Goal: Task Accomplishment & Management: Use online tool/utility

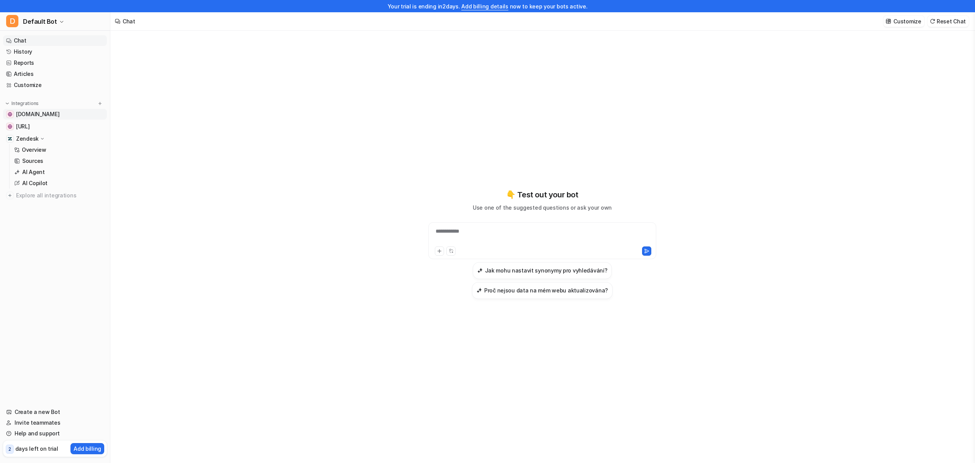
click at [48, 111] on span "[DOMAIN_NAME]" at bounding box center [37, 114] width 43 height 8
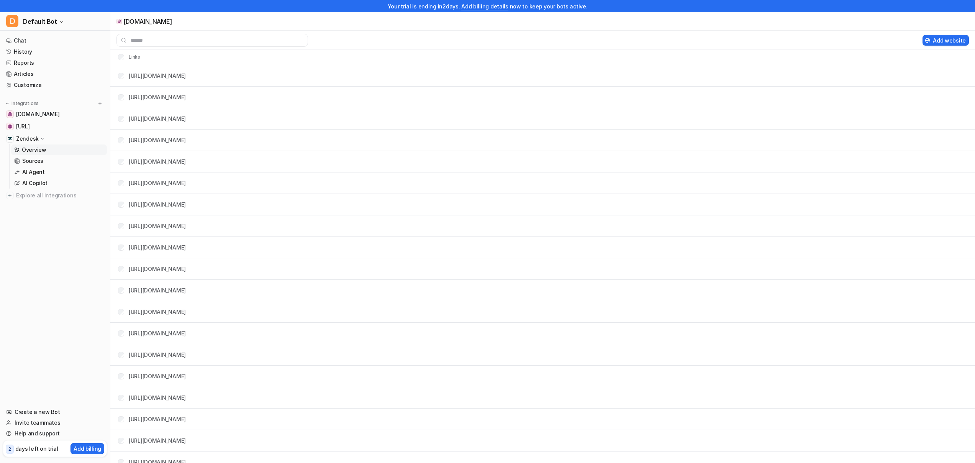
click at [55, 148] on link "Overview" at bounding box center [59, 149] width 96 height 11
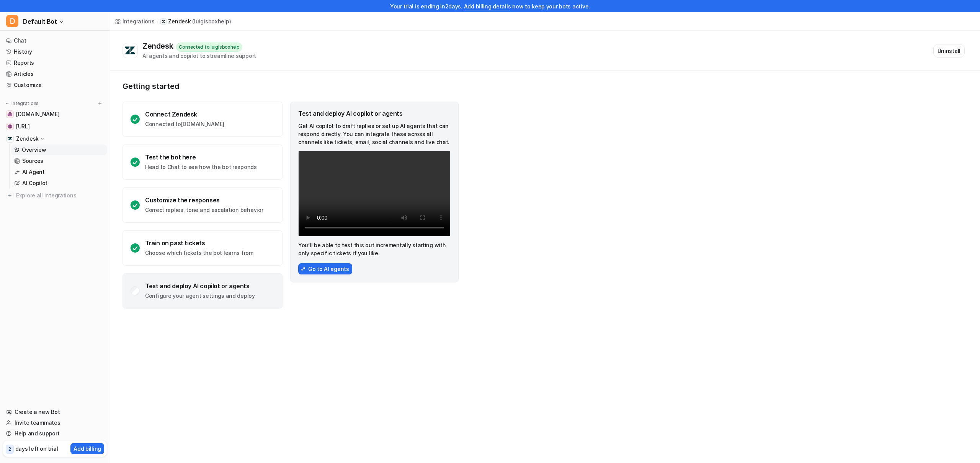
click at [368, 187] on video "Your browser does not support the video tag." at bounding box center [374, 194] width 152 height 86
click at [254, 122] on div "Connect Zendesk Connected to luigisboxhelp.zendesk.com" at bounding box center [203, 118] width 160 height 35
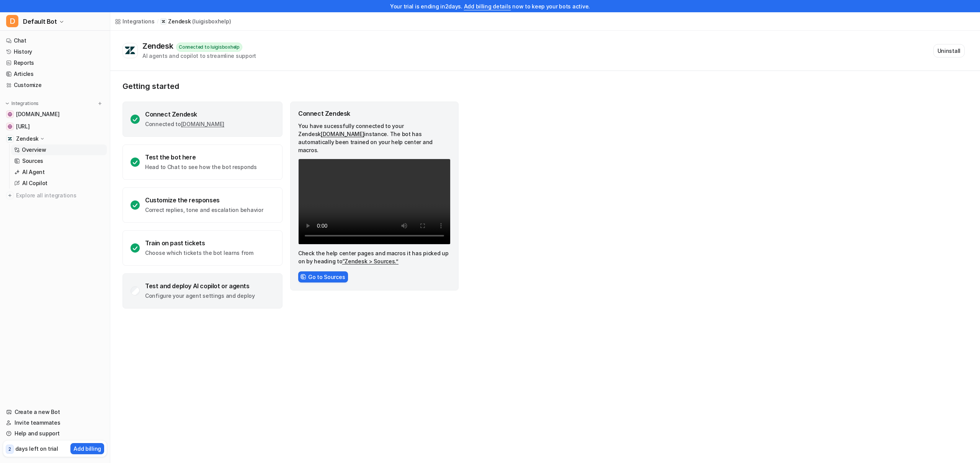
click at [262, 291] on div "Test and deploy AI copilot or agents Configure your agent settings and deploy" at bounding box center [203, 290] width 160 height 35
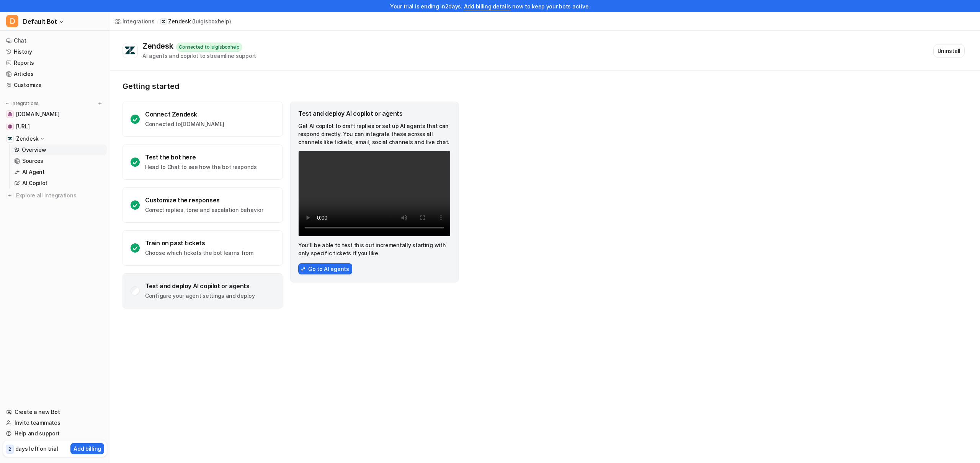
click at [236, 289] on div "Test and deploy AI copilot or agents" at bounding box center [200, 286] width 110 height 8
click at [373, 205] on video "Your browser does not support the video tag." at bounding box center [374, 194] width 152 height 86
click at [200, 285] on div "Test and deploy AI copilot or agents" at bounding box center [200, 286] width 110 height 8
click at [313, 269] on button "Go to AI agents" at bounding box center [325, 268] width 54 height 11
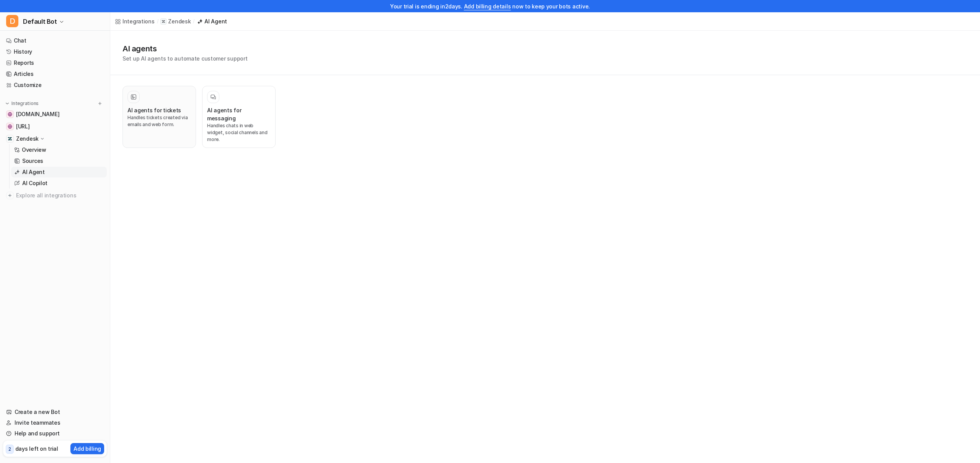
click at [178, 108] on div "AI agents for tickets" at bounding box center [160, 110] width 64 height 8
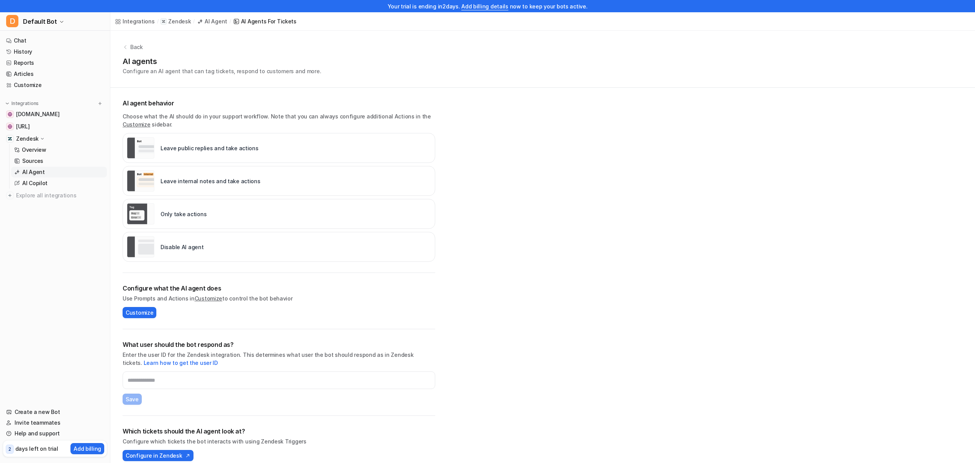
click at [201, 181] on p "Leave internal notes and take actions" at bounding box center [210, 181] width 100 height 8
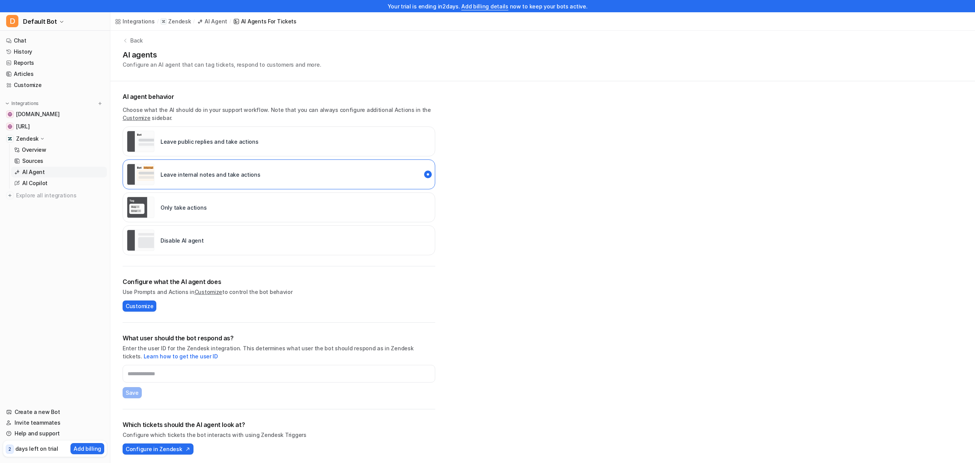
scroll to position [9, 0]
click at [167, 444] on span "Configure in Zendesk" at bounding box center [154, 446] width 56 height 8
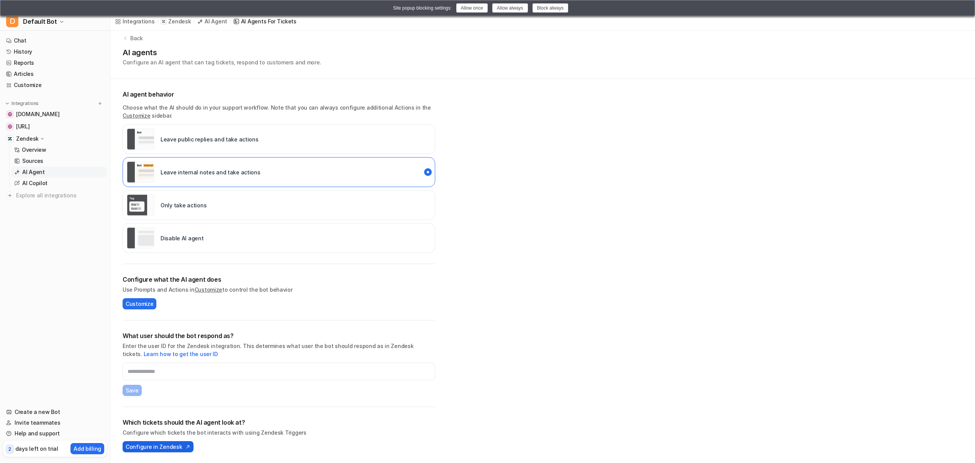
click at [170, 450] on span "Configure in Zendesk" at bounding box center [154, 446] width 56 height 8
click at [476, 10] on button "Allow once" at bounding box center [471, 7] width 31 height 9
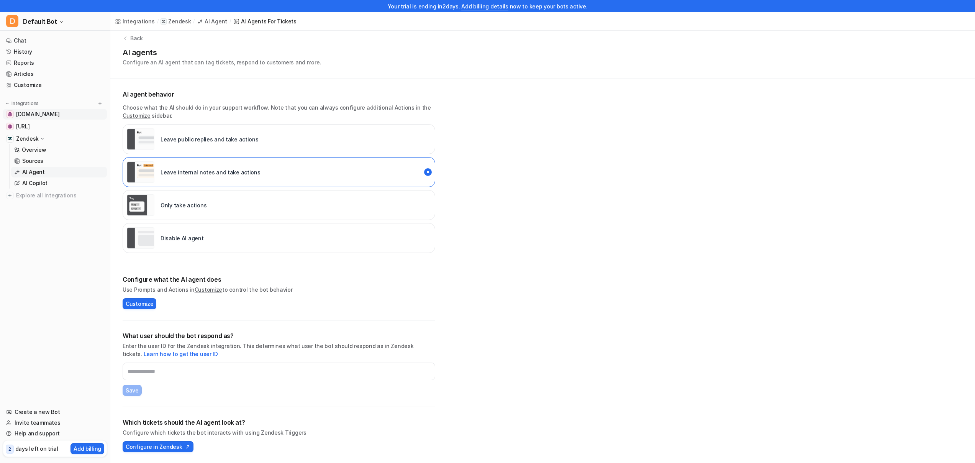
click at [38, 115] on span "[DOMAIN_NAME]" at bounding box center [37, 114] width 43 height 8
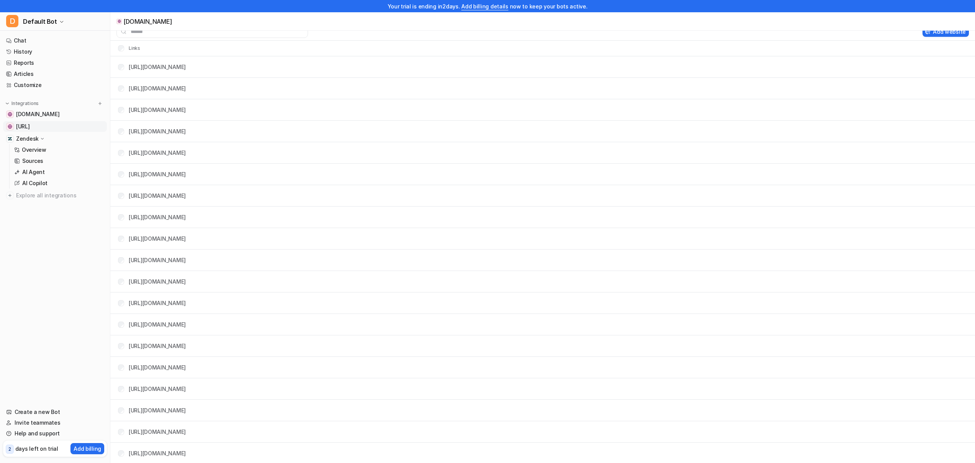
click at [30, 129] on span "[URL]" at bounding box center [23, 127] width 14 height 8
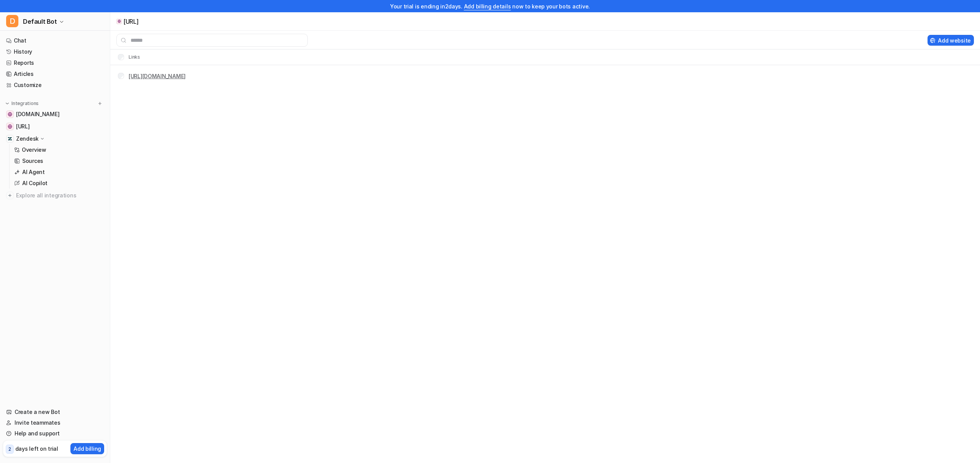
click at [186, 75] on link "[URL][DOMAIN_NAME]" at bounding box center [157, 76] width 57 height 7
click at [30, 129] on span "[URL]" at bounding box center [23, 127] width 14 height 8
click at [186, 78] on link "[URL][DOMAIN_NAME]" at bounding box center [157, 76] width 57 height 7
click at [26, 127] on span "[URL]" at bounding box center [23, 127] width 14 height 8
click at [41, 433] on link "Help and support" at bounding box center [55, 433] width 104 height 11
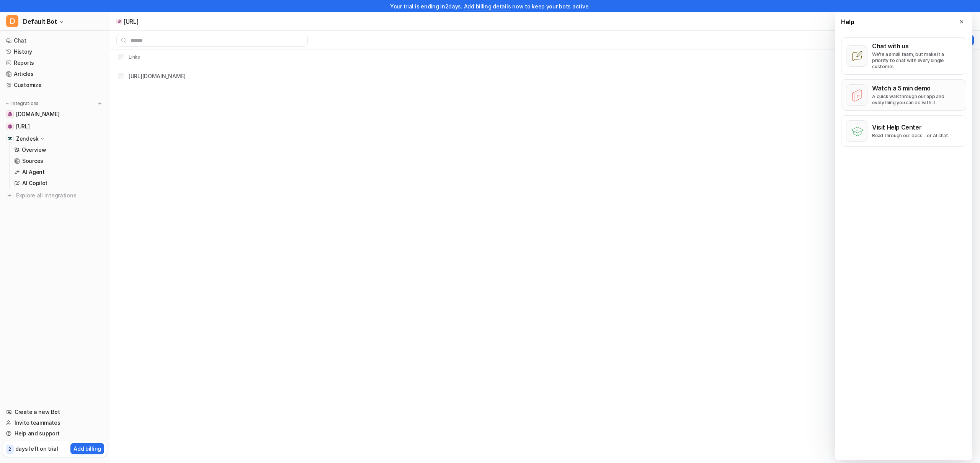
click at [853, 90] on icon at bounding box center [857, 95] width 9 height 11
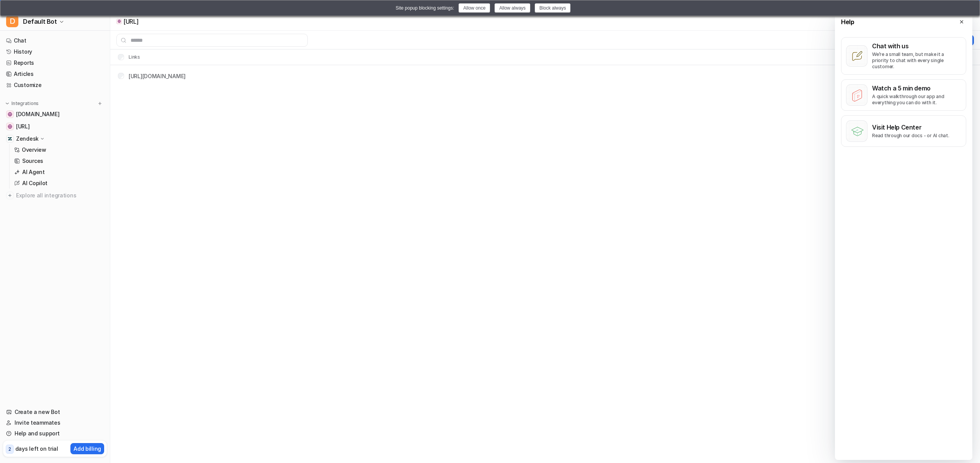
click at [470, 11] on button "Allow once" at bounding box center [474, 7] width 31 height 9
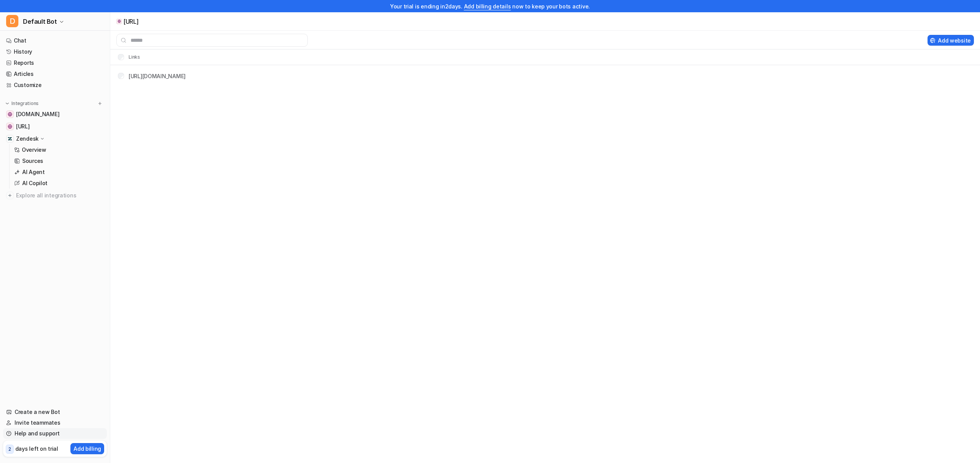
drag, startPoint x: 39, startPoint y: 431, endPoint x: 47, endPoint y: 428, distance: 8.4
click at [39, 431] on link "Help and support" at bounding box center [55, 433] width 104 height 11
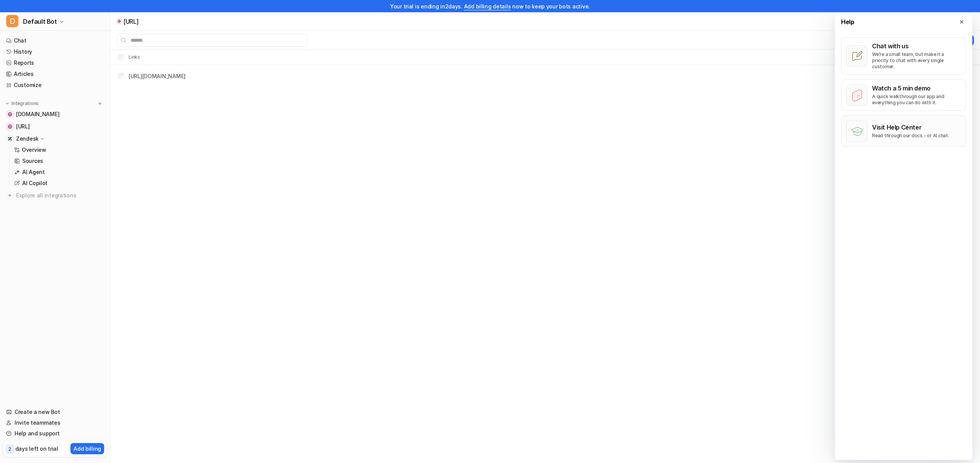
click at [879, 133] on p "Read through our docs - or AI chat." at bounding box center [910, 136] width 77 height 6
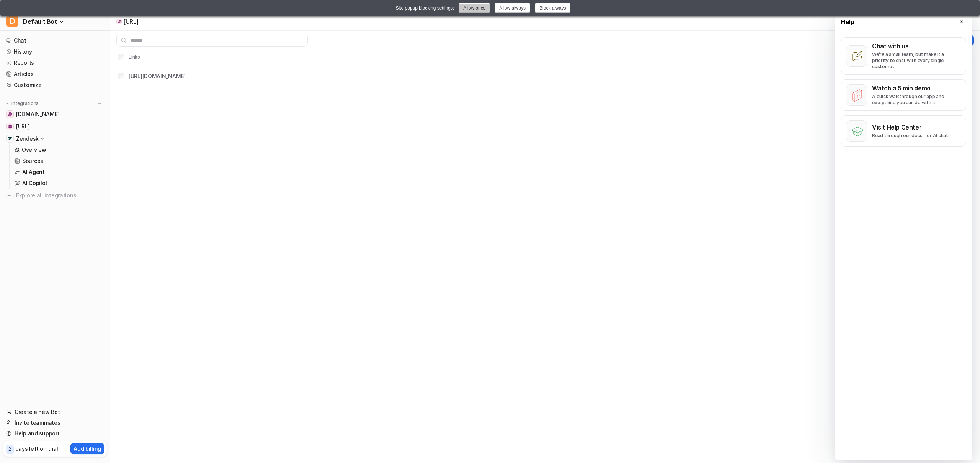
click at [484, 7] on button "Allow once" at bounding box center [474, 7] width 31 height 9
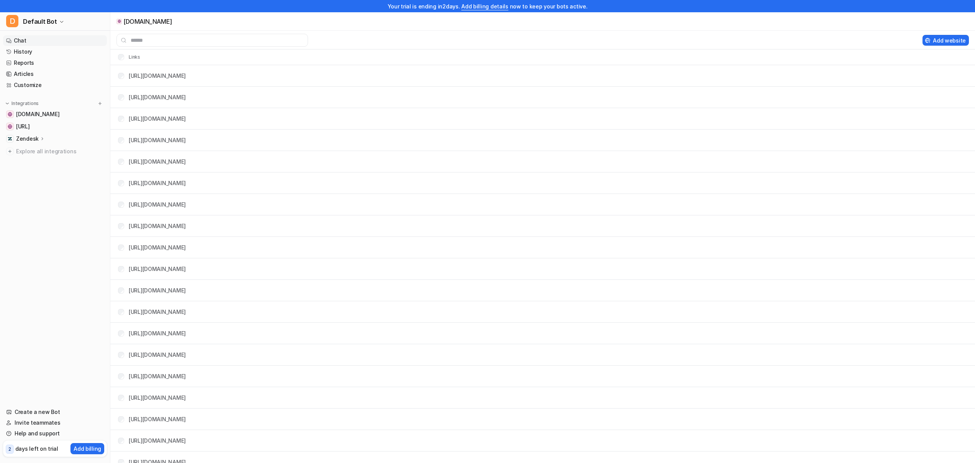
click at [24, 43] on link "Chat" at bounding box center [55, 40] width 104 height 11
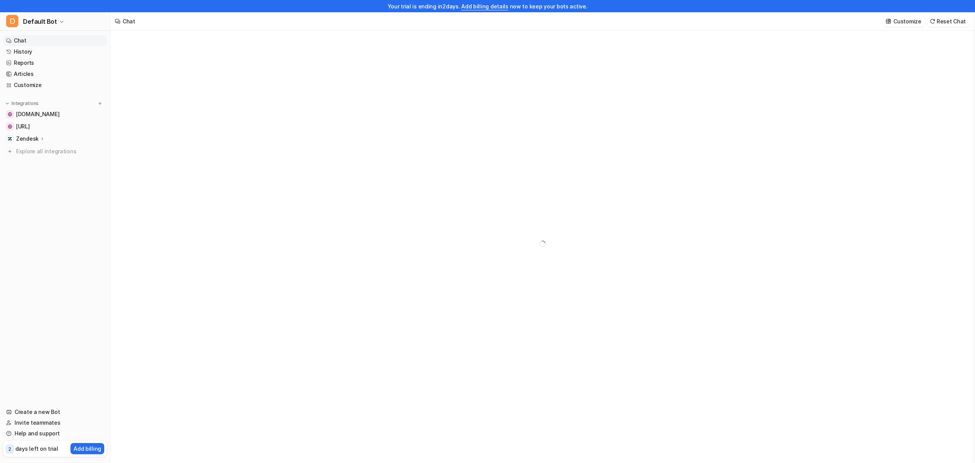
type textarea "**********"
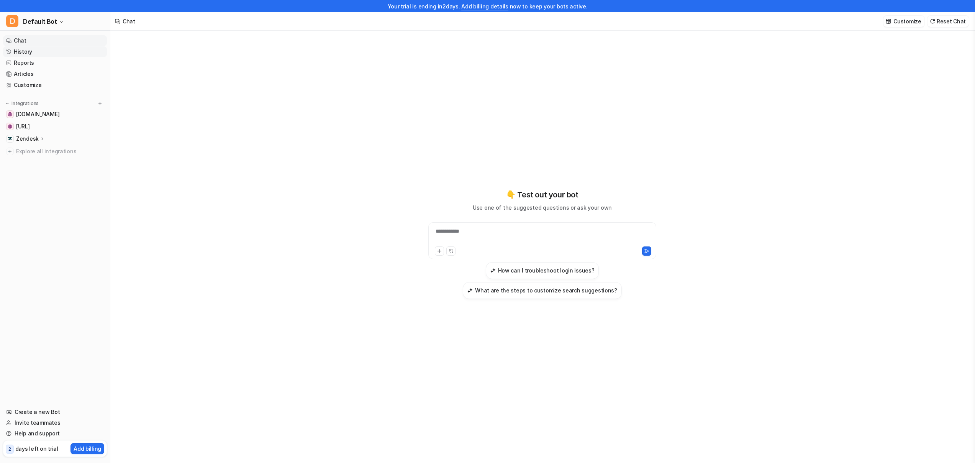
click at [30, 56] on link "History" at bounding box center [55, 51] width 104 height 11
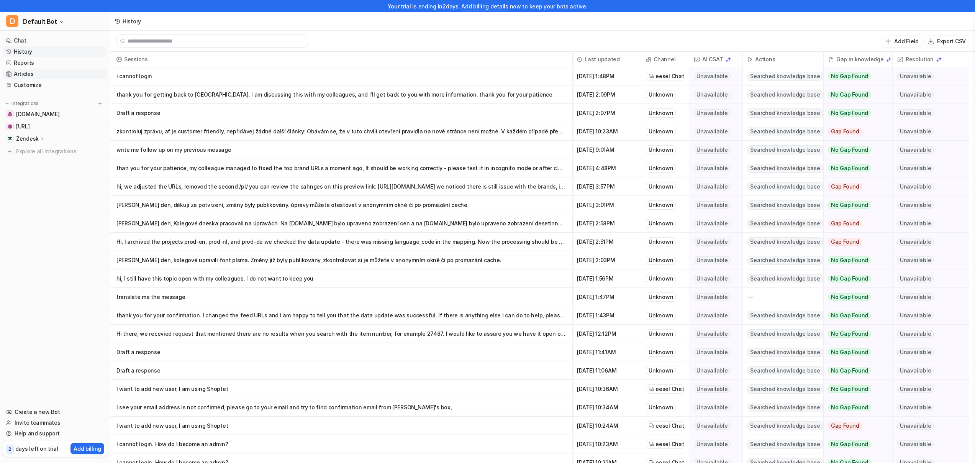
click at [35, 72] on link "Articles" at bounding box center [55, 74] width 104 height 11
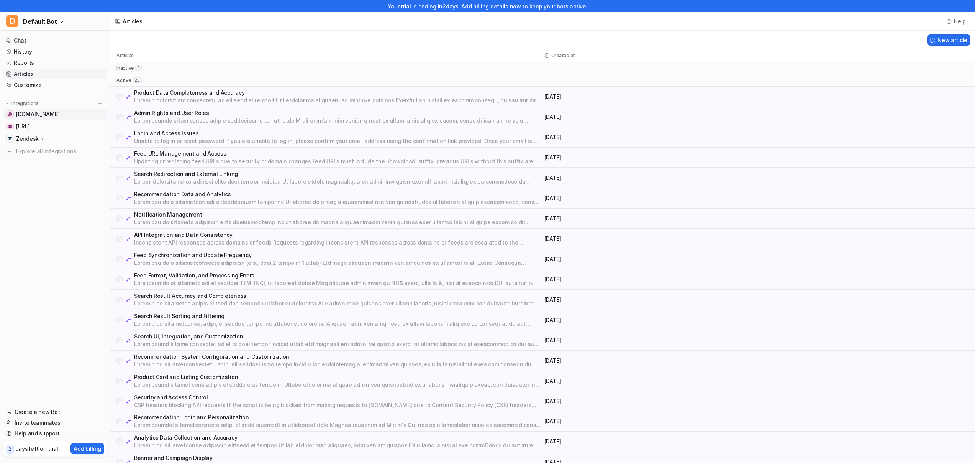
click at [36, 113] on span "[DOMAIN_NAME]" at bounding box center [37, 114] width 43 height 8
click at [36, 138] on p "Zendesk" at bounding box center [27, 139] width 23 height 8
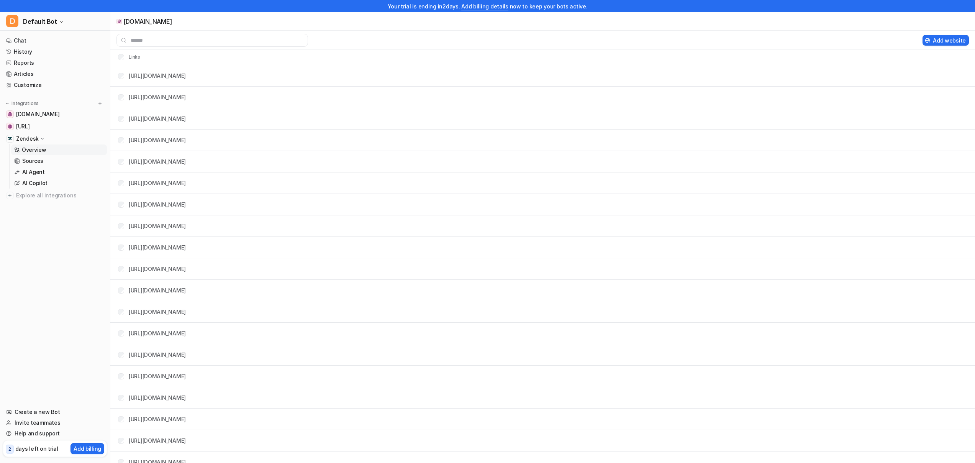
click at [34, 153] on p "Overview" at bounding box center [34, 150] width 25 height 8
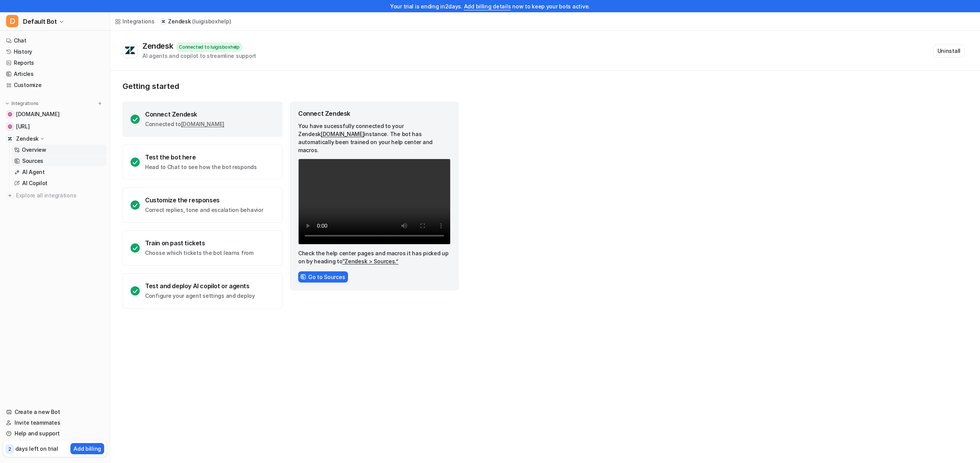
click at [48, 161] on link "Sources" at bounding box center [59, 160] width 96 height 11
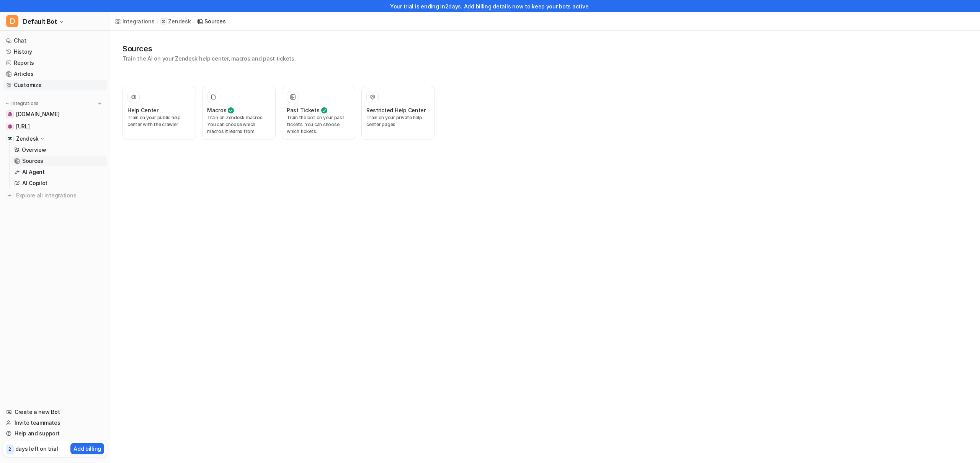
click at [51, 87] on link "Customize" at bounding box center [55, 85] width 104 height 11
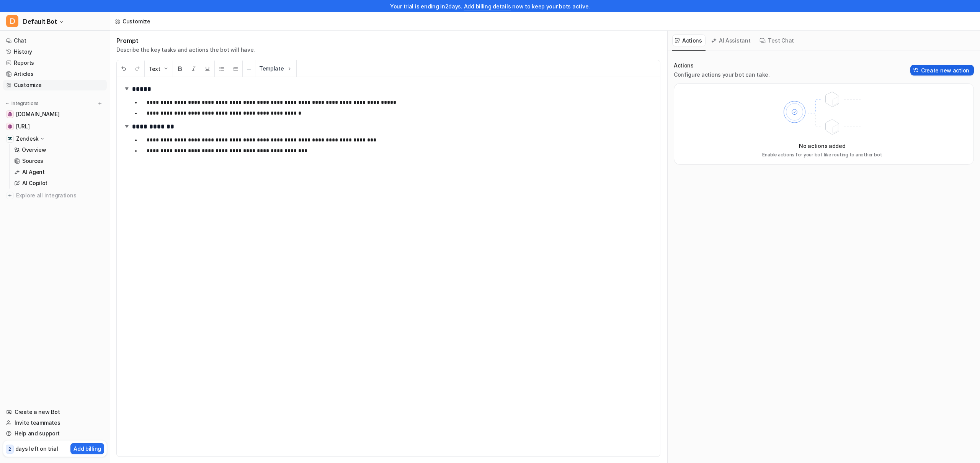
click at [941, 70] on button "Create new action" at bounding box center [943, 70] width 64 height 11
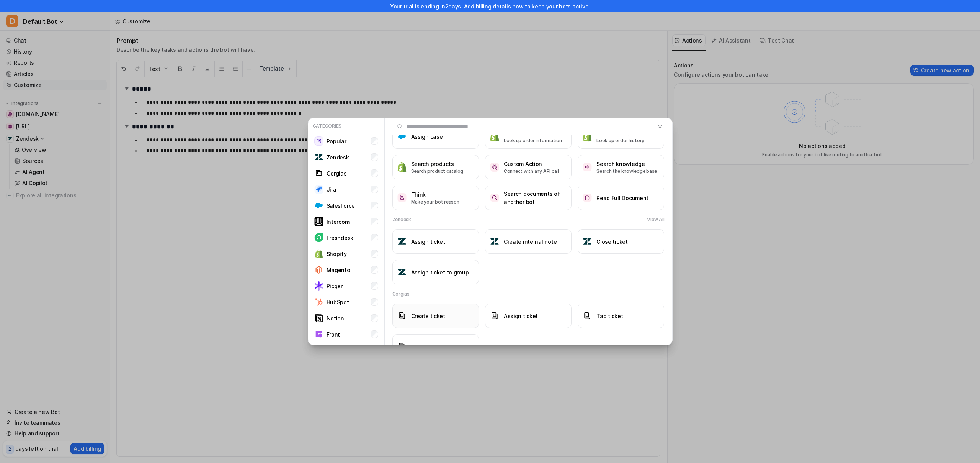
scroll to position [121, 0]
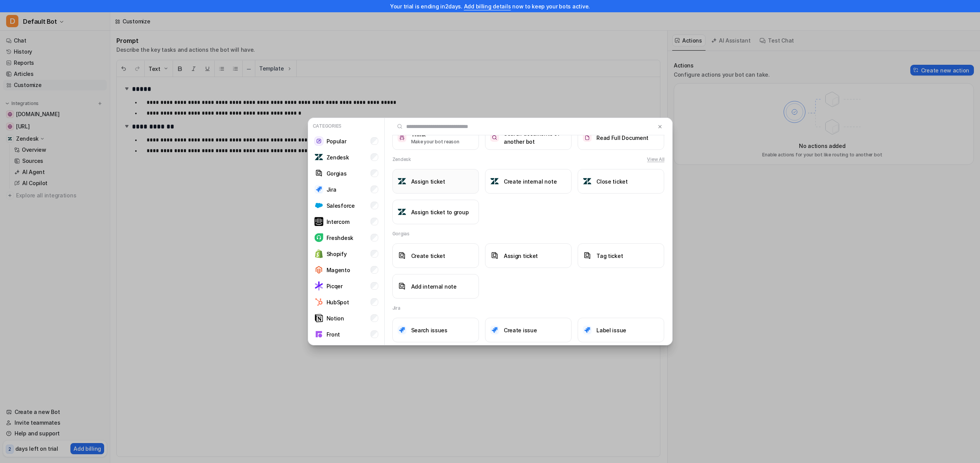
click at [428, 188] on button "Assign ticket" at bounding box center [436, 181] width 87 height 25
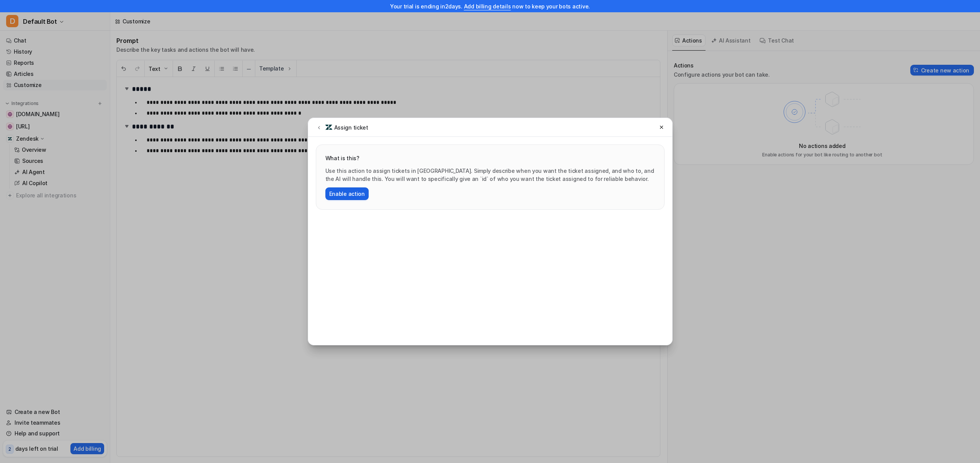
click at [356, 193] on button "Enable action" at bounding box center [347, 193] width 43 height 13
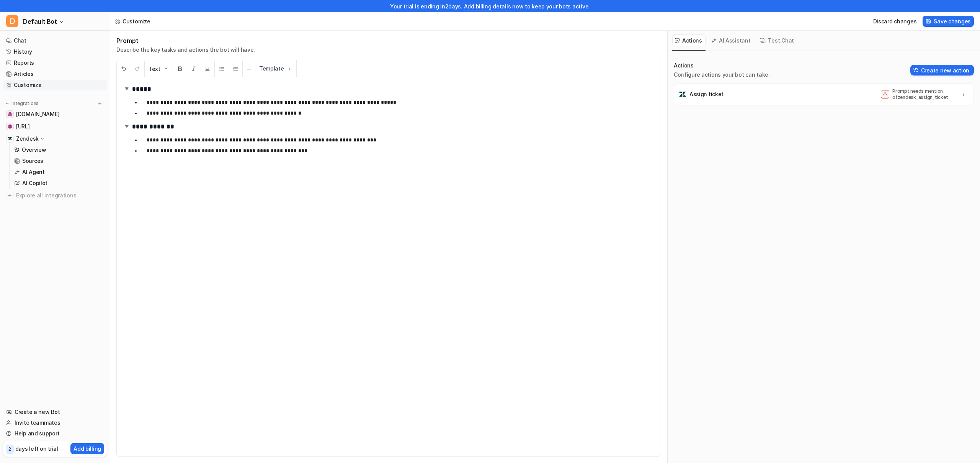
click at [913, 97] on p "Prompt needs mention of zendesk_assign_ticket" at bounding box center [923, 94] width 61 height 12
click at [961, 96] on icon "button" at bounding box center [963, 94] width 5 height 5
click at [907, 115] on button "Delete" at bounding box center [926, 111] width 83 height 14
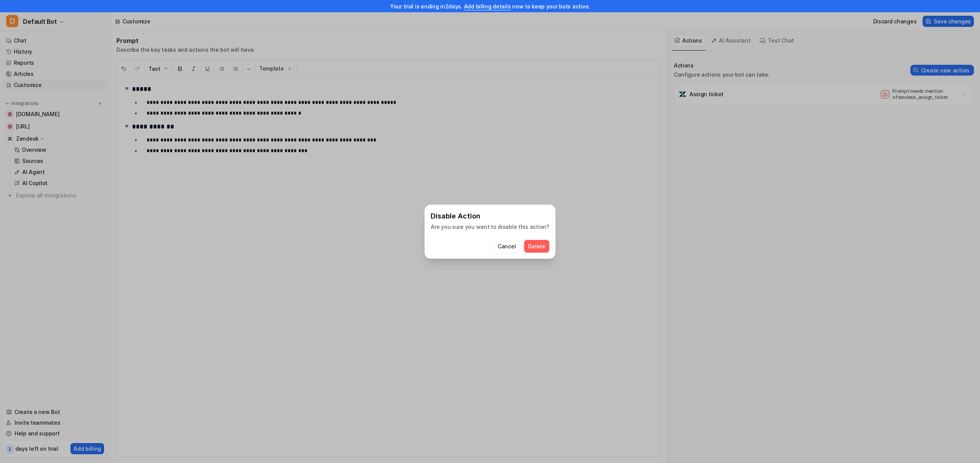
click at [530, 243] on span "Delete" at bounding box center [536, 246] width 17 height 8
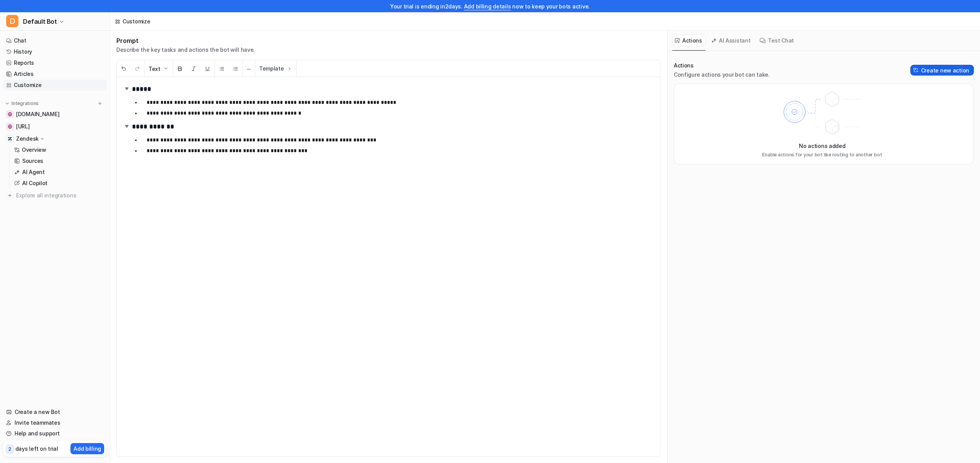
click at [944, 69] on button "Create new action" at bounding box center [943, 70] width 64 height 11
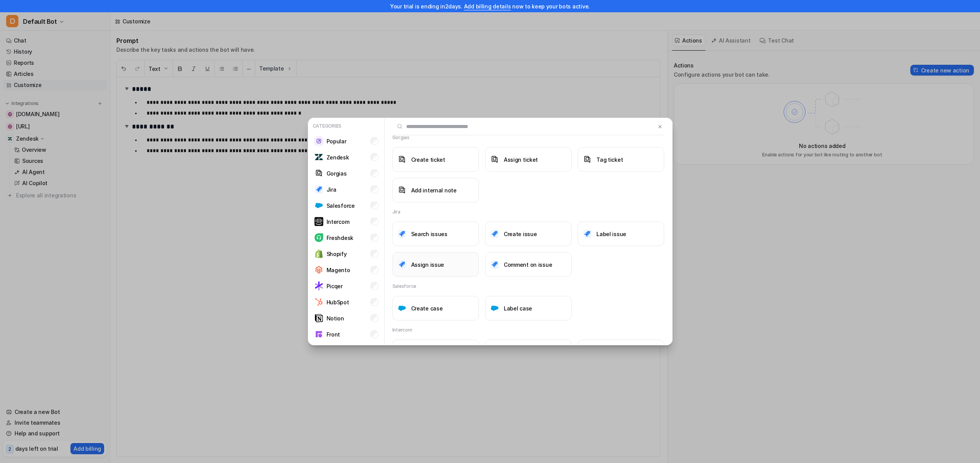
scroll to position [136, 0]
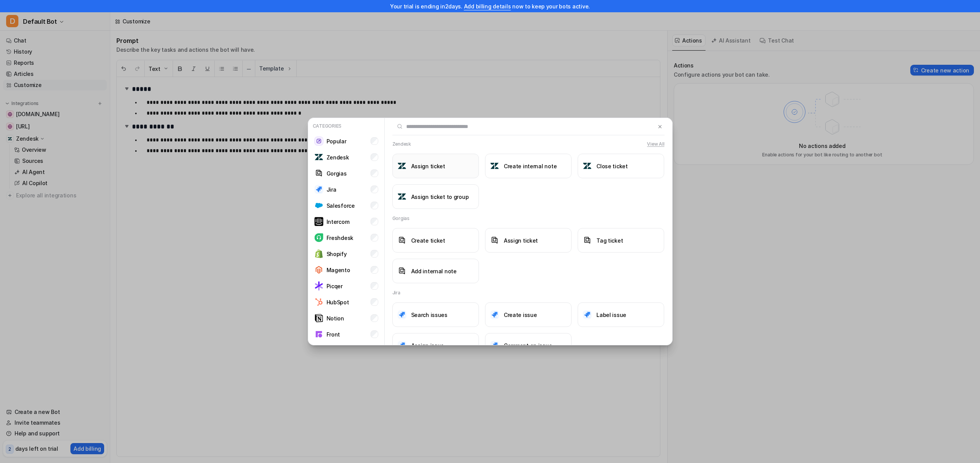
click at [434, 165] on h3 "Assign ticket" at bounding box center [428, 166] width 34 height 8
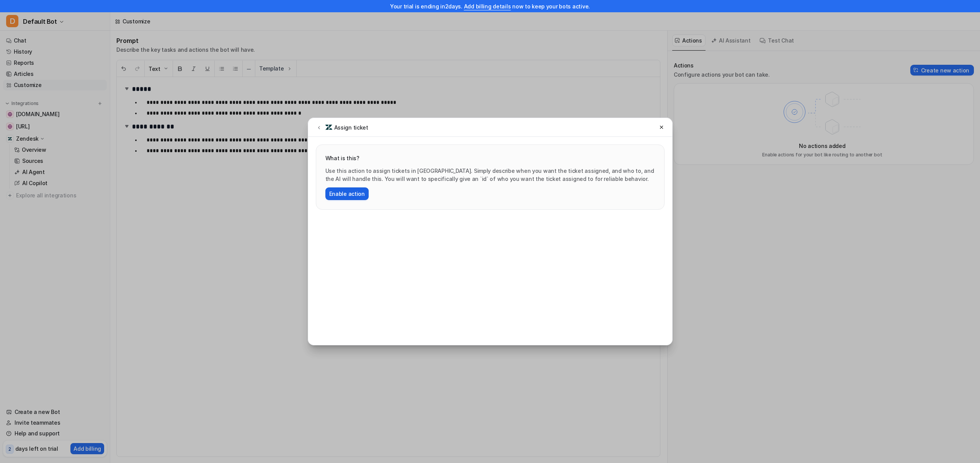
click at [358, 194] on button "Enable action" at bounding box center [347, 193] width 43 height 13
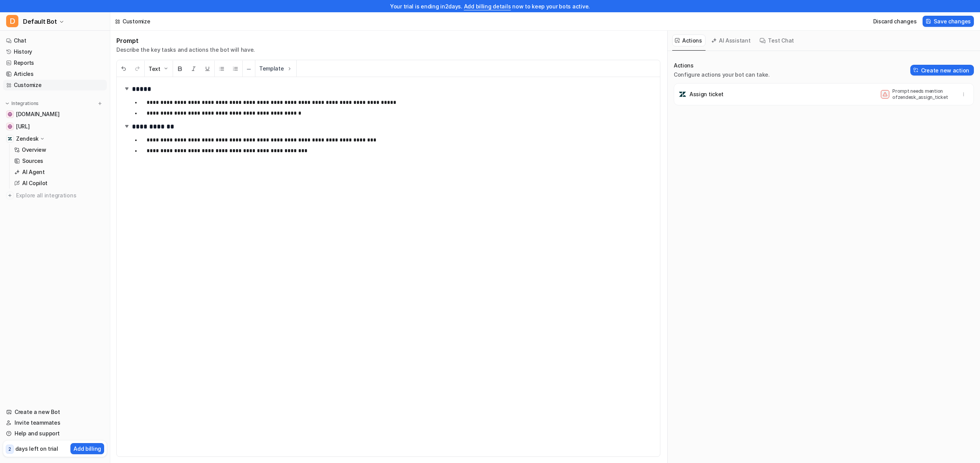
click at [893, 93] on p "Prompt needs mention of zendesk_assign_ticket" at bounding box center [923, 94] width 61 height 12
click at [883, 94] on span at bounding box center [885, 94] width 8 height 8
click at [700, 100] on div "Assign ticket Prompt needs mention of zendesk_assign_ticket" at bounding box center [824, 94] width 293 height 15
click at [698, 96] on p "Assign ticket" at bounding box center [707, 94] width 34 height 8
click at [959, 91] on button "button" at bounding box center [964, 94] width 11 height 11
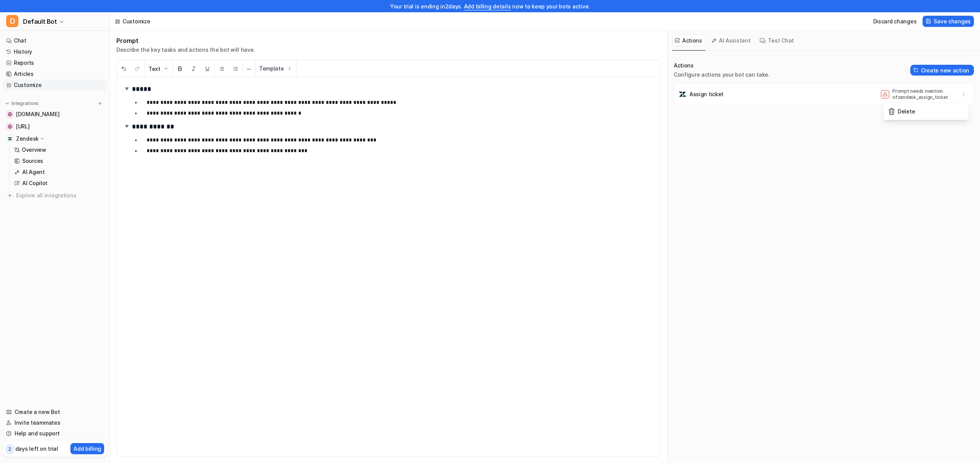
click at [872, 134] on div "Assign ticket Prompt needs mention of zendesk_assign_ticket Delete" at bounding box center [824, 113] width 300 height 61
click at [774, 39] on button "Test Chat" at bounding box center [777, 40] width 40 height 12
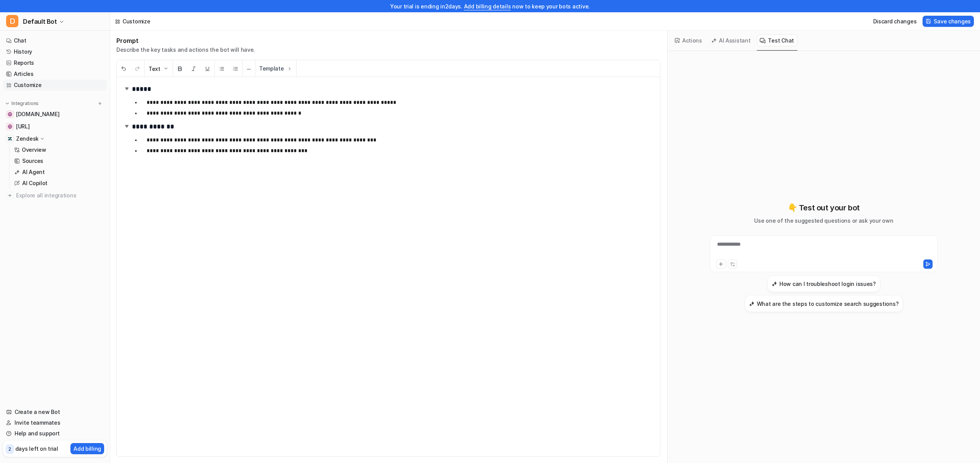
click at [738, 41] on button "AI Assistant" at bounding box center [732, 40] width 46 height 12
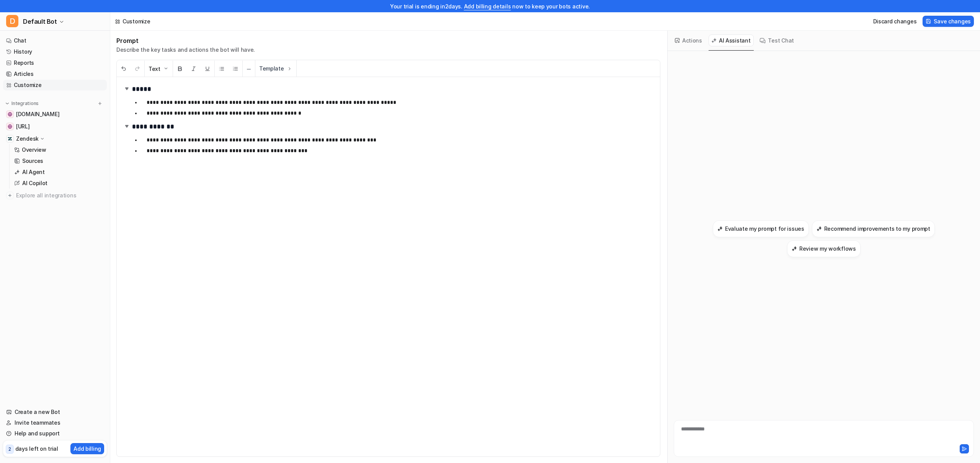
click at [697, 44] on button "Actions" at bounding box center [689, 40] width 33 height 12
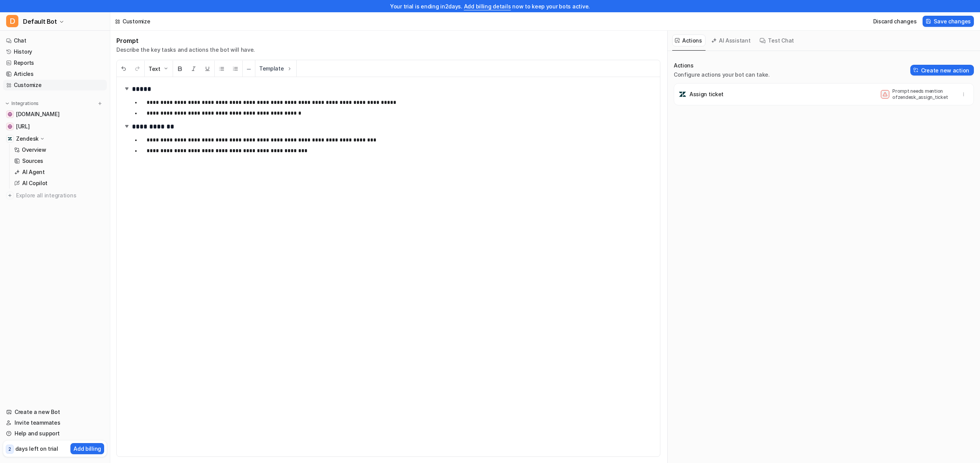
click at [24, 82] on link "Customize" at bounding box center [55, 85] width 104 height 11
click at [47, 118] on span "[DOMAIN_NAME]" at bounding box center [37, 114] width 43 height 8
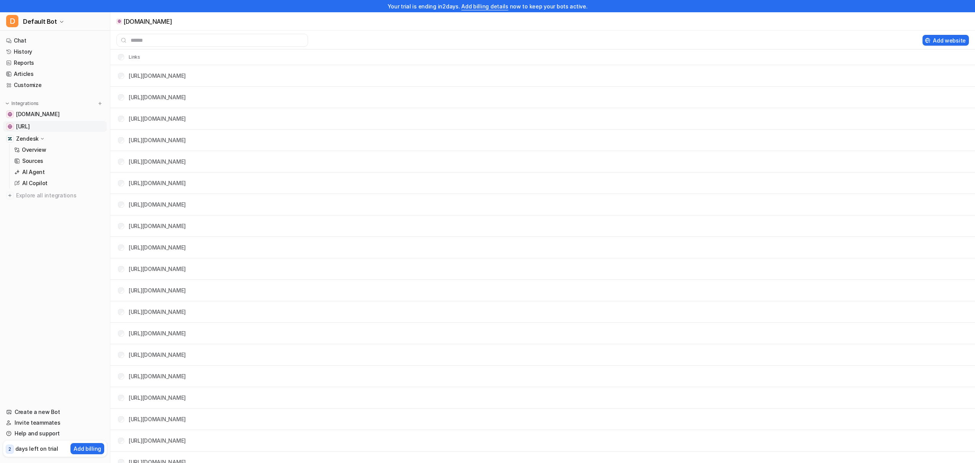
click at [30, 127] on span "[URL]" at bounding box center [23, 127] width 14 height 8
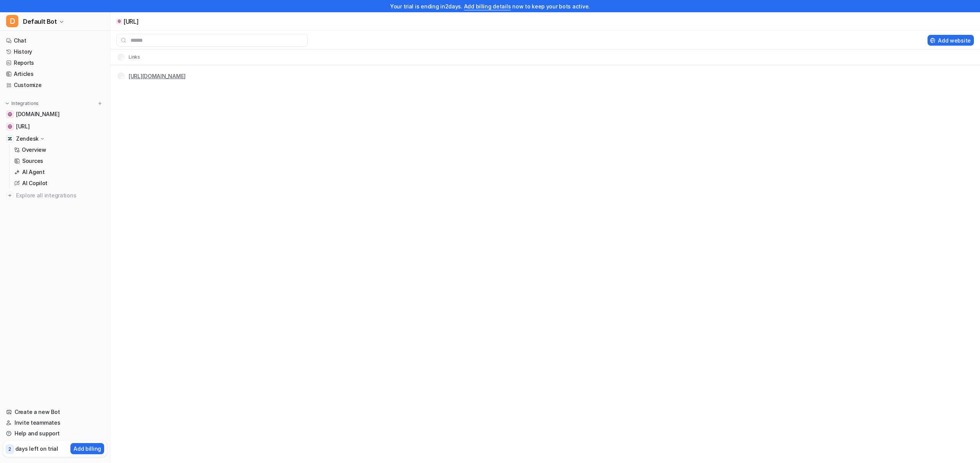
click at [134, 77] on link "[URL][DOMAIN_NAME]" at bounding box center [157, 76] width 57 height 7
click at [46, 150] on link "Overview" at bounding box center [59, 149] width 96 height 11
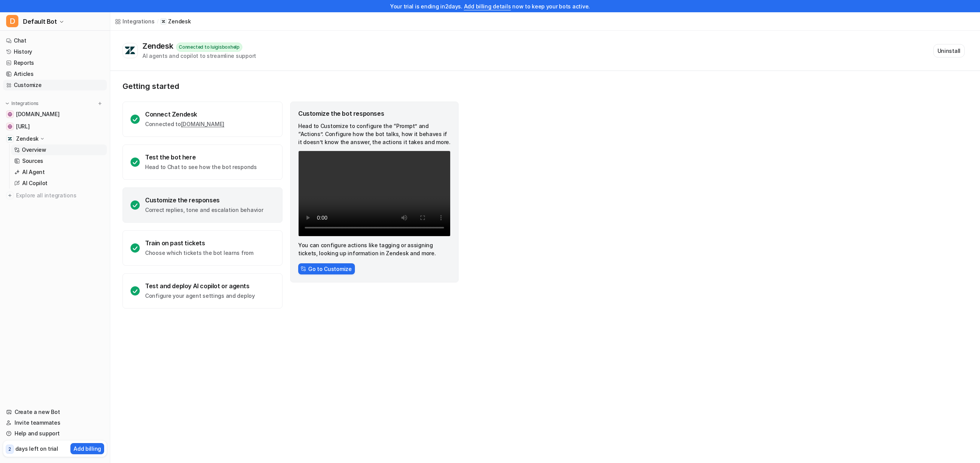
click at [38, 83] on link "Customize" at bounding box center [55, 85] width 104 height 11
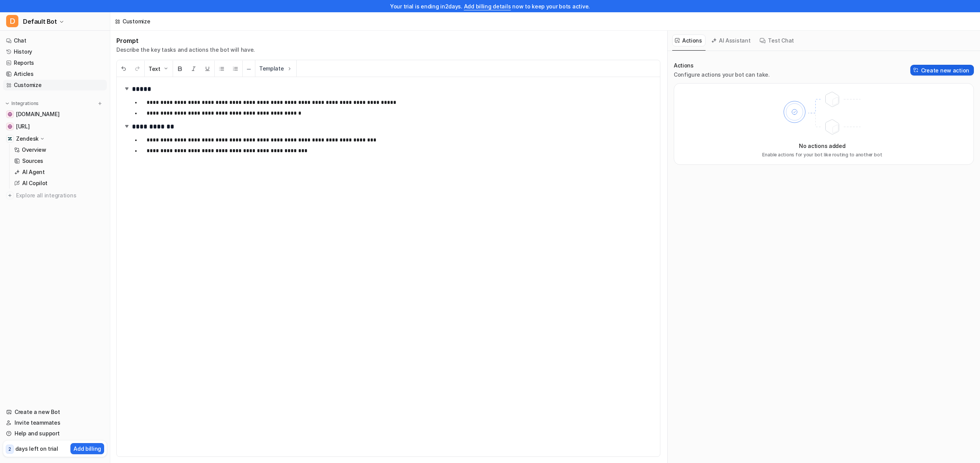
click at [940, 73] on button "Create new action" at bounding box center [943, 70] width 64 height 11
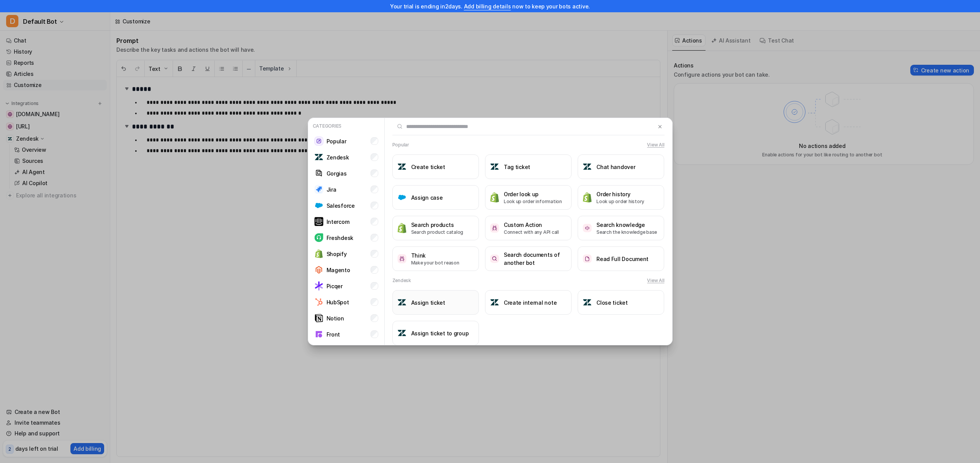
click at [435, 303] on h3 "Assign ticket" at bounding box center [428, 302] width 34 height 8
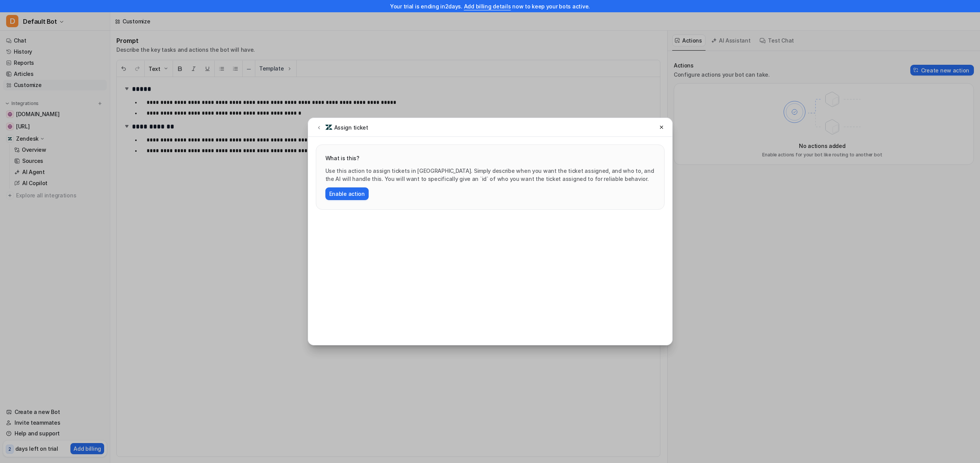
drag, startPoint x: 353, startPoint y: 195, endPoint x: 789, endPoint y: 208, distance: 436.4
click at [353, 195] on button "Enable action" at bounding box center [347, 193] width 43 height 13
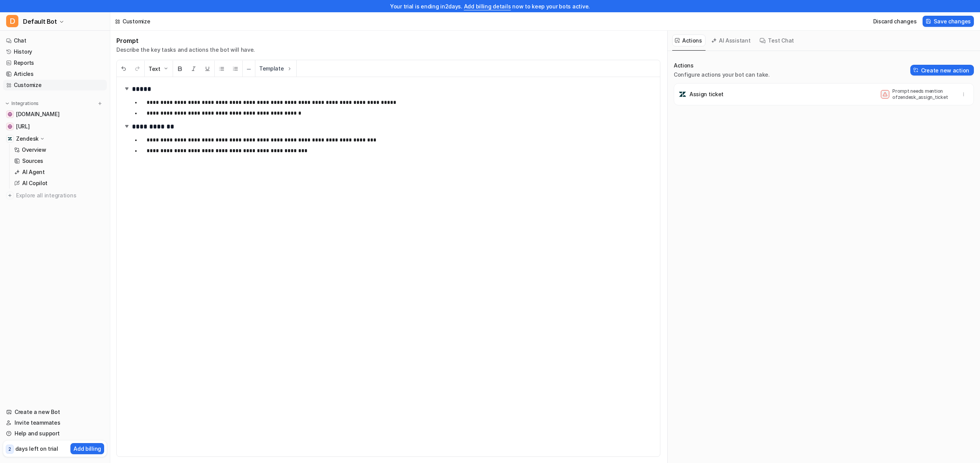
click at [743, 100] on div "Assign ticket Prompt needs mention of zendesk_assign_ticket" at bounding box center [824, 94] width 293 height 15
click at [313, 155] on ul "**********" at bounding box center [393, 145] width 522 height 23
click at [39, 432] on link "Help and support" at bounding box center [55, 433] width 104 height 11
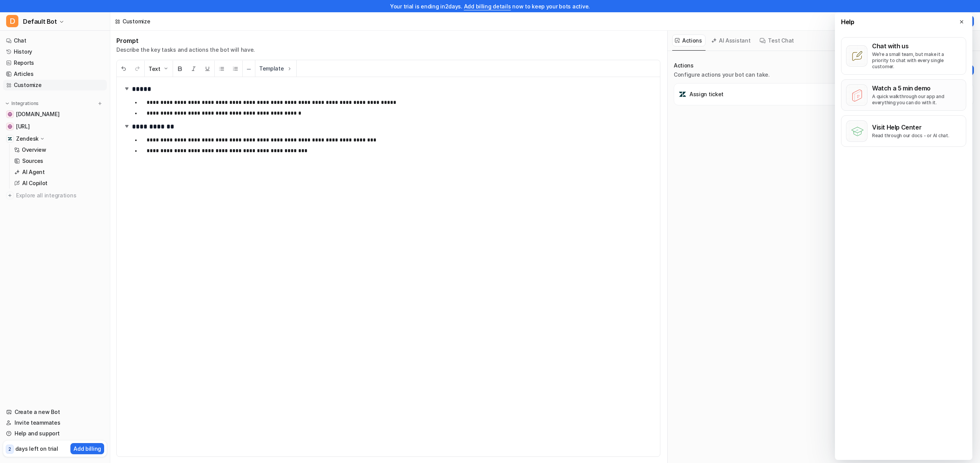
click at [890, 95] on p "A quick walkthrough our app and everything you can do with it." at bounding box center [916, 99] width 89 height 12
click at [860, 90] on icon at bounding box center [857, 95] width 9 height 11
click at [864, 88] on icon at bounding box center [857, 95] width 21 height 21
click at [915, 84] on p "Watch a 5 min demo" at bounding box center [916, 88] width 89 height 8
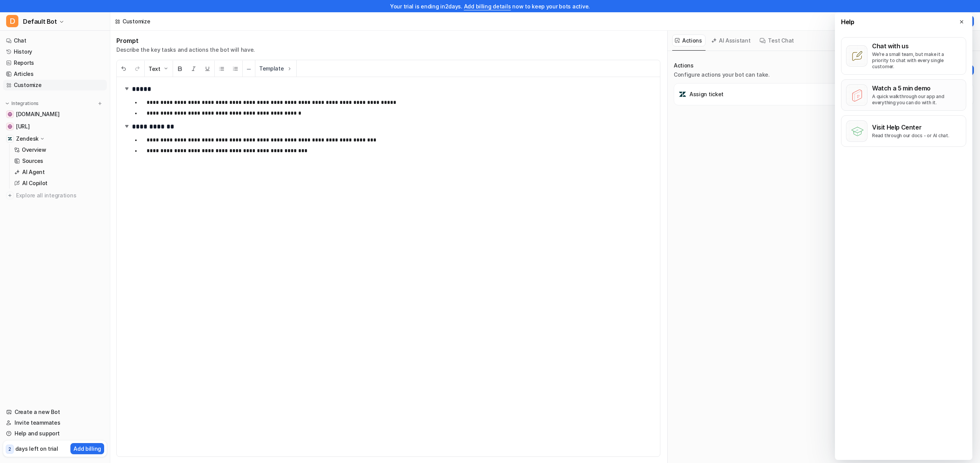
click at [935, 84] on p "Watch a 5 min demo" at bounding box center [916, 88] width 89 height 8
click at [919, 133] on button "Visit Help Center Read through our docs - or AI chat." at bounding box center [903, 130] width 125 height 31
click at [858, 99] on icon at bounding box center [857, 95] width 22 height 22
click at [924, 63] on p "We’re a small team, but make it a priority to chat with every single customer." at bounding box center [916, 60] width 89 height 18
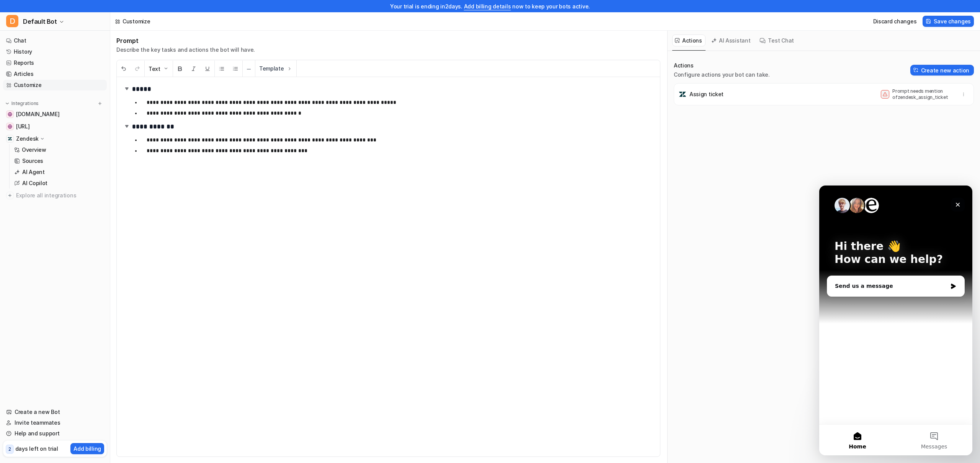
click at [958, 205] on icon "Close" at bounding box center [958, 205] width 4 height 4
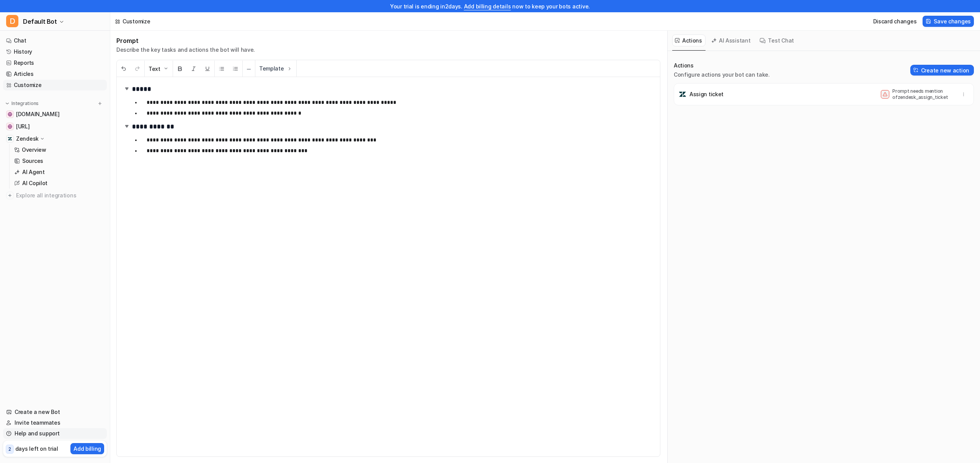
click at [22, 432] on link "Help and support" at bounding box center [55, 433] width 104 height 11
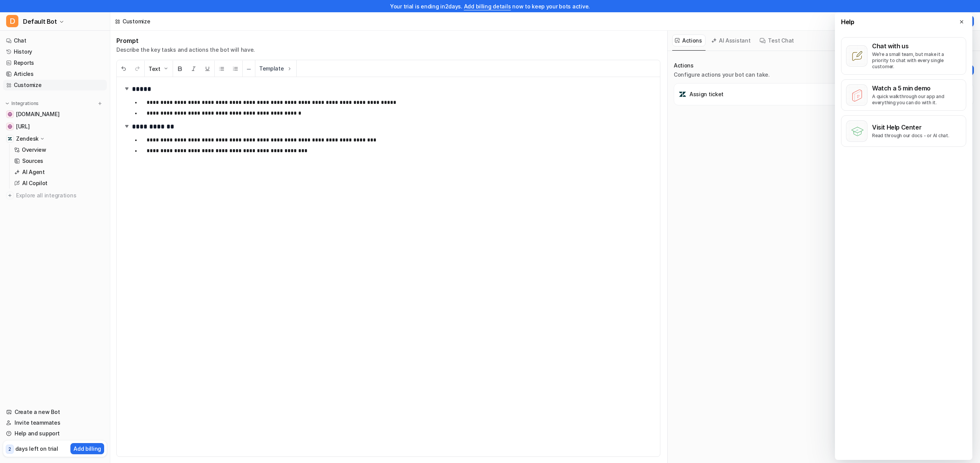
click at [437, 234] on div "**********" at bounding box center [388, 266] width 543 height 379
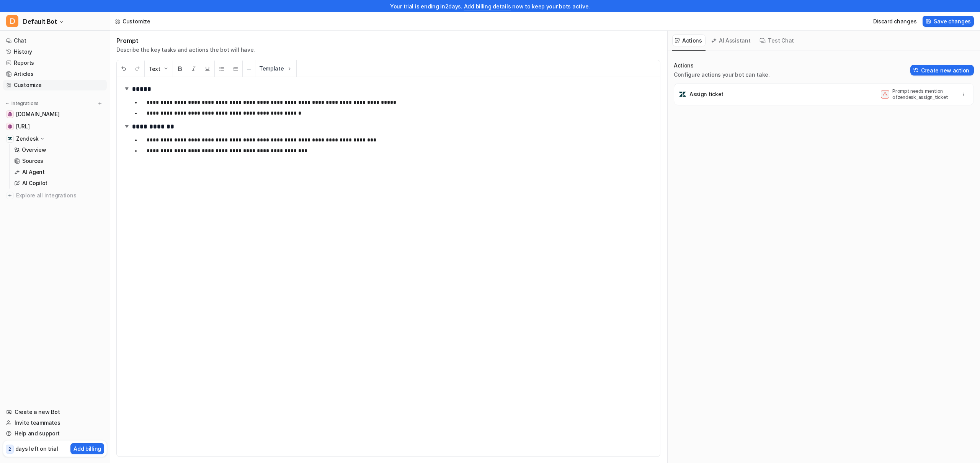
click at [314, 164] on div "**********" at bounding box center [388, 266] width 543 height 379
click at [733, 43] on button "AI Assistant" at bounding box center [732, 40] width 46 height 12
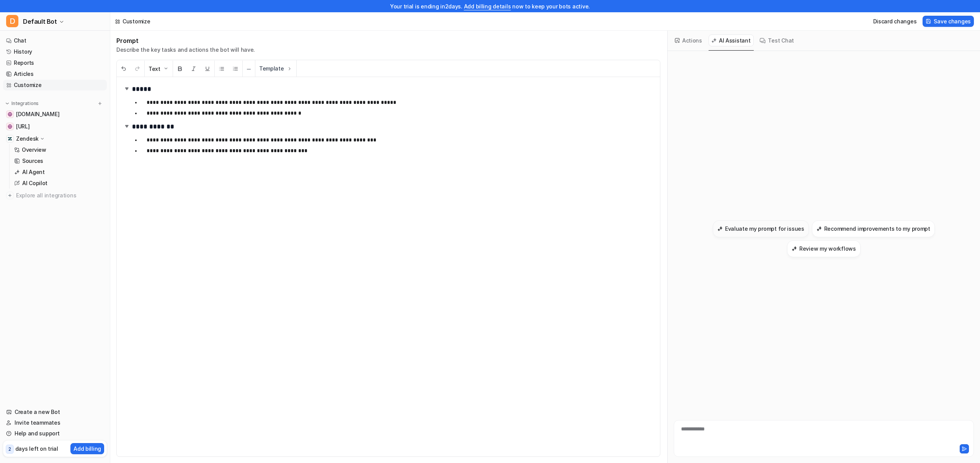
click at [782, 229] on h3 "Evaluate my prompt for issues" at bounding box center [764, 228] width 79 height 8
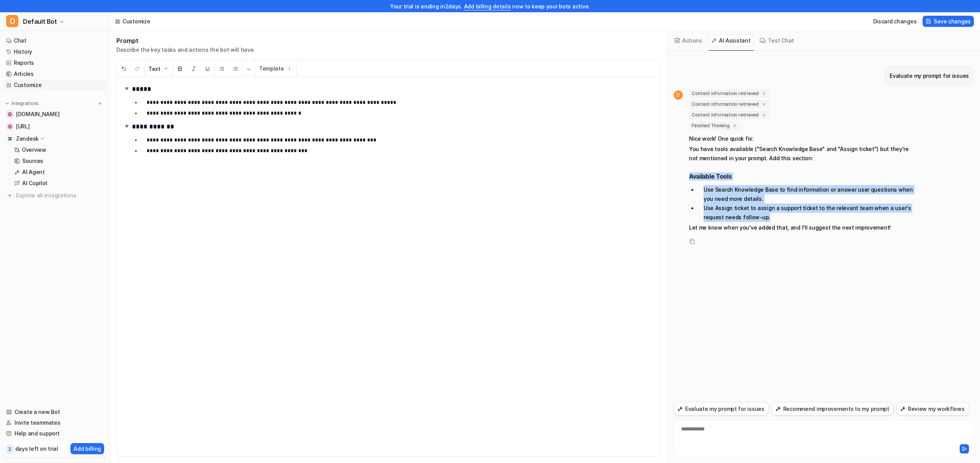
drag, startPoint x: 767, startPoint y: 218, endPoint x: 682, endPoint y: 175, distance: 94.9
click at [682, 175] on div "D Context information retrieved key : "latest_tools" Context information retrie…" at bounding box center [793, 162] width 239 height 144
copy span "Available Tools Use Search Knowledge Base to find information or answer user qu…"
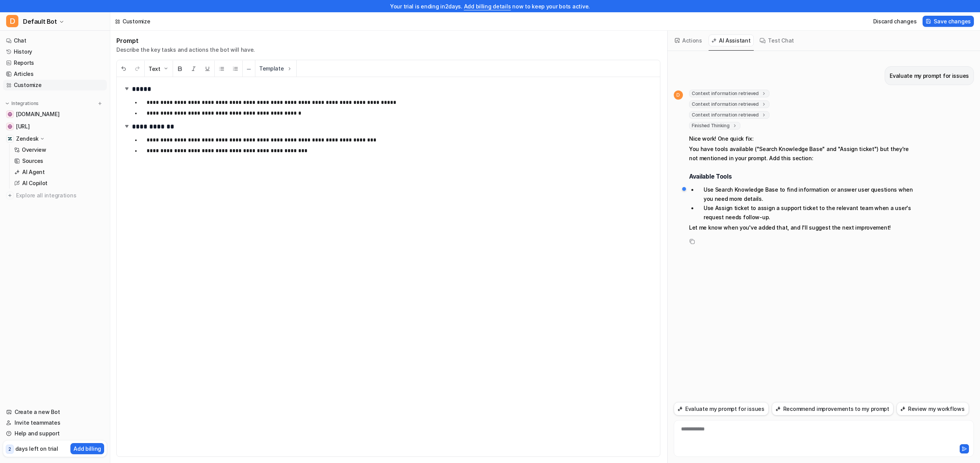
click at [218, 164] on div "**********" at bounding box center [388, 266] width 543 height 379
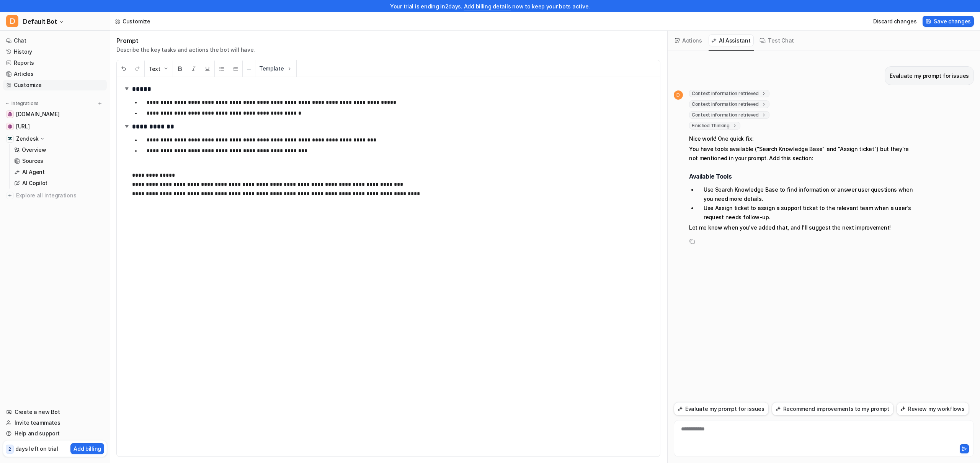
click at [190, 170] on p "**********" at bounding box center [390, 188] width 516 height 37
drag, startPoint x: 175, startPoint y: 175, endPoint x: 125, endPoint y: 176, distance: 49.8
click at [125, 176] on div "**********" at bounding box center [388, 266] width 543 height 379
click at [167, 67] on img at bounding box center [166, 68] width 6 height 6
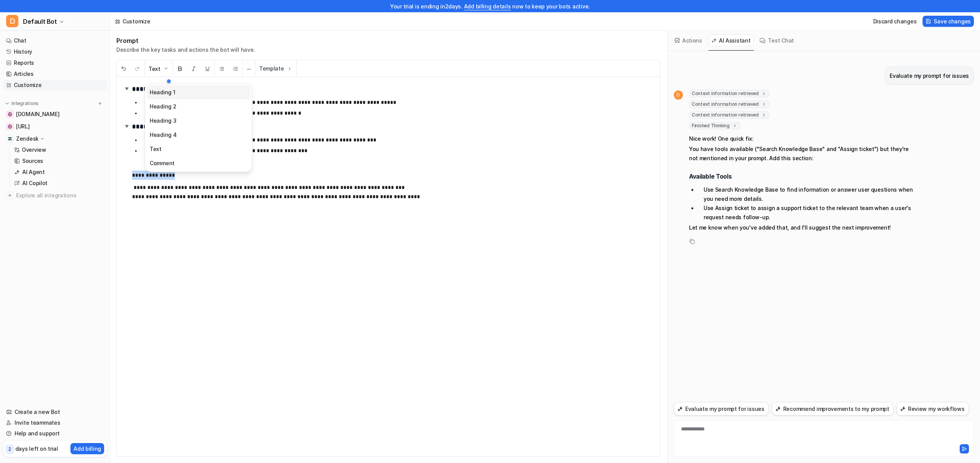
click at [164, 92] on button "Heading 1" at bounding box center [199, 92] width 104 height 14
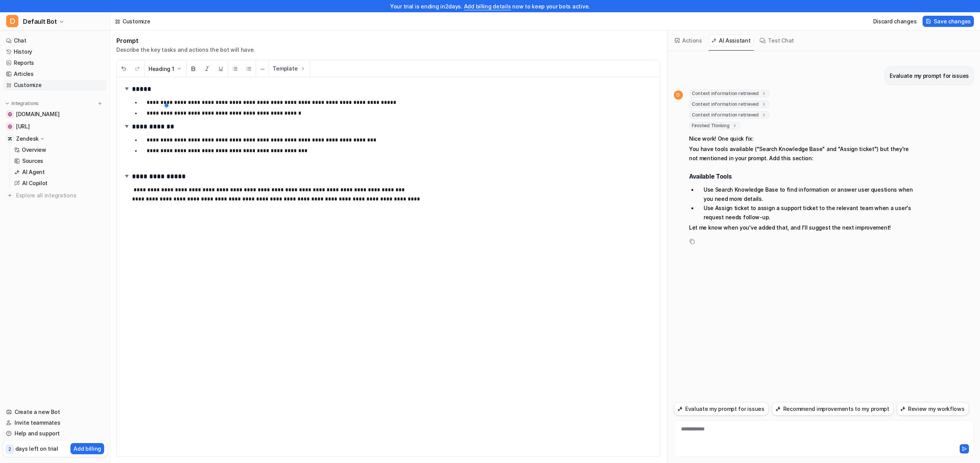
click at [265, 167] on div "**********" at bounding box center [388, 266] width 543 height 379
click at [133, 200] on p "**********" at bounding box center [390, 203] width 516 height 37
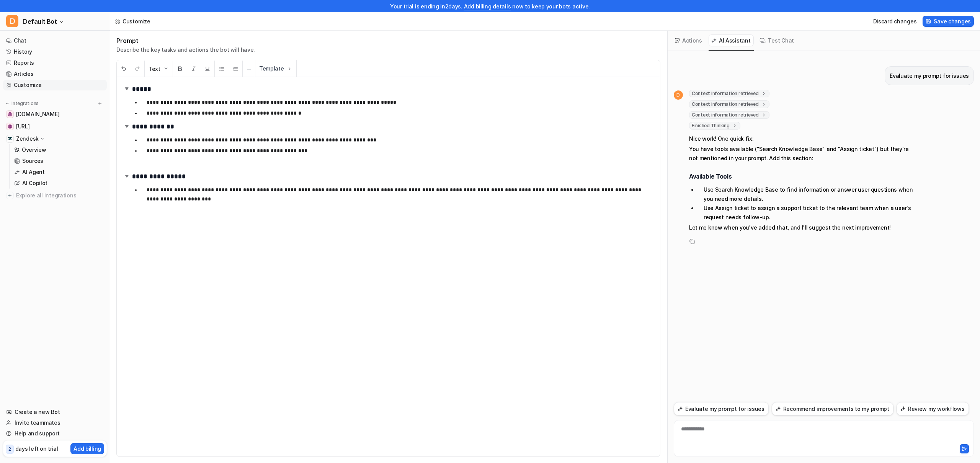
click at [399, 187] on p "**********" at bounding box center [398, 194] width 502 height 18
click at [413, 205] on p "**********" at bounding box center [398, 200] width 502 height 9
click at [937, 23] on span "Save changes" at bounding box center [952, 21] width 37 height 8
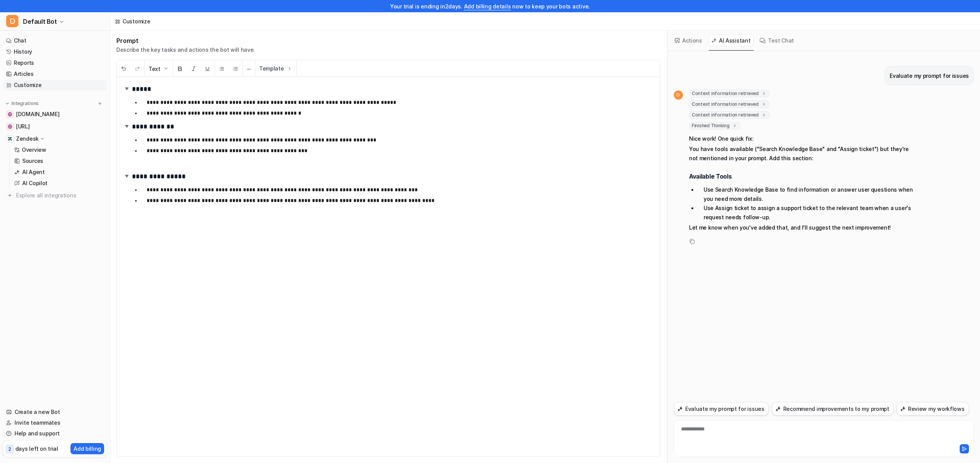
click at [700, 41] on button "Actions" at bounding box center [689, 40] width 33 height 12
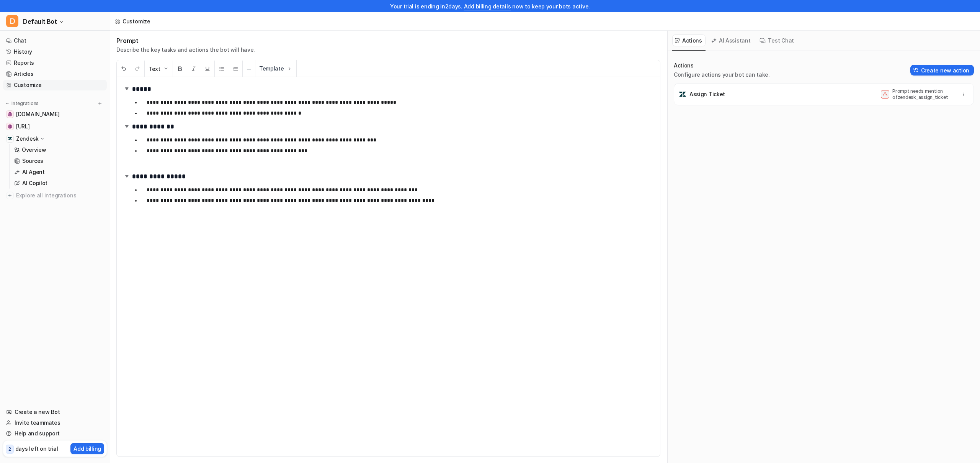
click at [730, 37] on button "AI Assistant" at bounding box center [732, 40] width 46 height 12
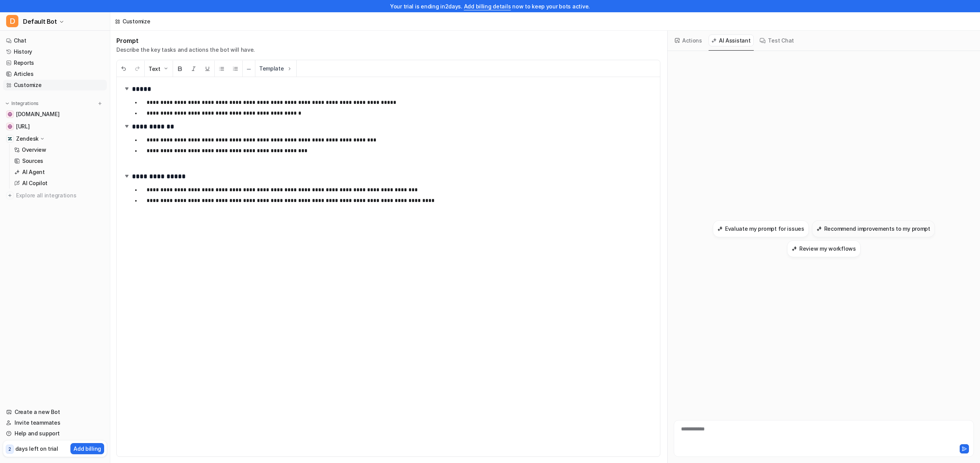
click at [843, 229] on h3 "Recommend improvements to my prompt" at bounding box center [878, 228] width 106 height 8
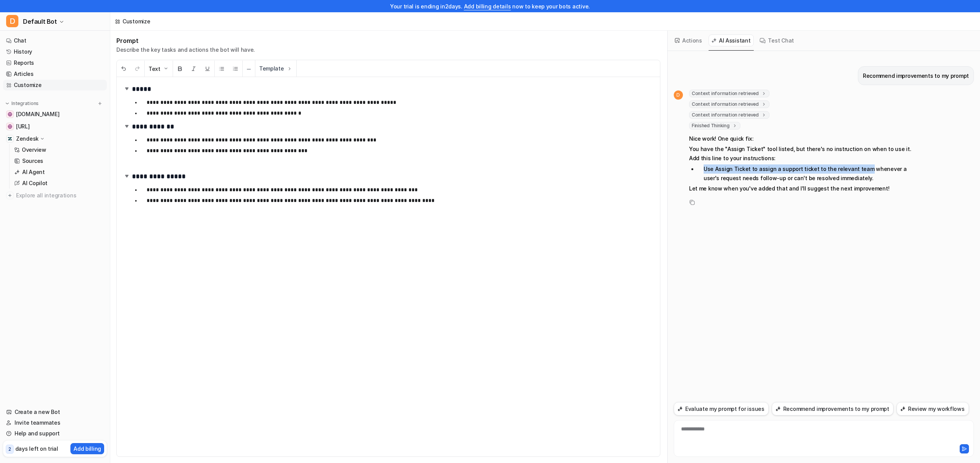
drag, startPoint x: 861, startPoint y: 168, endPoint x: 692, endPoint y: 165, distance: 168.9
click at [698, 165] on li "Use Assign Ticket to assign a support ticket to the relevant team whenever a us…" at bounding box center [806, 173] width 216 height 18
copy li "Use Assign Ticket to assign a support ticket to the relevant team"
click at [430, 198] on p "**********" at bounding box center [398, 200] width 502 height 9
drag, startPoint x: 428, startPoint y: 199, endPoint x: 303, endPoint y: 196, distance: 124.9
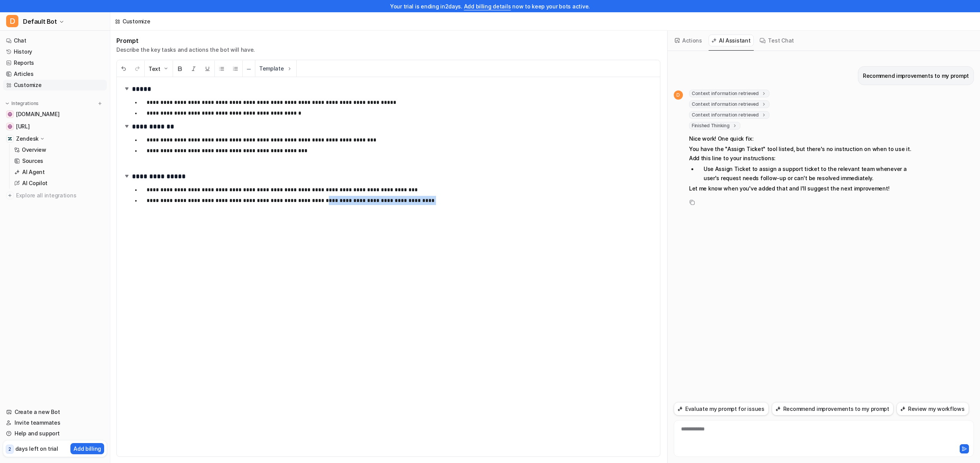
click at [303, 196] on p "**********" at bounding box center [398, 200] width 502 height 9
click at [731, 433] on div at bounding box center [824, 434] width 296 height 18
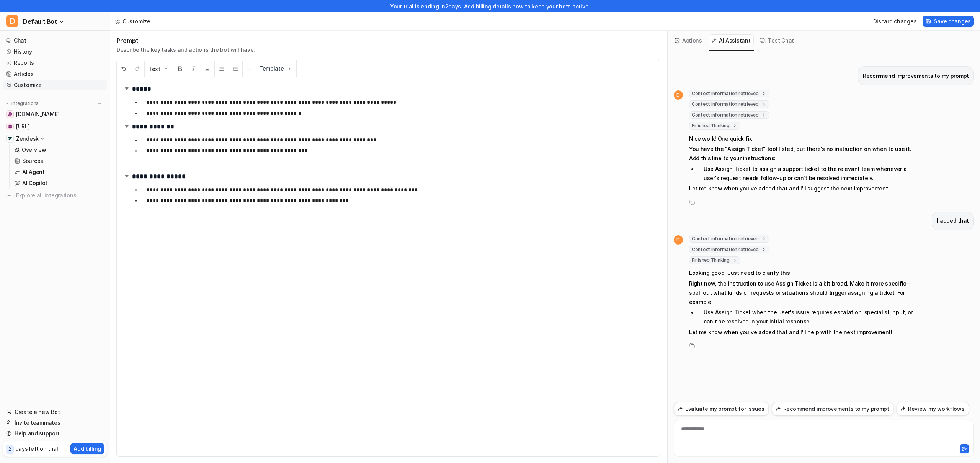
click at [218, 200] on p "**********" at bounding box center [398, 200] width 502 height 9
click at [254, 200] on p "**********" at bounding box center [398, 200] width 502 height 9
click at [327, 200] on p "**********" at bounding box center [398, 200] width 502 height 9
click at [257, 200] on p "**********" at bounding box center [398, 200] width 502 height 9
click at [482, 194] on p "**********" at bounding box center [398, 189] width 502 height 9
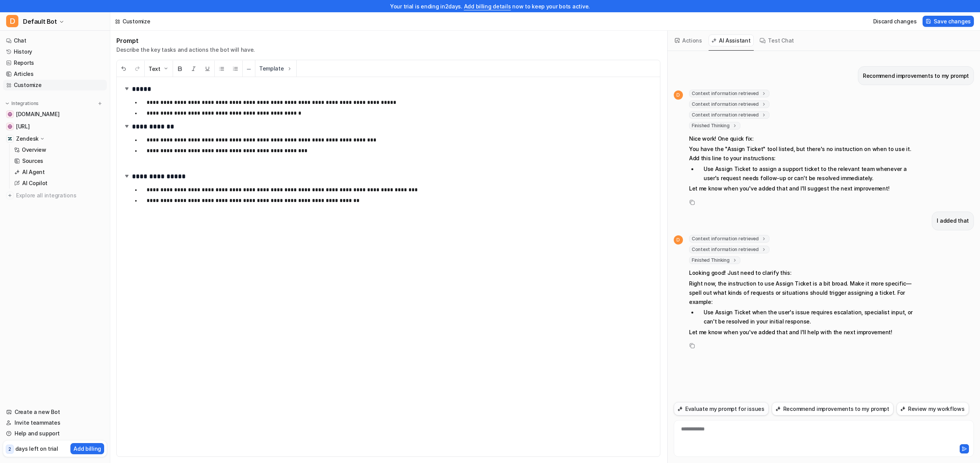
click at [745, 414] on button "Evaluate my prompt for issues" at bounding box center [721, 408] width 95 height 13
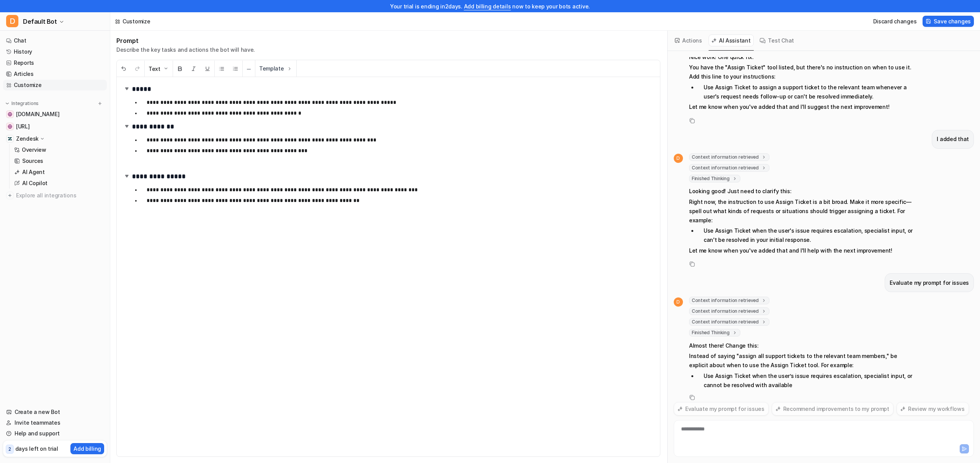
scroll to position [93, 0]
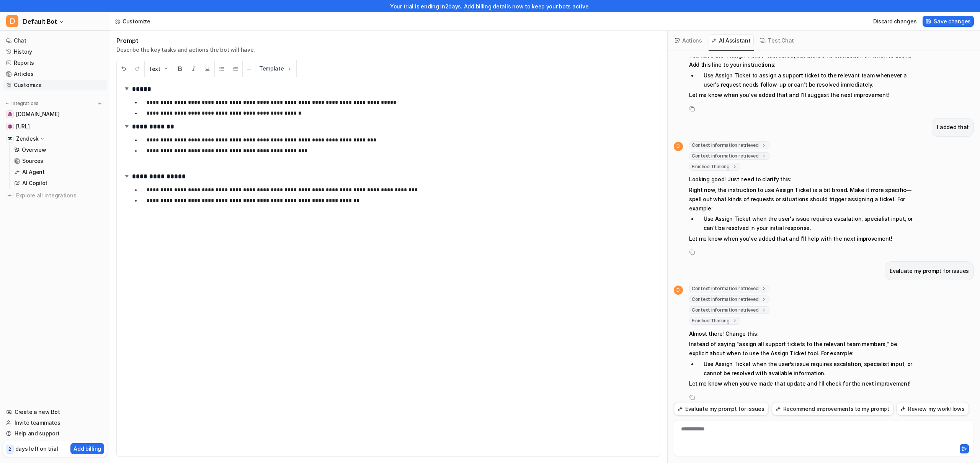
click at [725, 425] on div "**********" at bounding box center [824, 438] width 300 height 37
click at [719, 428] on div at bounding box center [824, 434] width 296 height 18
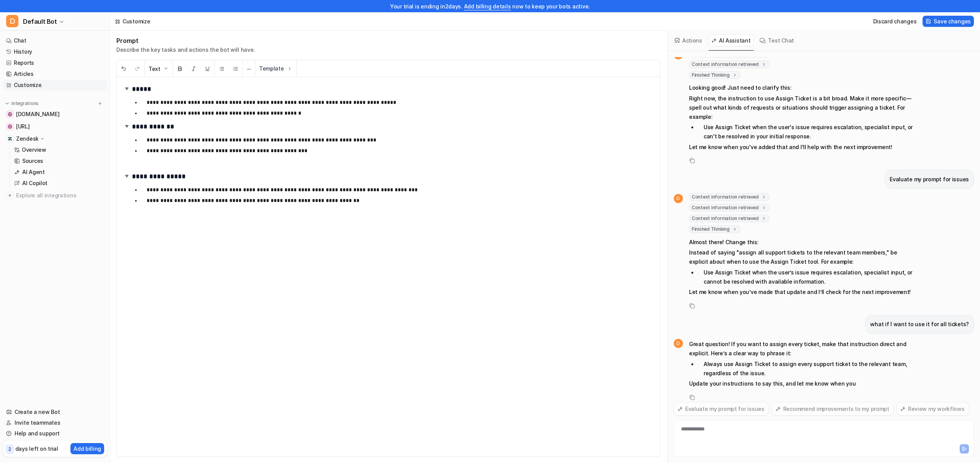
scroll to position [194, 0]
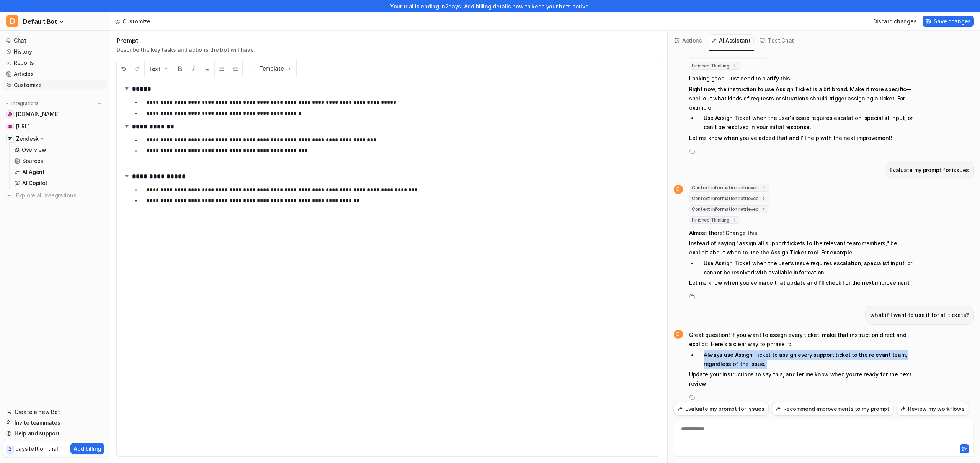
drag, startPoint x: 754, startPoint y: 355, endPoint x: 702, endPoint y: 346, distance: 52.8
click at [702, 346] on span "Great question! If you want to assign every ticket, make that instruction direc…" at bounding box center [801, 359] width 224 height 61
copy span "Always use Assign Ticket to assign every support ticket to the relevant team, r…"
drag, startPoint x: 348, startPoint y: 197, endPoint x: 147, endPoint y: 197, distance: 201.5
click at [147, 197] on p "**********" at bounding box center [398, 200] width 502 height 9
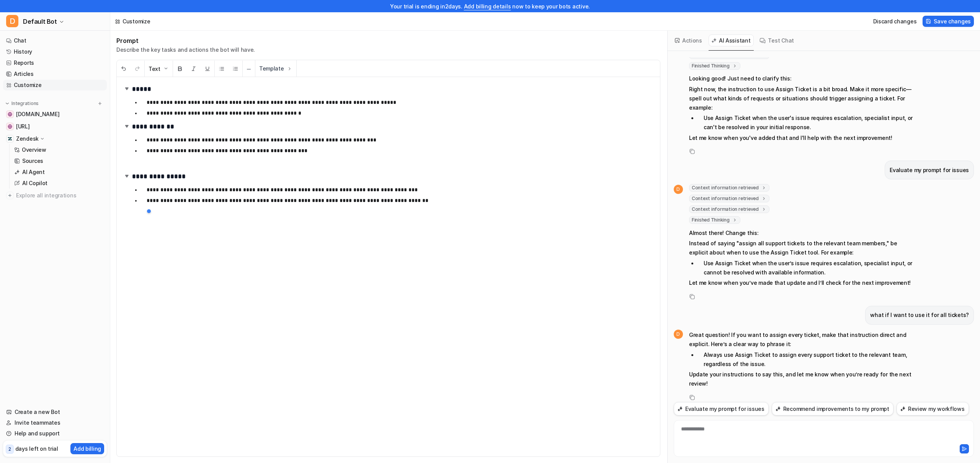
click at [521, 178] on h1 "**********" at bounding box center [385, 175] width 525 height 11
click at [748, 411] on button "Evaluate my prompt for issues" at bounding box center [721, 408] width 95 height 13
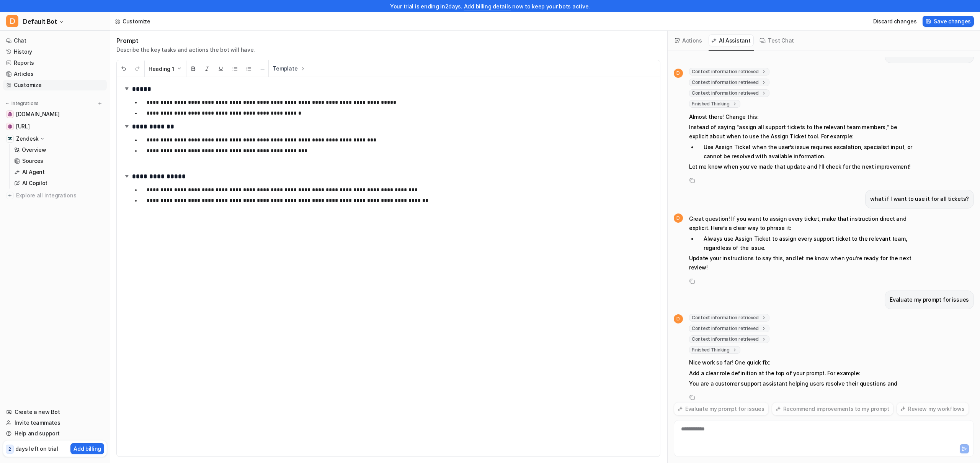
scroll to position [330, 0]
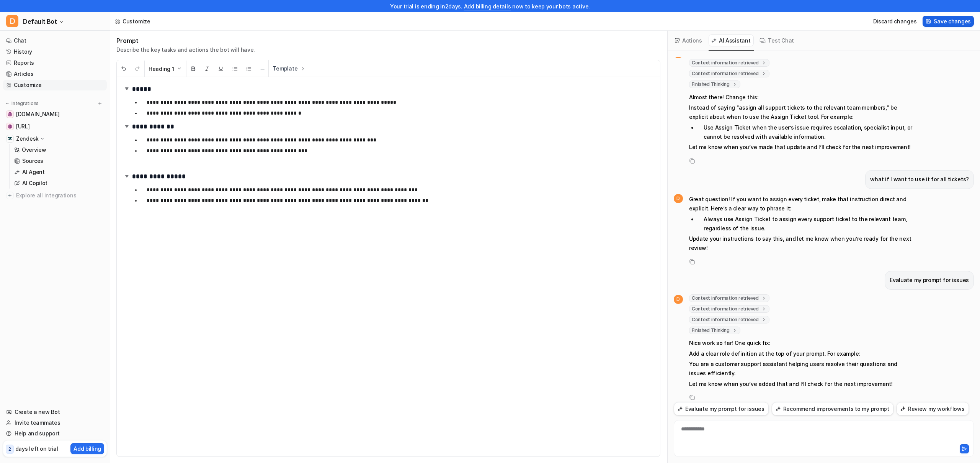
click at [953, 21] on span "Save changes" at bounding box center [952, 21] width 37 height 8
click at [690, 41] on button "Actions" at bounding box center [689, 40] width 33 height 12
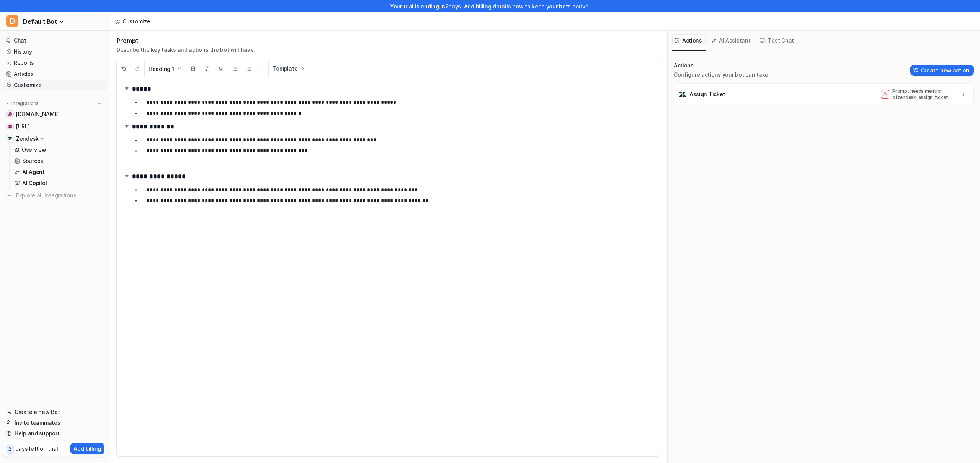
click at [721, 41] on button "AI Assistant" at bounding box center [732, 40] width 46 height 12
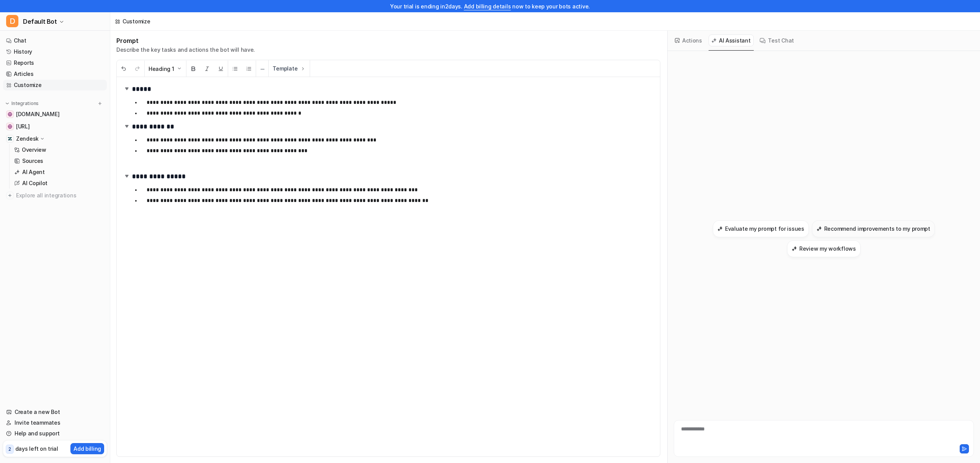
click at [871, 225] on h3 "Recommend improvements to my prompt" at bounding box center [878, 228] width 106 height 8
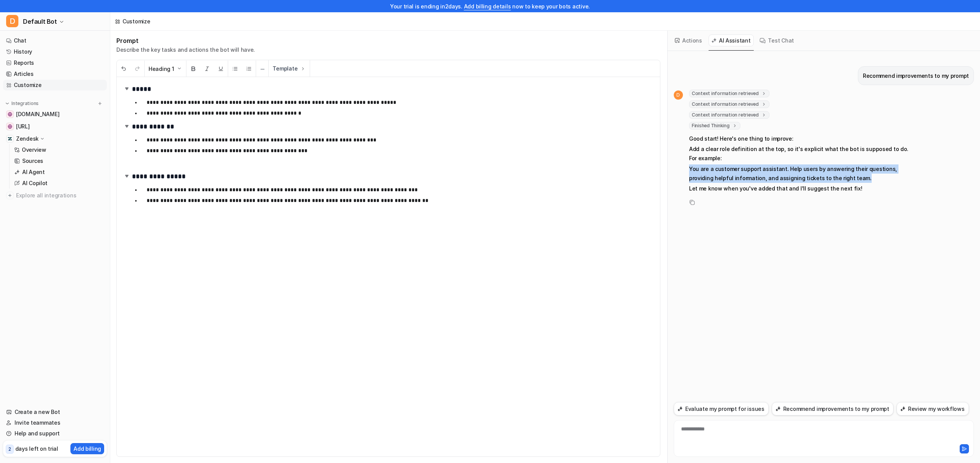
drag, startPoint x: 788, startPoint y: 183, endPoint x: 687, endPoint y: 169, distance: 101.2
click at [687, 169] on div "D Context information retrieved key : "latest_prompt" Context information retri…" at bounding box center [793, 142] width 239 height 105
click at [801, 204] on div "Copy" at bounding box center [793, 202] width 239 height 9
click at [169, 160] on p at bounding box center [393, 162] width 522 height 9
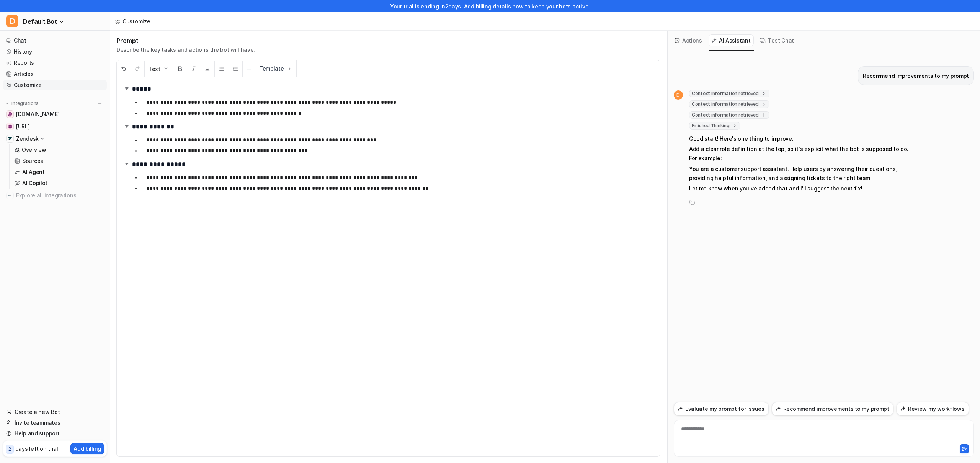
click at [701, 42] on button "Actions" at bounding box center [689, 40] width 33 height 12
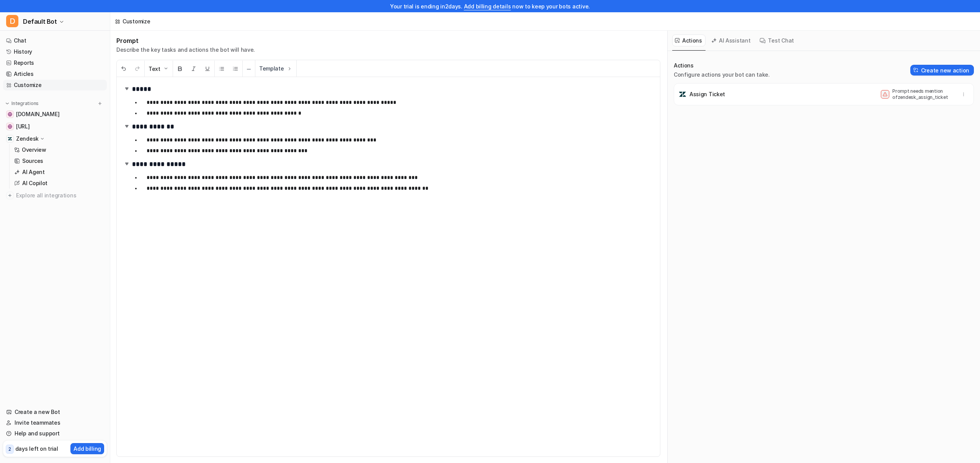
click at [727, 42] on button "AI Assistant" at bounding box center [732, 40] width 46 height 12
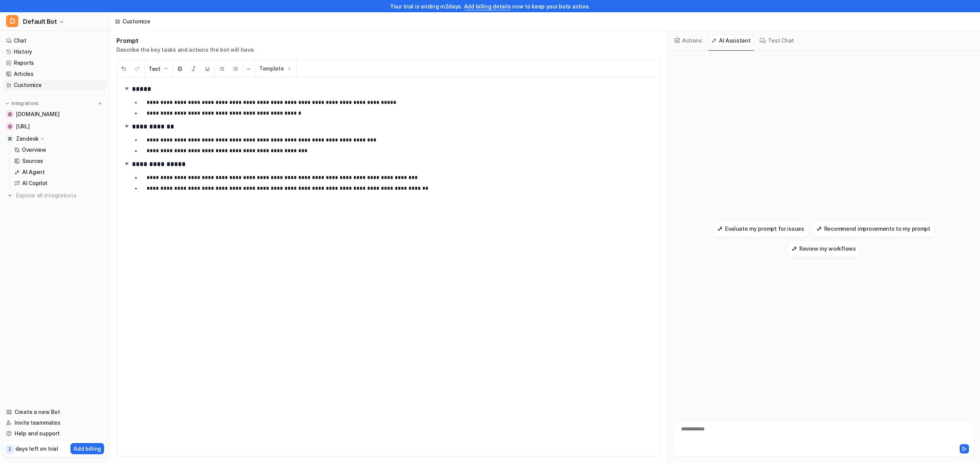
click at [505, 33] on div "**********" at bounding box center [388, 247] width 556 height 432
click at [475, 119] on div "**********" at bounding box center [388, 266] width 543 height 379
click at [421, 151] on p "**********" at bounding box center [398, 150] width 502 height 9
click at [789, 232] on button "Evaluate my prompt for issues" at bounding box center [761, 228] width 96 height 17
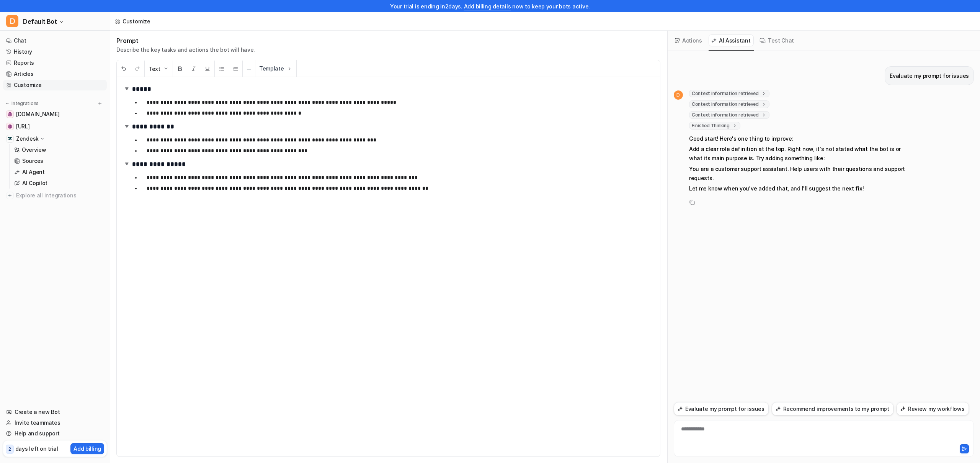
click at [331, 189] on p "**********" at bounding box center [398, 192] width 502 height 18
click at [948, 18] on span "Save changes" at bounding box center [952, 21] width 37 height 8
click at [698, 36] on button "Actions" at bounding box center [689, 40] width 33 height 12
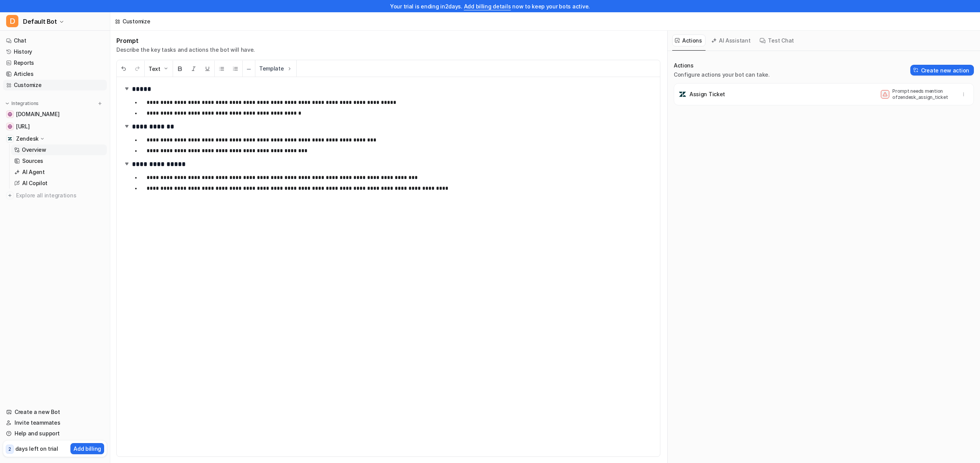
click at [52, 151] on link "Overview" at bounding box center [59, 149] width 96 height 11
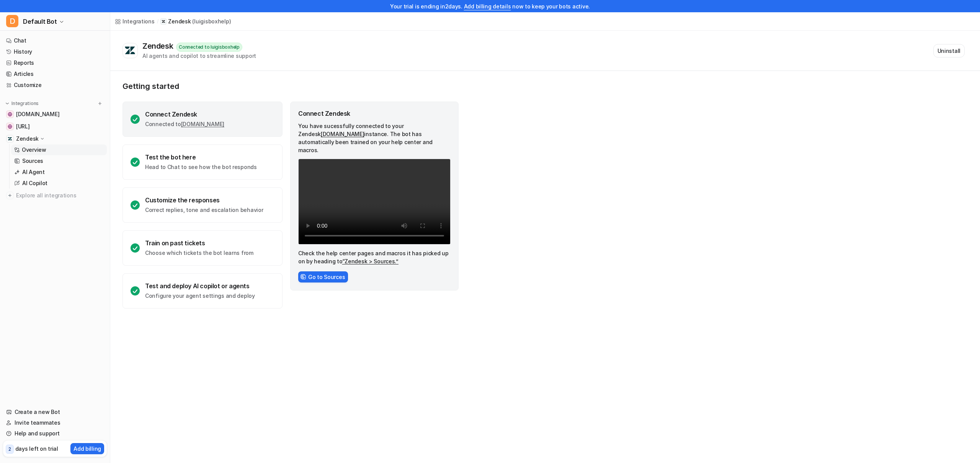
click at [352, 258] on link "“Zendesk > Sources.”" at bounding box center [370, 261] width 56 height 7
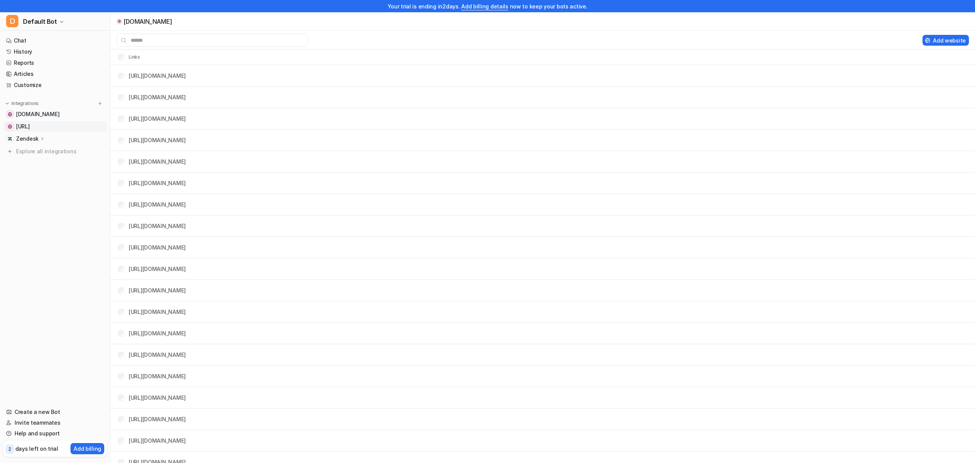
click at [30, 125] on span "[URL]" at bounding box center [23, 127] width 14 height 8
click at [35, 135] on p "Zendesk" at bounding box center [27, 139] width 23 height 8
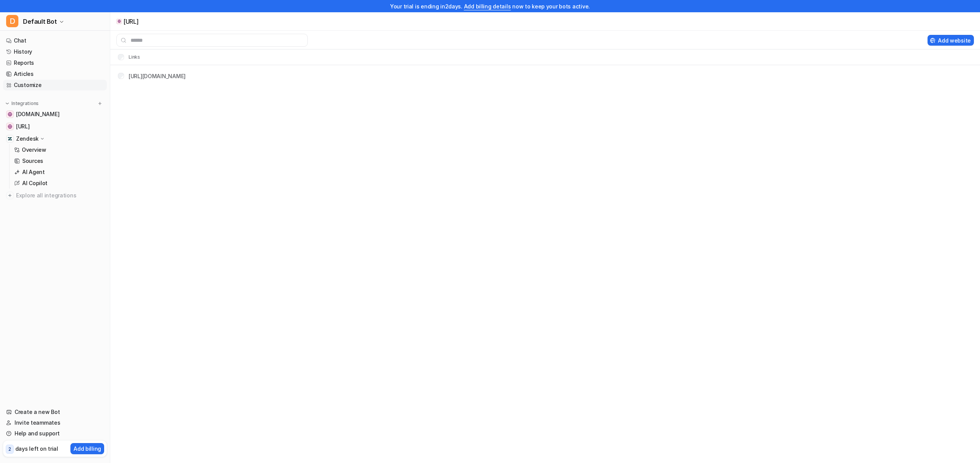
click at [39, 84] on link "Customize" at bounding box center [55, 85] width 104 height 11
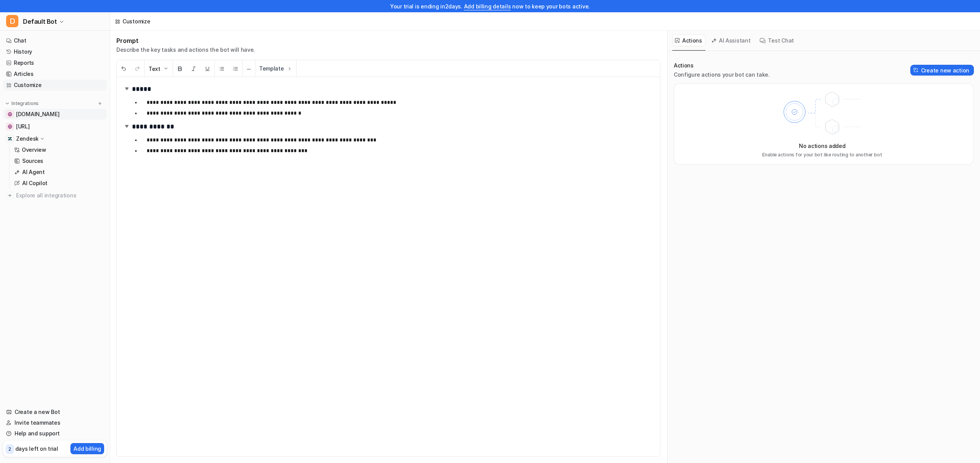
click at [39, 114] on span "[DOMAIN_NAME]" at bounding box center [37, 114] width 43 height 8
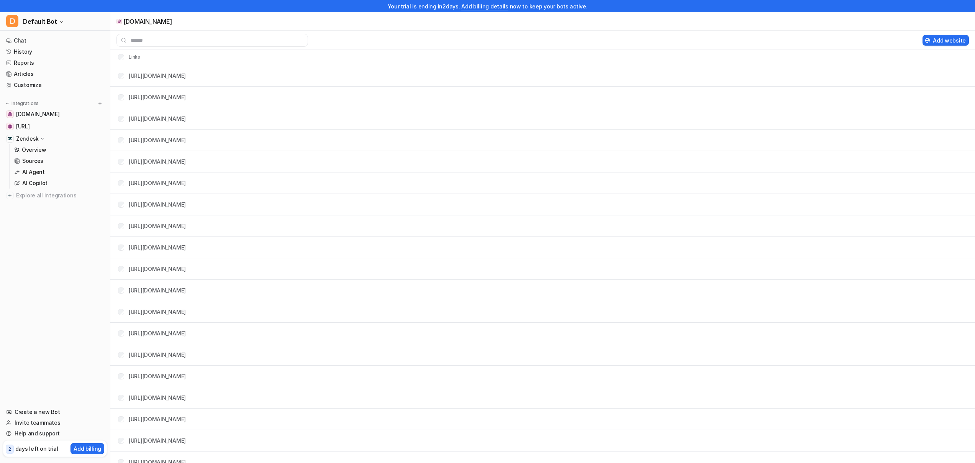
click at [34, 140] on p "Zendesk" at bounding box center [27, 139] width 23 height 8
click at [30, 129] on span "[URL]" at bounding box center [23, 127] width 14 height 8
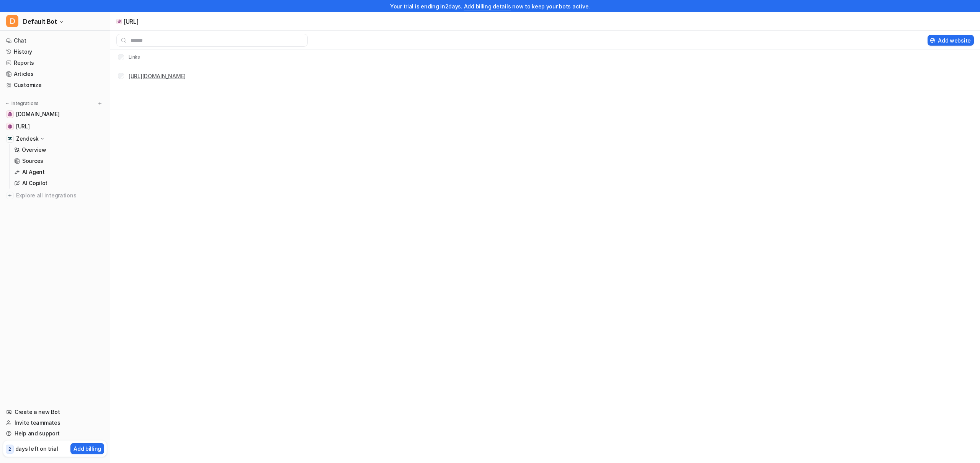
click at [153, 77] on link "https://dashboard.eesel.ai/.../help.luigisbox.com" at bounding box center [157, 76] width 57 height 7
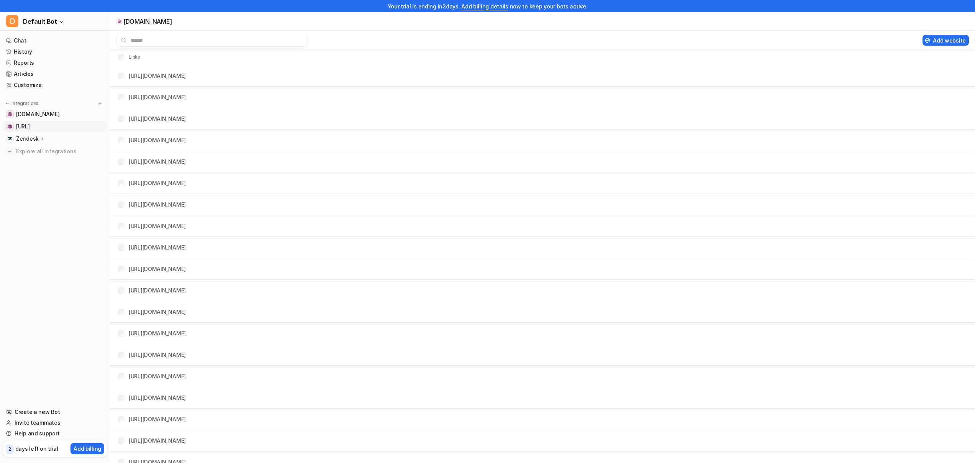
click at [30, 129] on span "[URL]" at bounding box center [23, 127] width 14 height 8
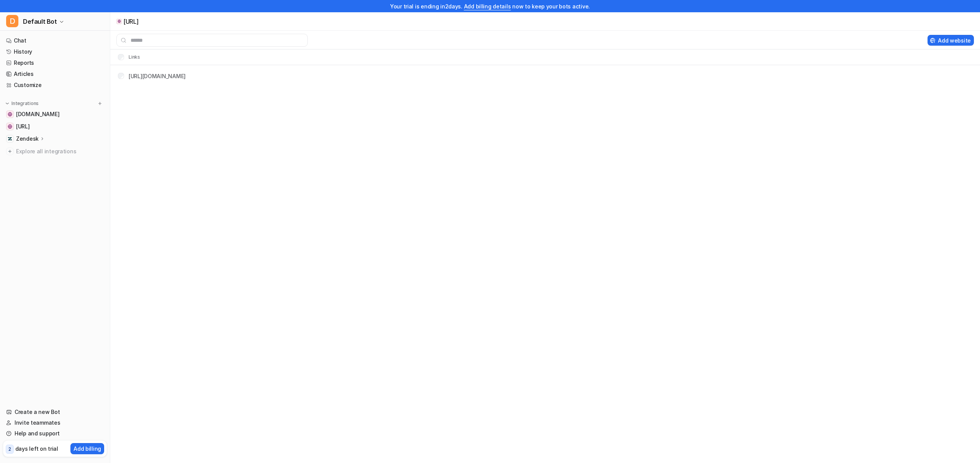
click at [27, 140] on p "Zendesk" at bounding box center [27, 139] width 23 height 8
click at [29, 146] on p "Overview" at bounding box center [34, 150] width 25 height 8
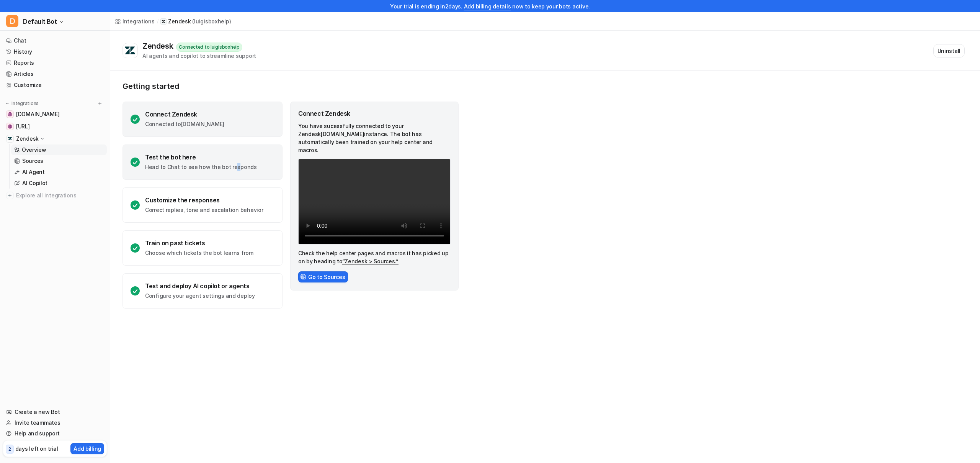
click at [231, 164] on p "Head to Chat to see how the bot responds" at bounding box center [201, 167] width 112 height 8
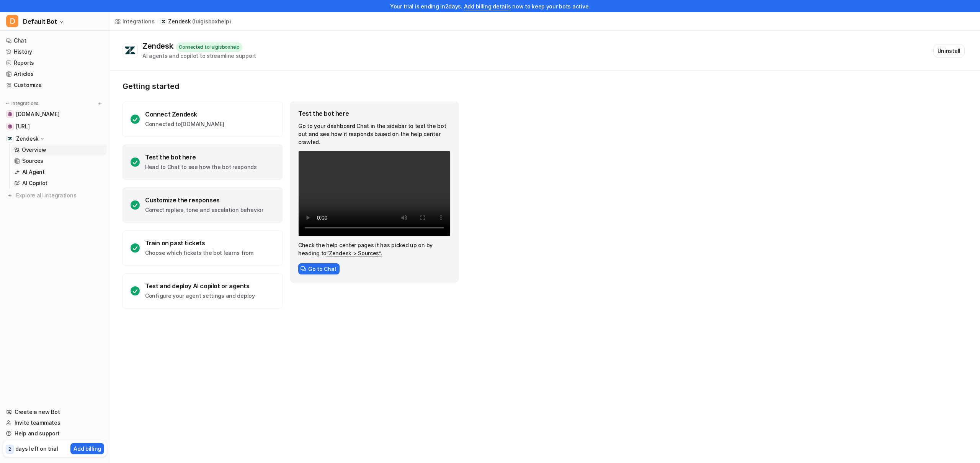
click at [257, 203] on div "Customize the responses Correct replies, tone and escalation behavior" at bounding box center [203, 204] width 160 height 35
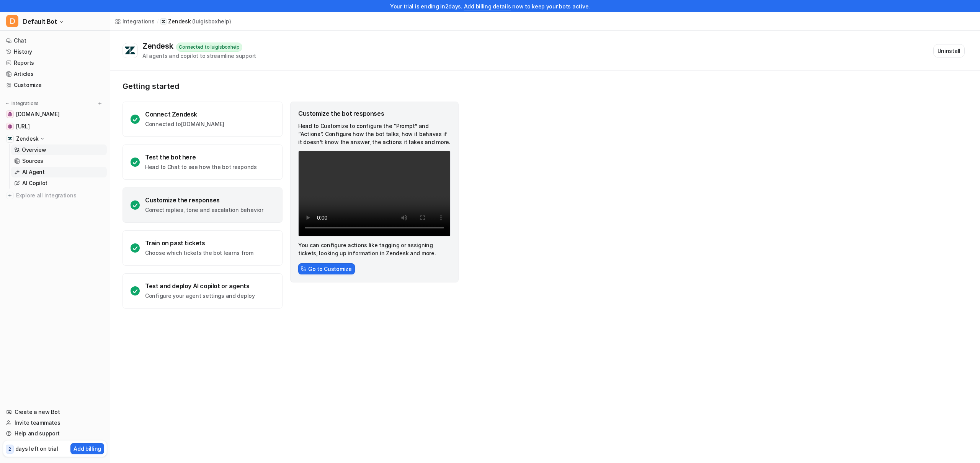
click at [41, 168] on p "AI Agent" at bounding box center [33, 172] width 23 height 8
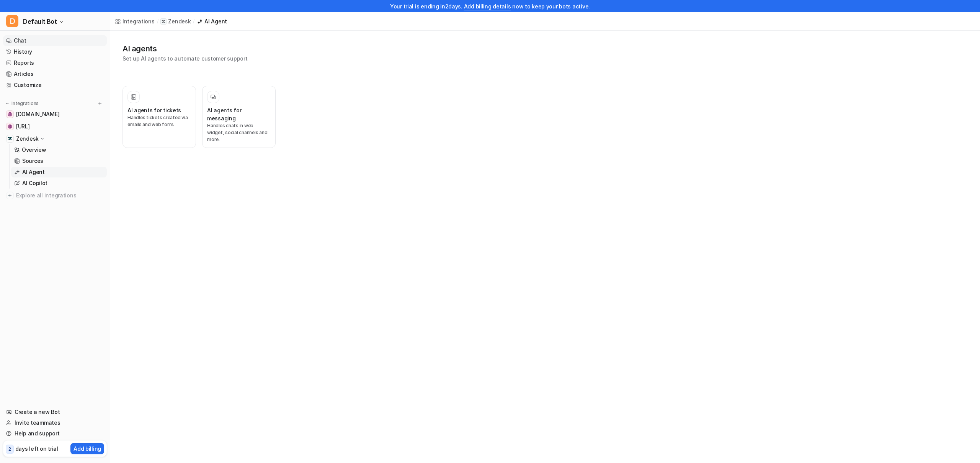
click at [49, 42] on link "Chat" at bounding box center [55, 40] width 104 height 11
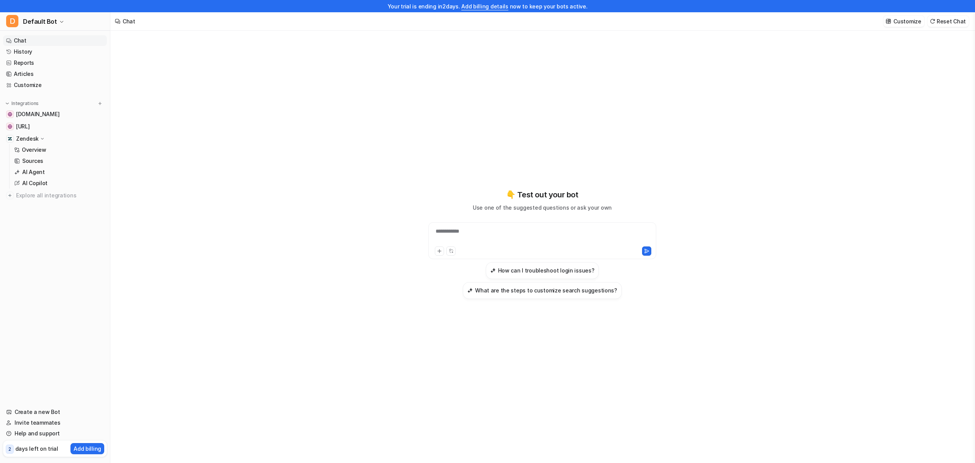
click at [462, 233] on div "**********" at bounding box center [542, 236] width 224 height 18
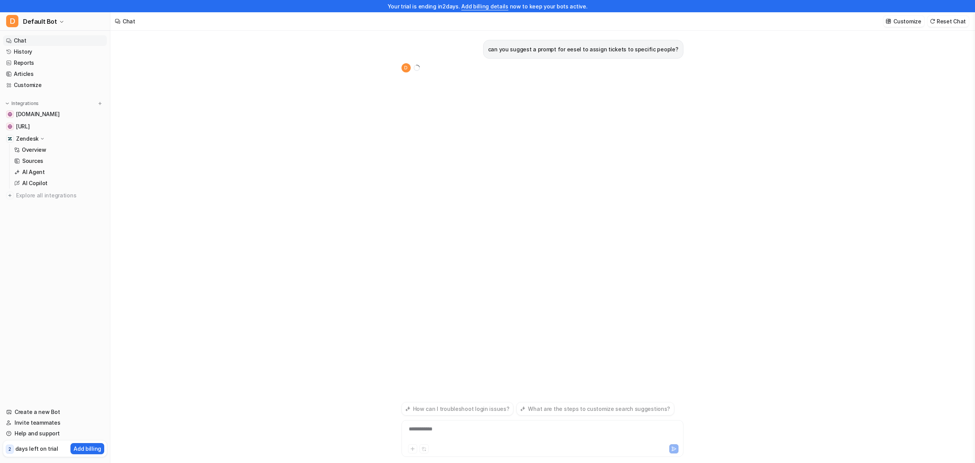
scroll to position [12, 0]
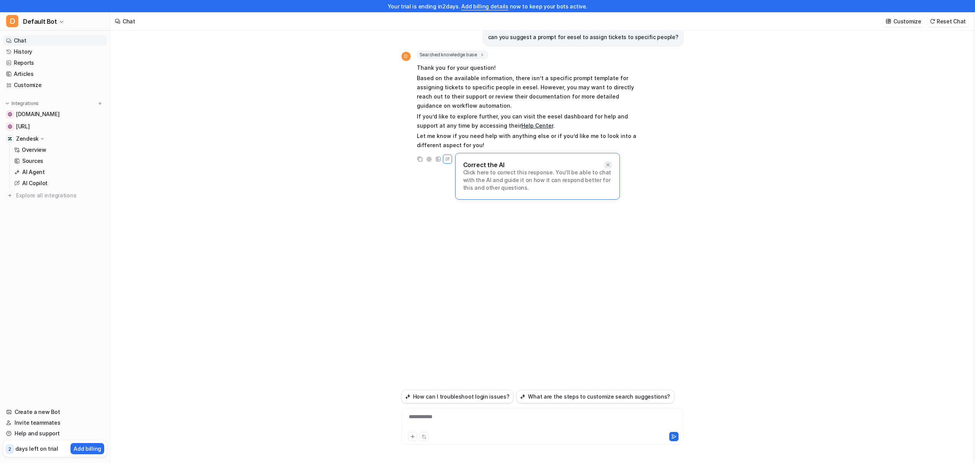
click at [611, 164] on div at bounding box center [608, 165] width 8 height 8
click at [57, 56] on link "History" at bounding box center [55, 51] width 104 height 11
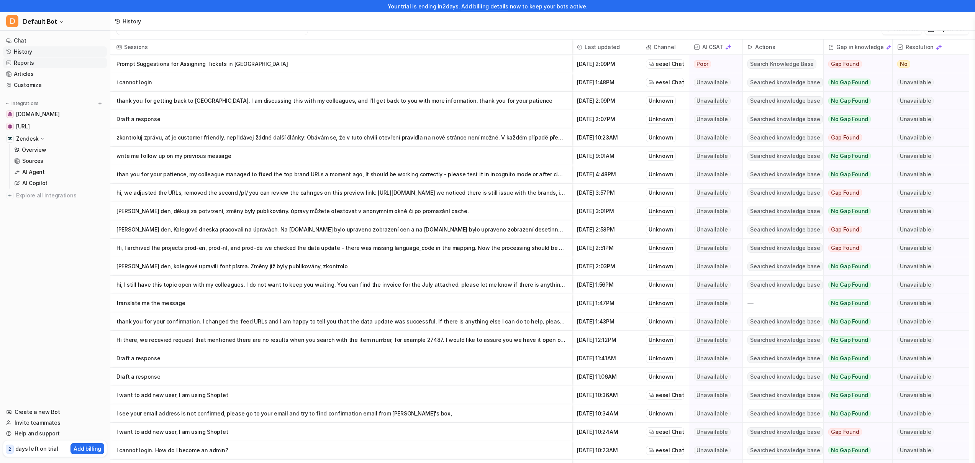
click at [44, 65] on link "Reports" at bounding box center [55, 62] width 104 height 11
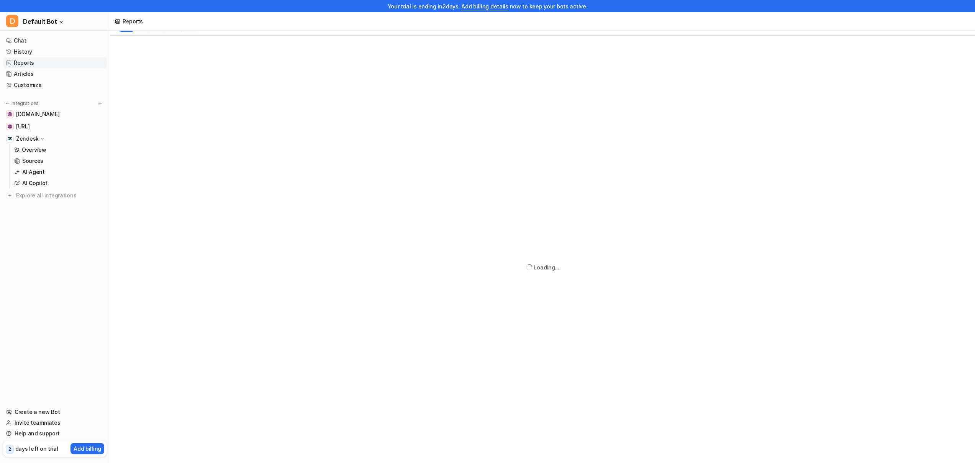
scroll to position [9, 0]
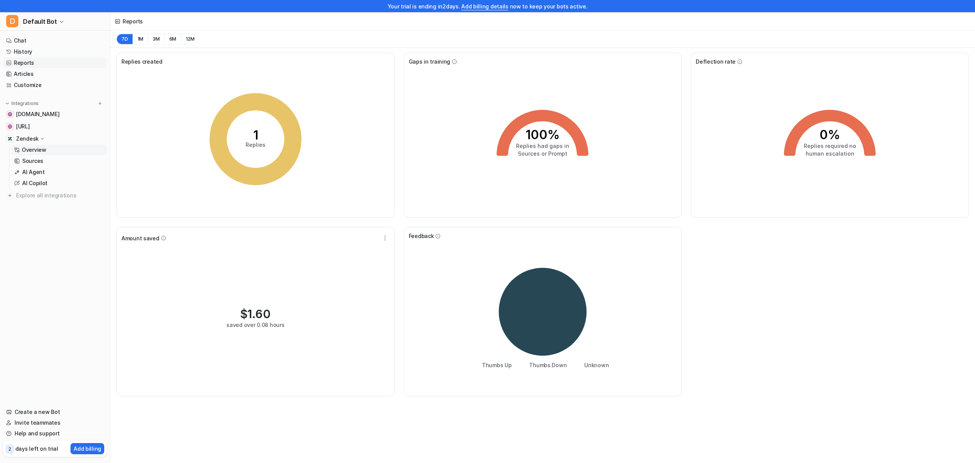
click at [48, 150] on link "Overview" at bounding box center [59, 149] width 96 height 11
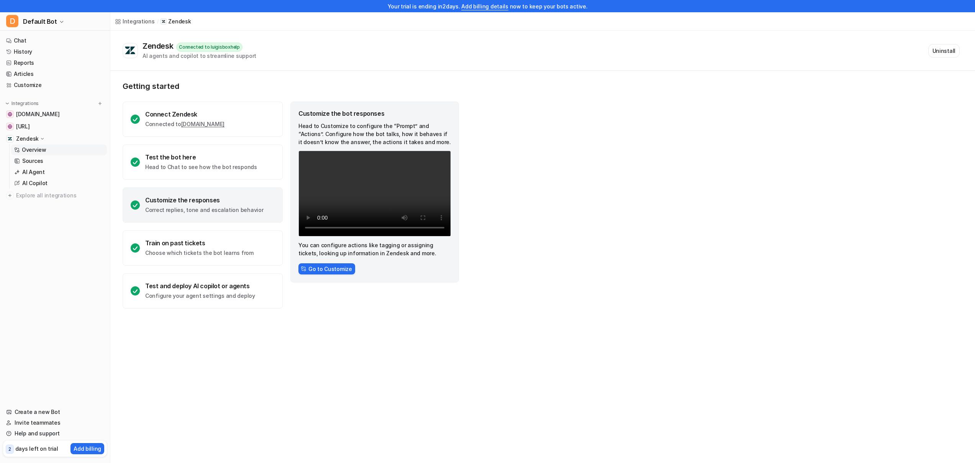
click at [43, 91] on nav "Chat History Reports Articles Customize Integrations help.luigisbox.com dashboa…" at bounding box center [55, 216] width 110 height 368
click at [42, 84] on link "Customize" at bounding box center [55, 85] width 104 height 11
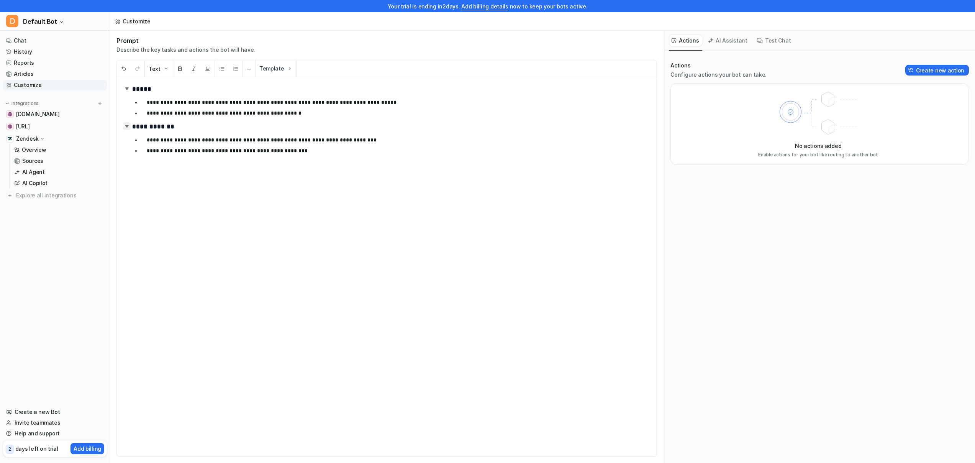
click at [128, 122] on img at bounding box center [127, 126] width 8 height 8
click at [344, 146] on p "**********" at bounding box center [396, 150] width 498 height 9
click at [290, 60] on button "Template" at bounding box center [275, 68] width 41 height 16
click at [280, 67] on div "**********" at bounding box center [542, 247] width 864 height 432
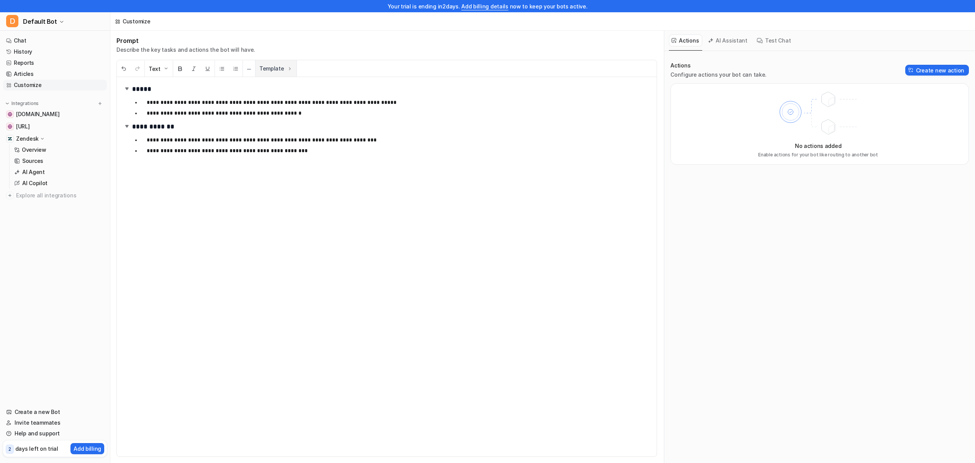
click at [277, 68] on button "Template" at bounding box center [275, 68] width 41 height 16
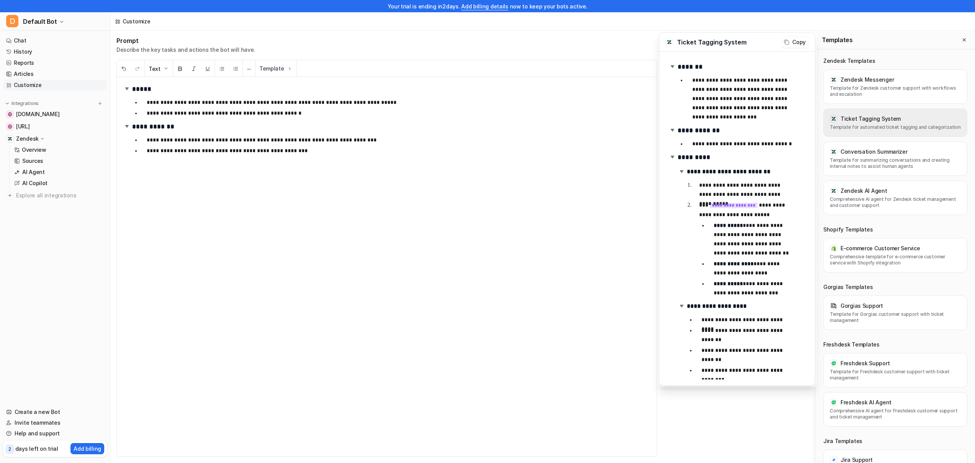
click at [865, 123] on div "Ticket Tagging System Template for automated ticket tagging and categorization" at bounding box center [895, 122] width 144 height 28
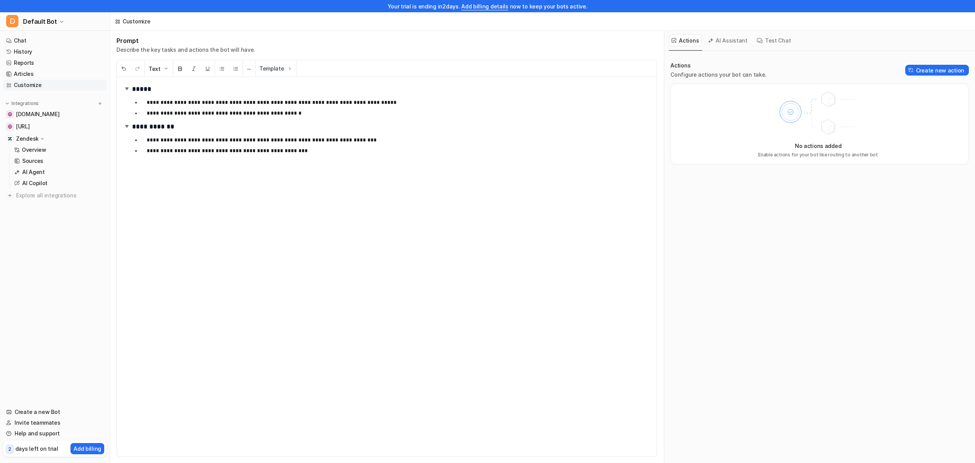
click at [506, 41] on div "**********" at bounding box center [542, 247] width 864 height 432
click at [922, 72] on button "Create new action" at bounding box center [937, 70] width 64 height 11
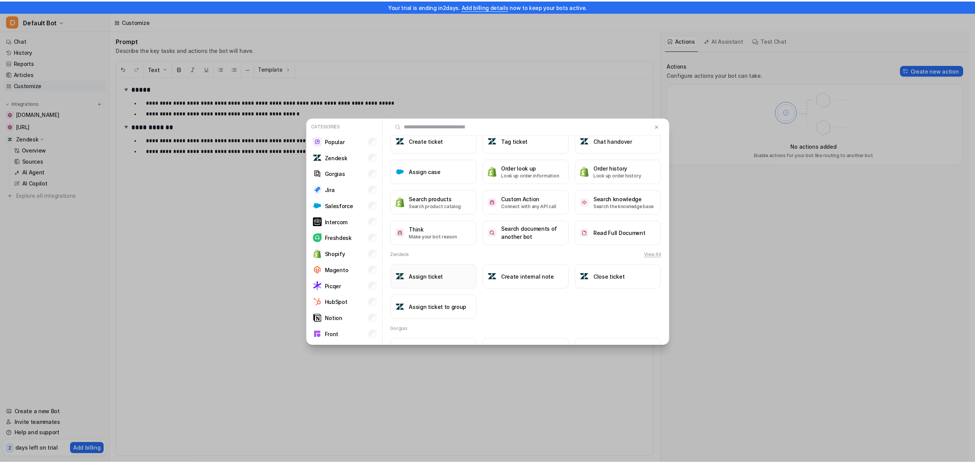
scroll to position [26, 0]
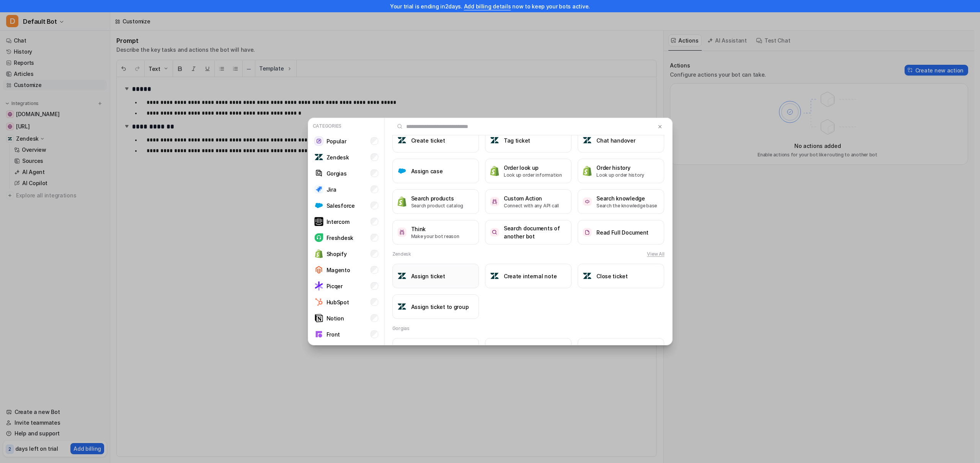
click at [437, 275] on h3 "Assign ticket" at bounding box center [428, 276] width 34 height 8
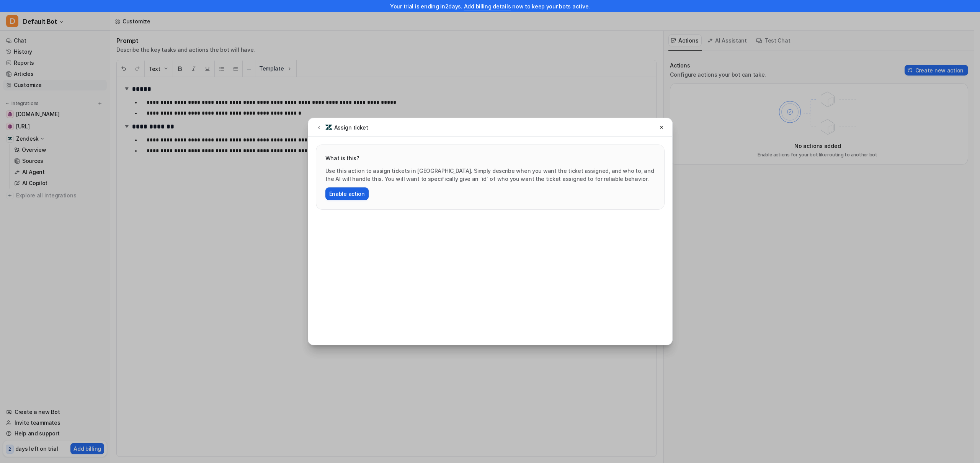
click at [357, 193] on button "Enable action" at bounding box center [347, 193] width 43 height 13
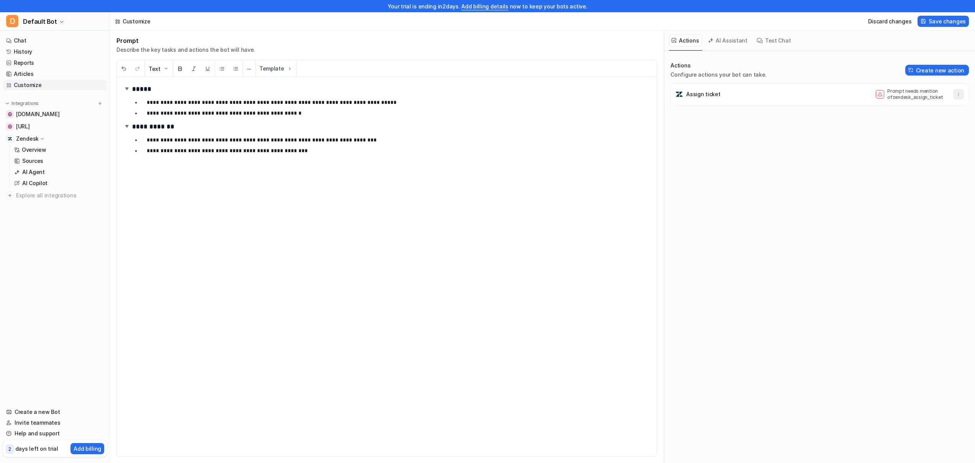
click at [955, 92] on button "button" at bounding box center [958, 94] width 11 height 11
drag, startPoint x: 808, startPoint y: 131, endPoint x: 771, endPoint y: 124, distance: 38.2
click at [808, 131] on div "Assign ticket Prompt needs mention of zendesk_assign_ticket Delete" at bounding box center [819, 113] width 298 height 61
click at [721, 97] on div "Assign ticket Prompt needs mention of zendesk_assign_ticket" at bounding box center [819, 94] width 291 height 15
click at [702, 96] on p "Assign ticket" at bounding box center [703, 94] width 34 height 8
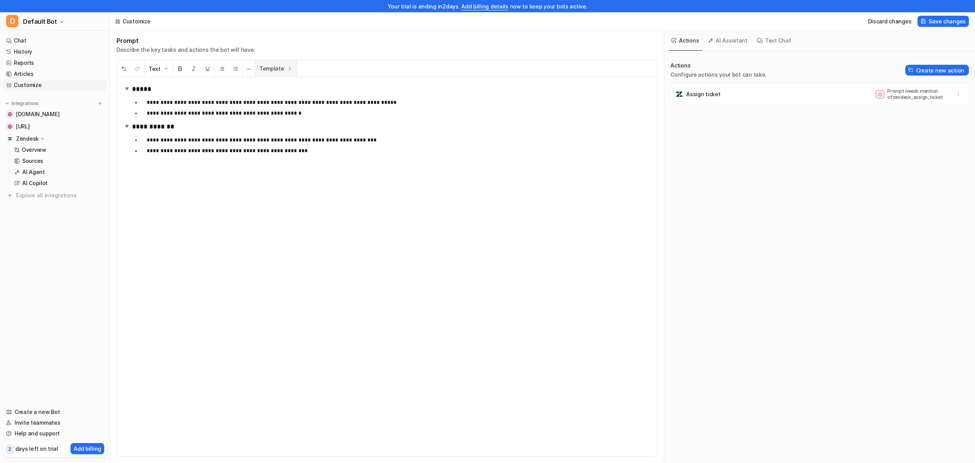
click at [293, 70] on button "Template" at bounding box center [275, 68] width 41 height 16
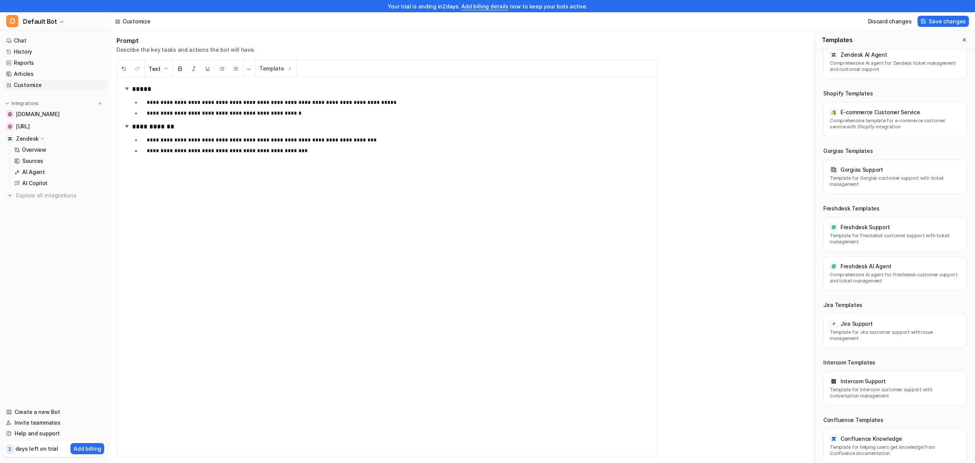
scroll to position [0, 0]
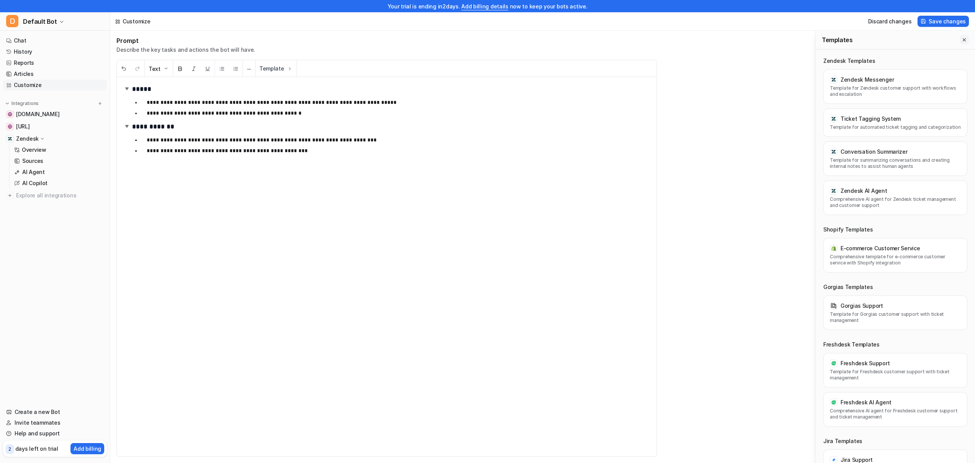
click at [966, 39] on icon "Close flyout" at bounding box center [963, 39] width 5 height 5
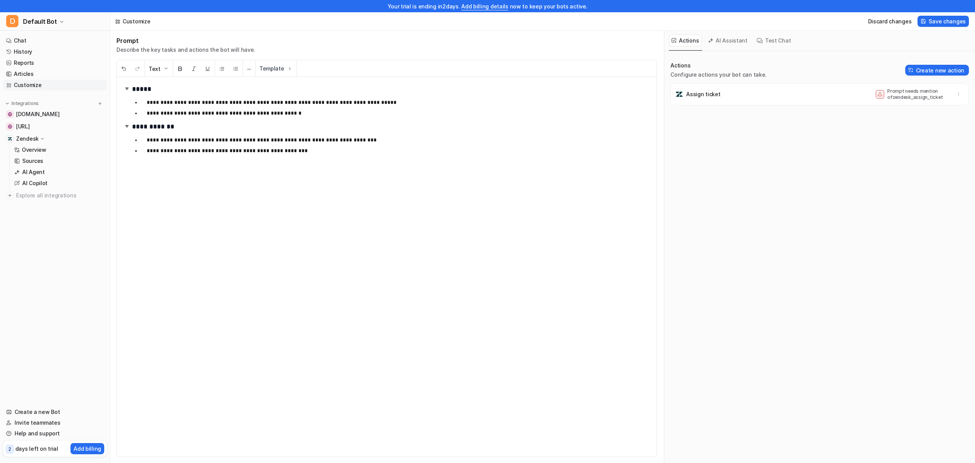
click at [732, 43] on button "AI Assistant" at bounding box center [728, 40] width 46 height 12
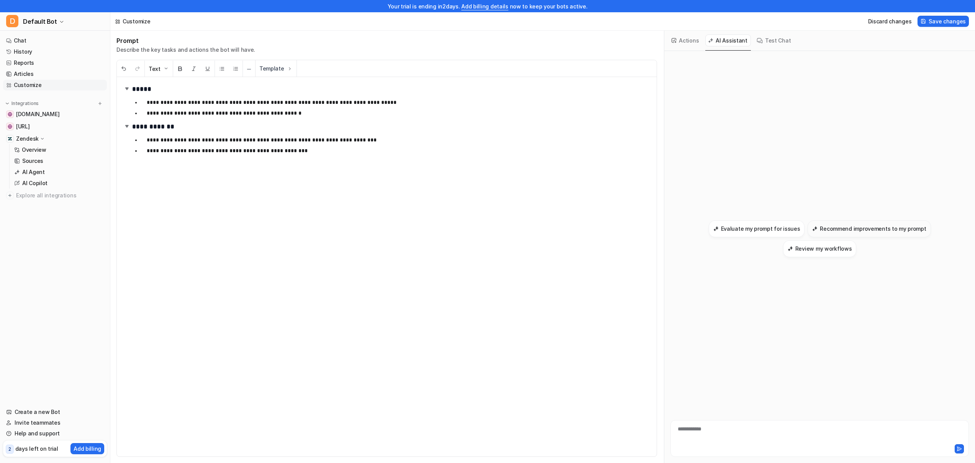
click at [866, 231] on h3 "Recommend improvements to my prompt" at bounding box center [873, 228] width 106 height 8
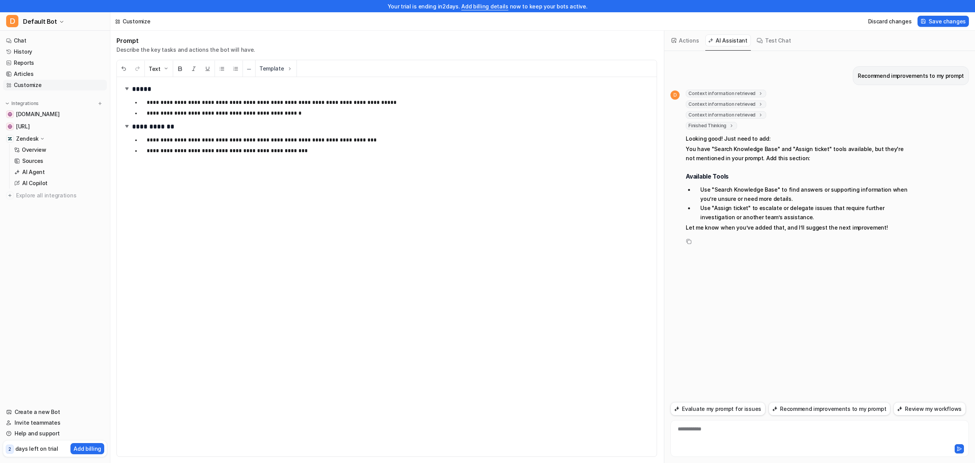
scroll to position [9, 0]
click at [715, 403] on button "Evaluate my prompt for issues" at bounding box center [717, 408] width 95 height 13
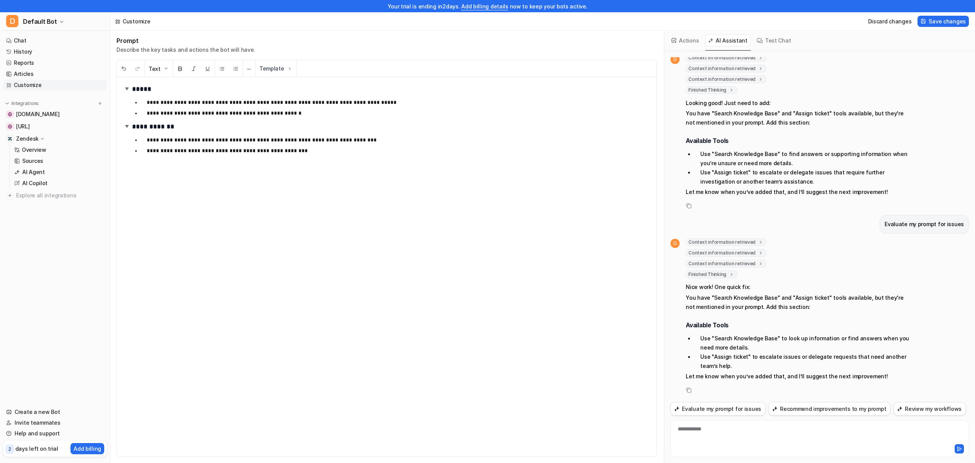
scroll to position [38, 0]
click at [720, 425] on div "**********" at bounding box center [819, 434] width 295 height 18
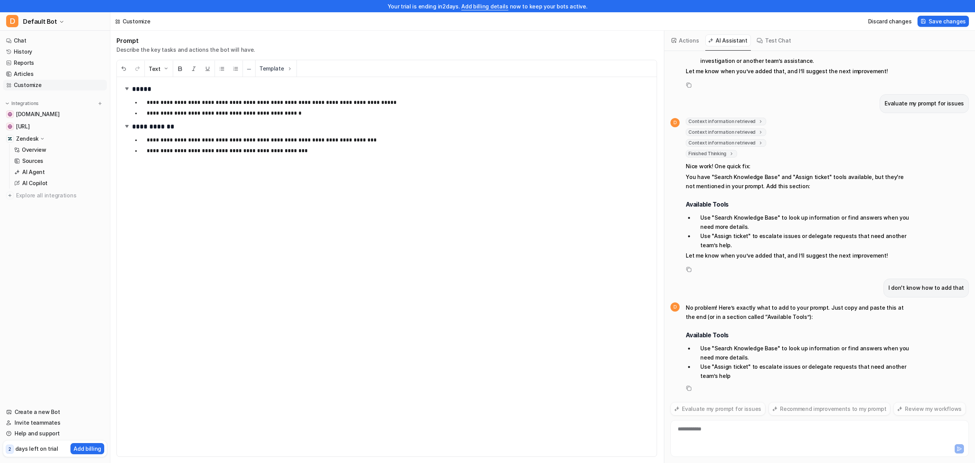
scroll to position [168, 0]
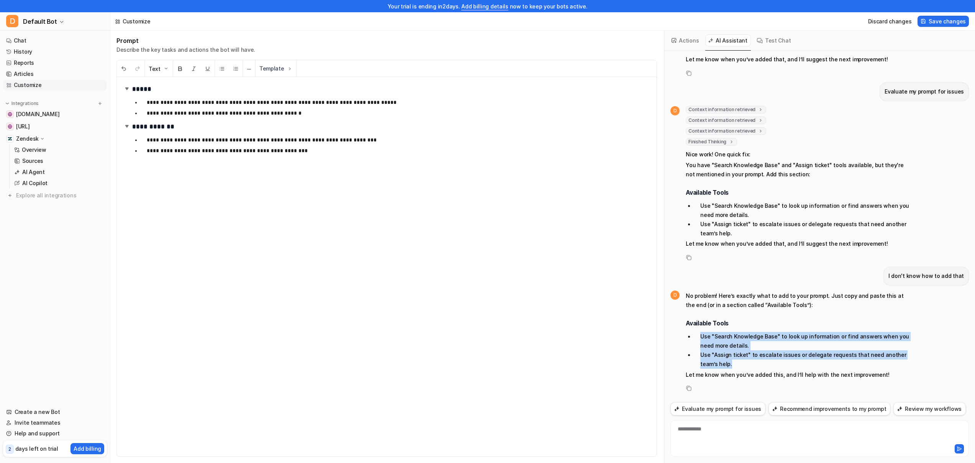
drag, startPoint x: 719, startPoint y: 357, endPoint x: 685, endPoint y: 325, distance: 46.6
click at [685, 325] on div "D No problem! Here’s exactly what to add to your prompt. Just copy and paste th…" at bounding box center [789, 335] width 239 height 90
click at [757, 350] on li "Use "Assign ticket" to escalate issues or delegate requests that need another t…" at bounding box center [802, 359] width 216 height 18
drag, startPoint x: 698, startPoint y: 335, endPoint x: 682, endPoint y: 316, distance: 24.5
click at [682, 316] on div "D No problem! Here’s exactly what to add to your prompt. Just copy and paste th…" at bounding box center [789, 335] width 239 height 90
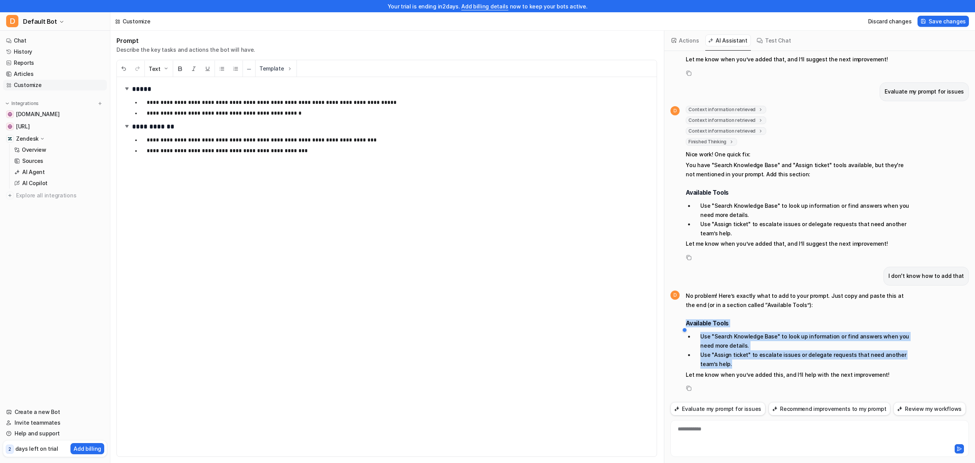
copy span "Available Tools Use "Search Knowledge Base" to look up information or find answ…"
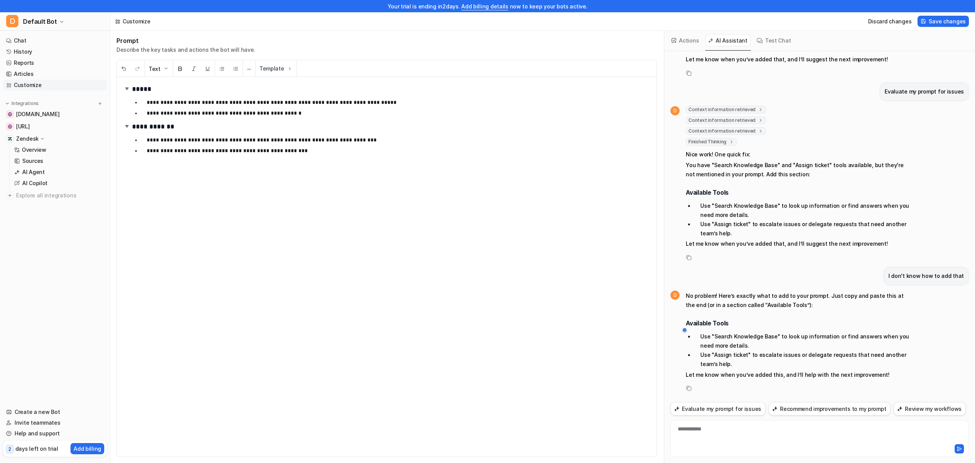
click at [329, 148] on div "**********" at bounding box center [387, 266] width 540 height 379
click at [248, 70] on button "─" at bounding box center [249, 69] width 12 height 16
click at [152, 163] on p at bounding box center [391, 162] width 518 height 9
click at [127, 126] on img at bounding box center [127, 126] width 8 height 8
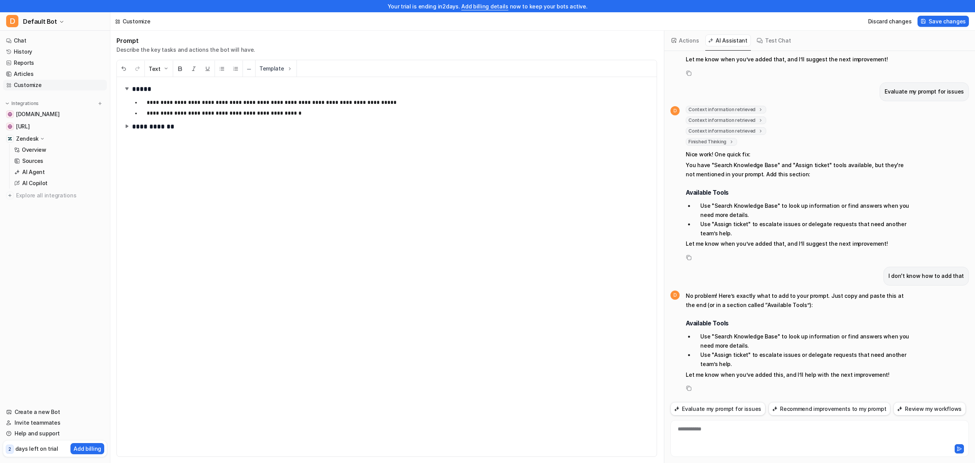
click at [127, 126] on img at bounding box center [127, 126] width 8 height 8
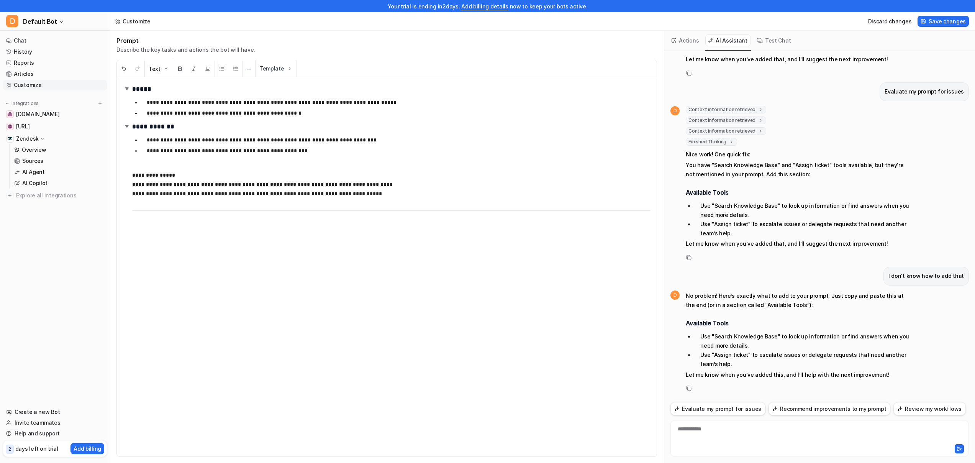
click at [147, 172] on p "**********" at bounding box center [388, 188] width 512 height 37
drag, startPoint x: 168, startPoint y: 175, endPoint x: 125, endPoint y: 170, distance: 43.2
click at [125, 170] on div "**********" at bounding box center [387, 266] width 540 height 379
click at [160, 70] on button "Text" at bounding box center [159, 69] width 28 height 16
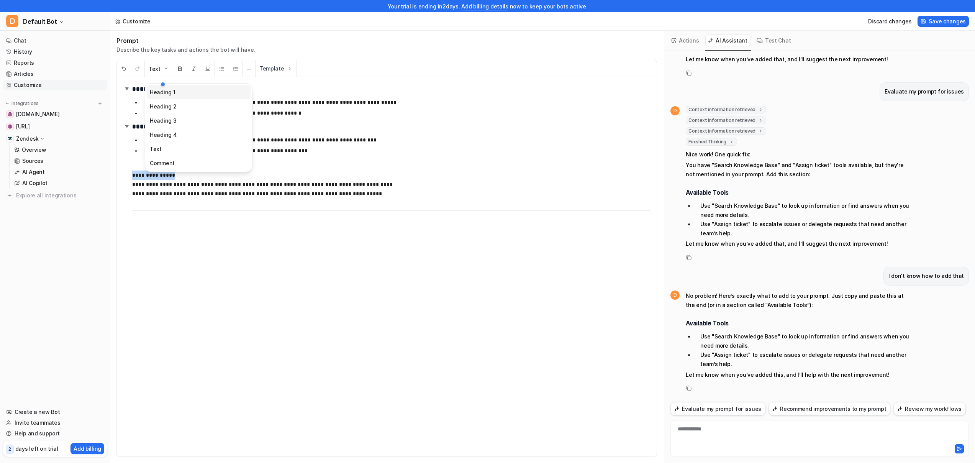
click at [169, 96] on button "Heading 1" at bounding box center [199, 92] width 104 height 14
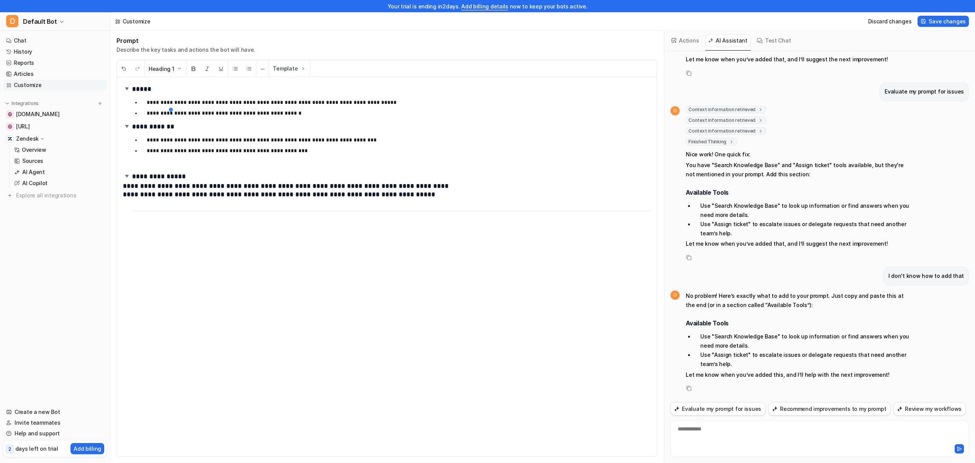
click at [496, 220] on p at bounding box center [391, 218] width 518 height 9
drag, startPoint x: 437, startPoint y: 205, endPoint x: 123, endPoint y: 187, distance: 314.1
click at [123, 187] on h1 "**********" at bounding box center [384, 188] width 522 height 37
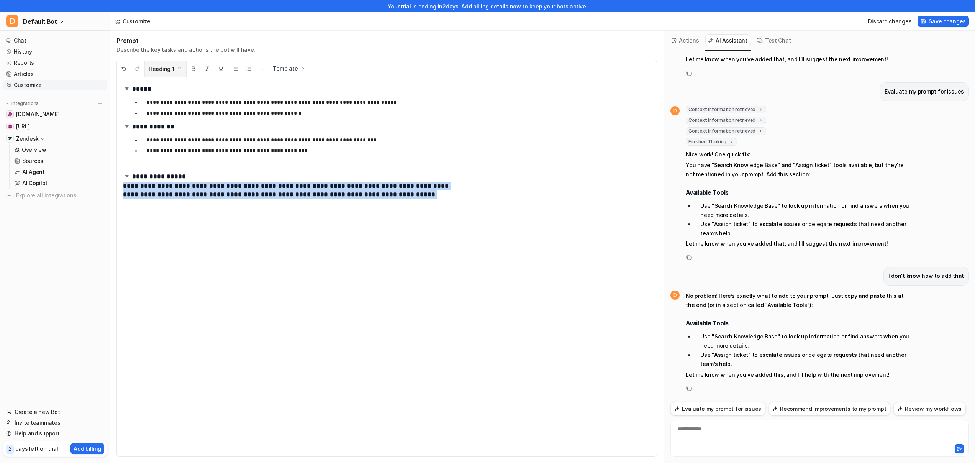
click at [169, 72] on button "Heading 1" at bounding box center [165, 69] width 41 height 16
click at [170, 146] on button "Text" at bounding box center [199, 149] width 104 height 14
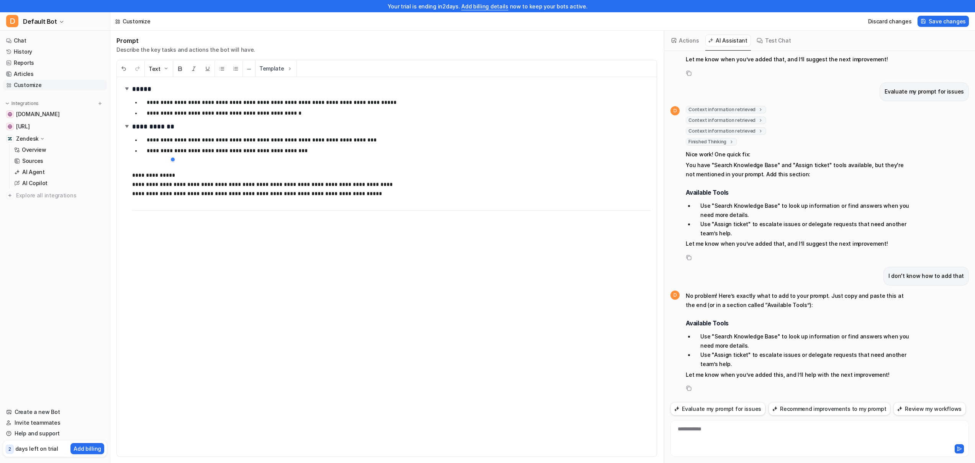
click at [191, 169] on div "**********" at bounding box center [387, 266] width 540 height 379
drag, startPoint x: 185, startPoint y: 171, endPoint x: 128, endPoint y: 173, distance: 56.7
click at [128, 173] on div "**********" at bounding box center [387, 266] width 540 height 379
click at [154, 70] on button "Text" at bounding box center [159, 69] width 28 height 16
click at [163, 89] on div at bounding box center [189, 83] width 73 height 15
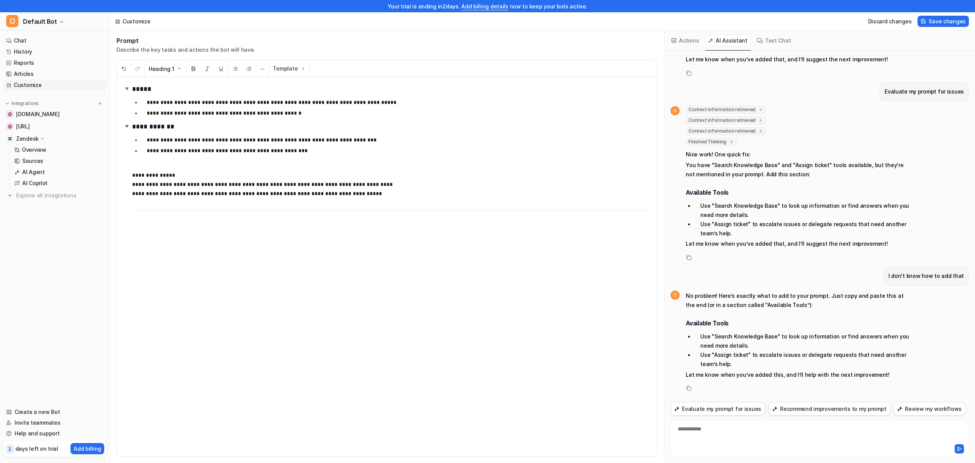
click at [163, 92] on h1 "*****" at bounding box center [384, 88] width 522 height 11
drag, startPoint x: 175, startPoint y: 172, endPoint x: 128, endPoint y: 172, distance: 47.1
click at [128, 172] on div "**********" at bounding box center [387, 266] width 540 height 379
click at [157, 72] on button "Text" at bounding box center [159, 69] width 28 height 16
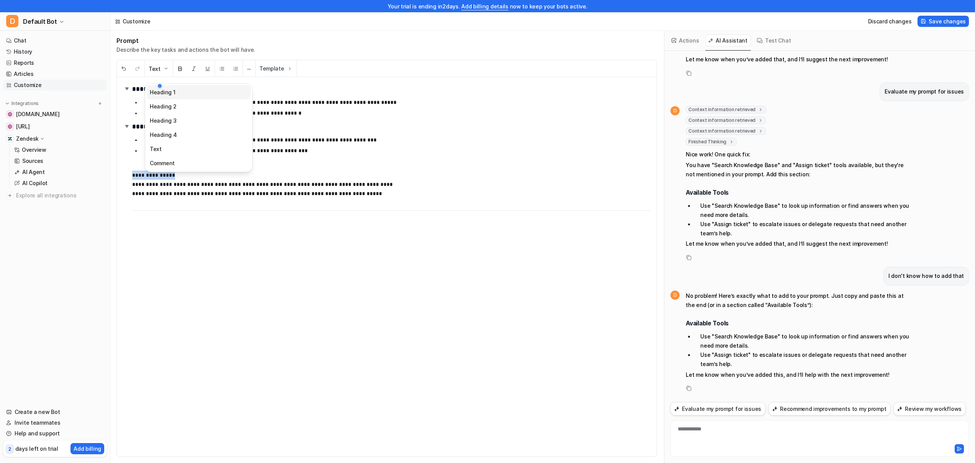
click at [163, 95] on button "Heading 1" at bounding box center [199, 92] width 104 height 14
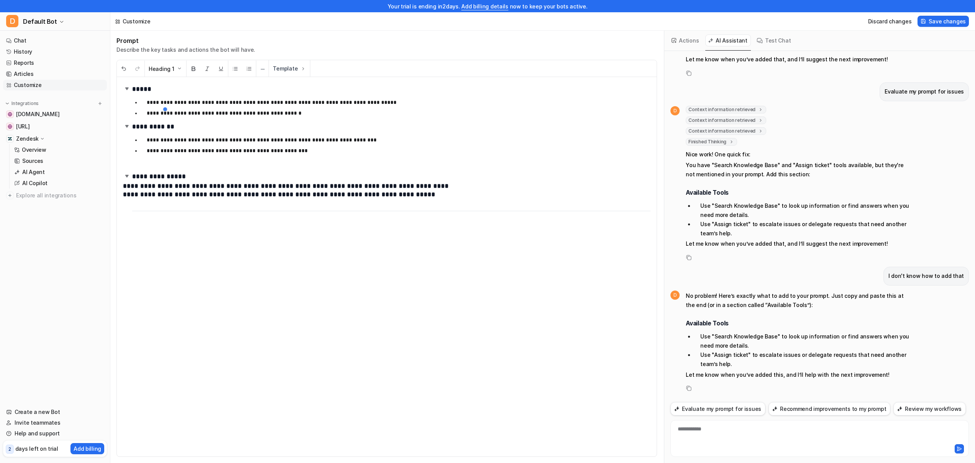
click at [233, 164] on p at bounding box center [391, 162] width 518 height 9
click at [244, 171] on h1 "**********" at bounding box center [384, 188] width 522 height 37
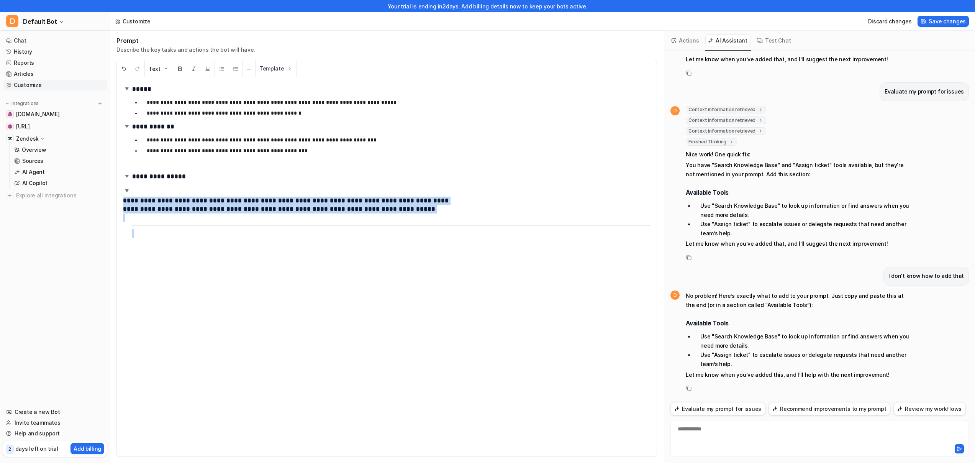
drag, startPoint x: 123, startPoint y: 199, endPoint x: 445, endPoint y: 231, distance: 324.5
click at [445, 231] on div "**********" at bounding box center [387, 266] width 540 height 379
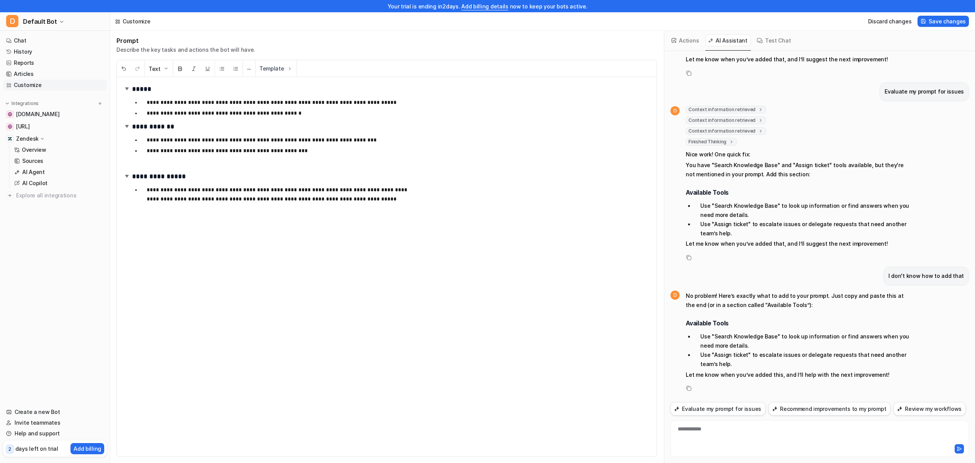
drag, startPoint x: 147, startPoint y: 200, endPoint x: 170, endPoint y: 200, distance: 22.6
click at [147, 200] on p "**********" at bounding box center [396, 199] width 498 height 28
click at [376, 200] on p "**********" at bounding box center [396, 200] width 498 height 9
click at [746, 427] on div "**********" at bounding box center [819, 434] width 295 height 18
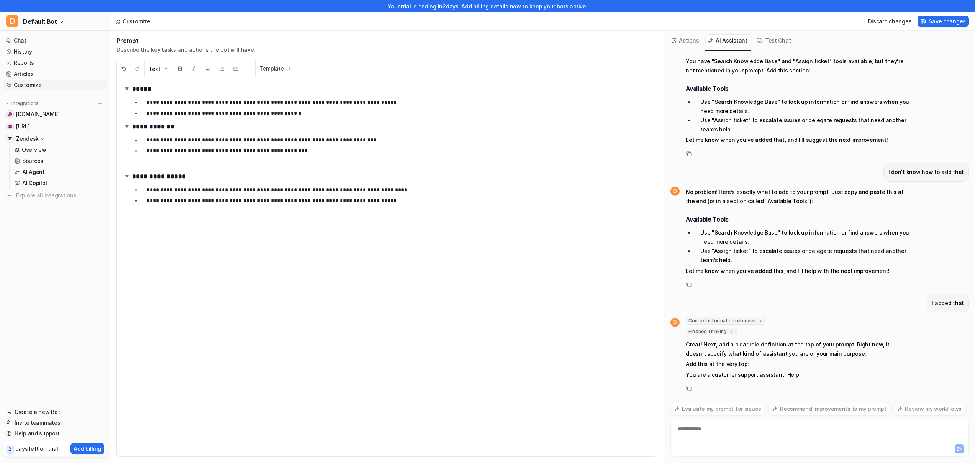
scroll to position [292, 0]
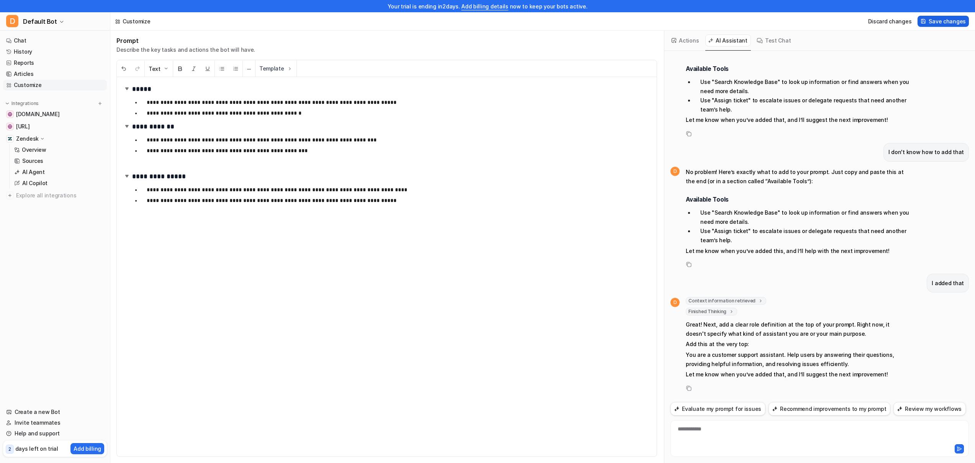
click at [951, 24] on span "Save changes" at bounding box center [946, 21] width 37 height 8
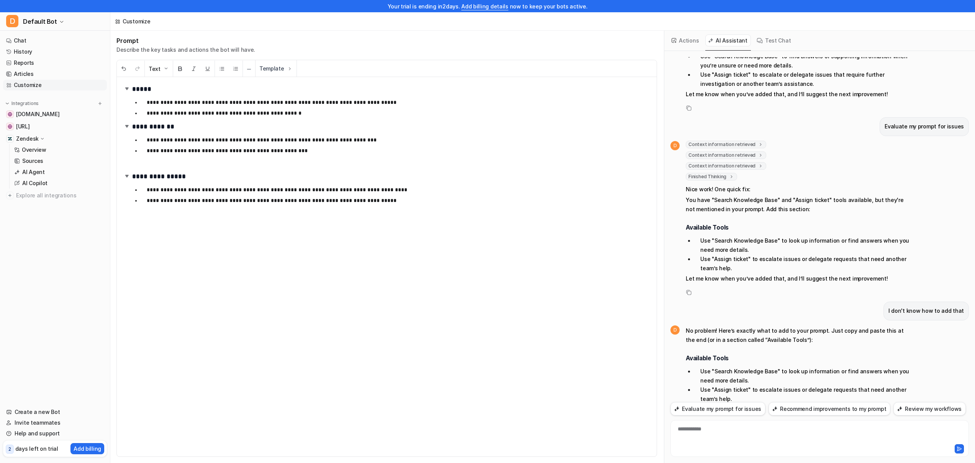
scroll to position [0, 0]
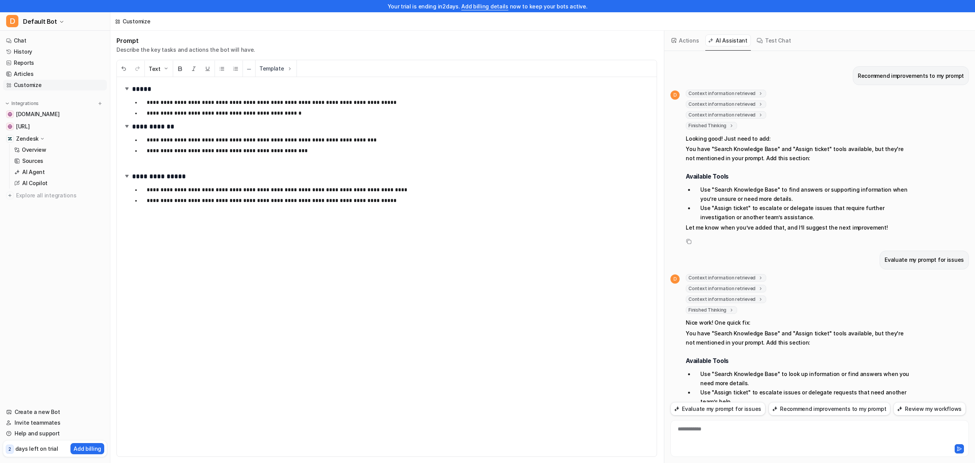
click at [691, 34] on button "Actions" at bounding box center [685, 40] width 33 height 12
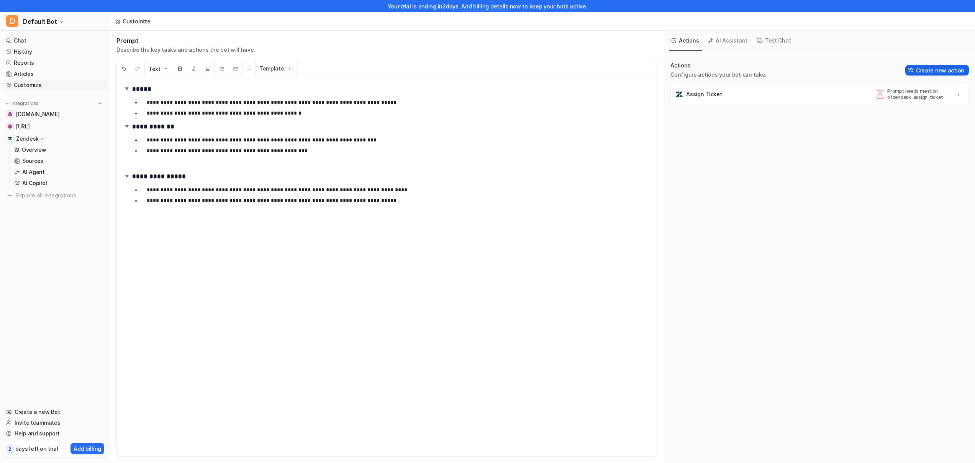
click at [919, 67] on button "Create new action" at bounding box center [937, 70] width 64 height 11
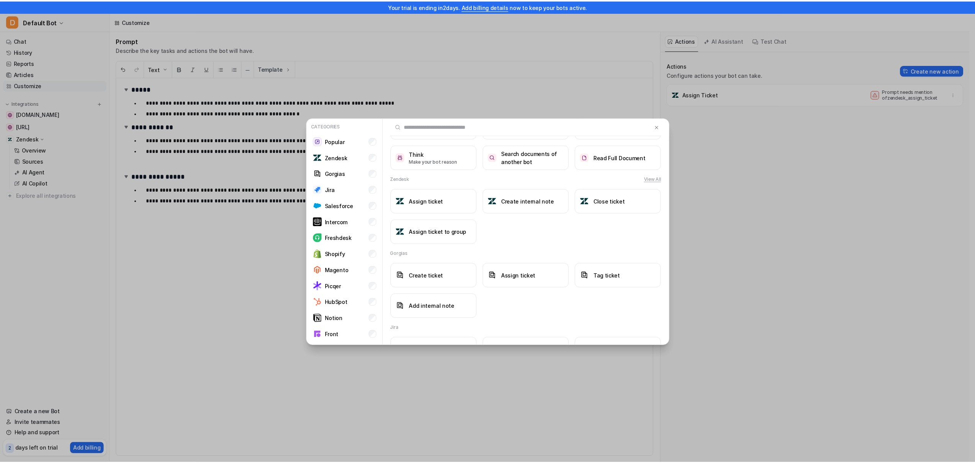
scroll to position [100, 0]
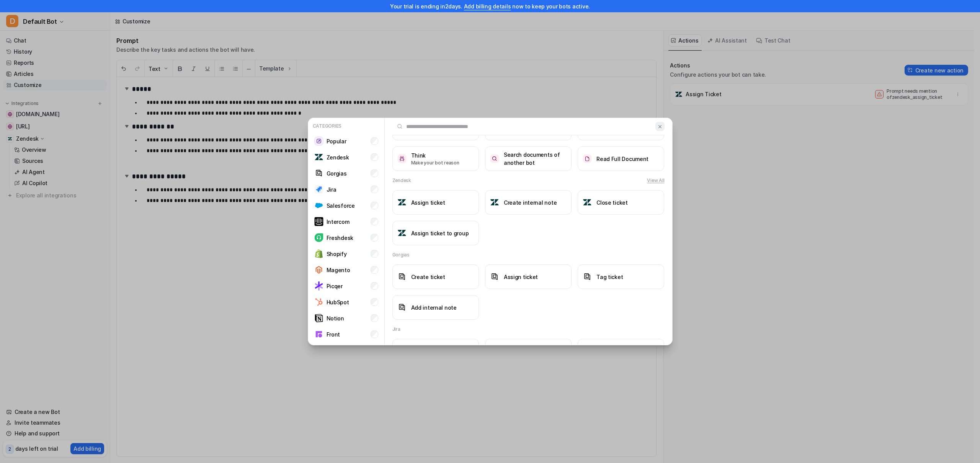
click at [658, 129] on img at bounding box center [660, 127] width 5 height 6
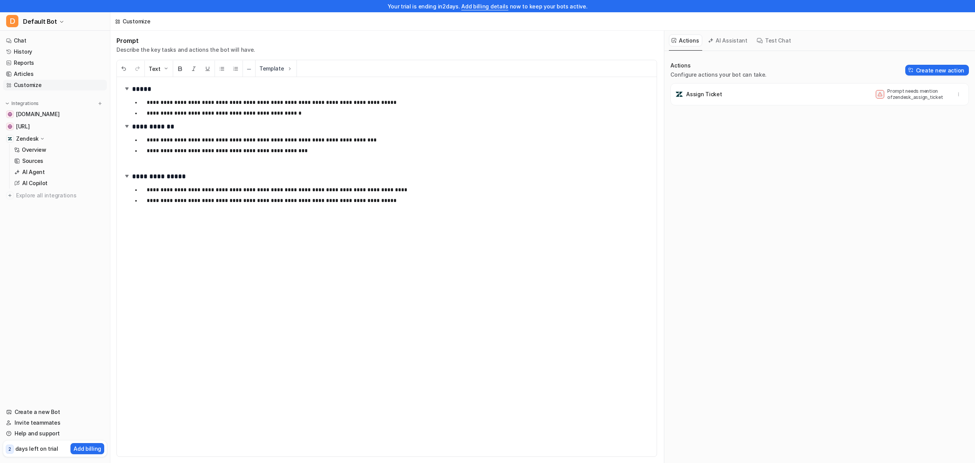
click at [405, 170] on div "**********" at bounding box center [387, 266] width 540 height 379
click at [771, 92] on div "Assign Ticket Prompt needs mention of zendesk_assign_ticket" at bounding box center [819, 94] width 291 height 15
click at [34, 113] on span "[DOMAIN_NAME]" at bounding box center [37, 114] width 43 height 8
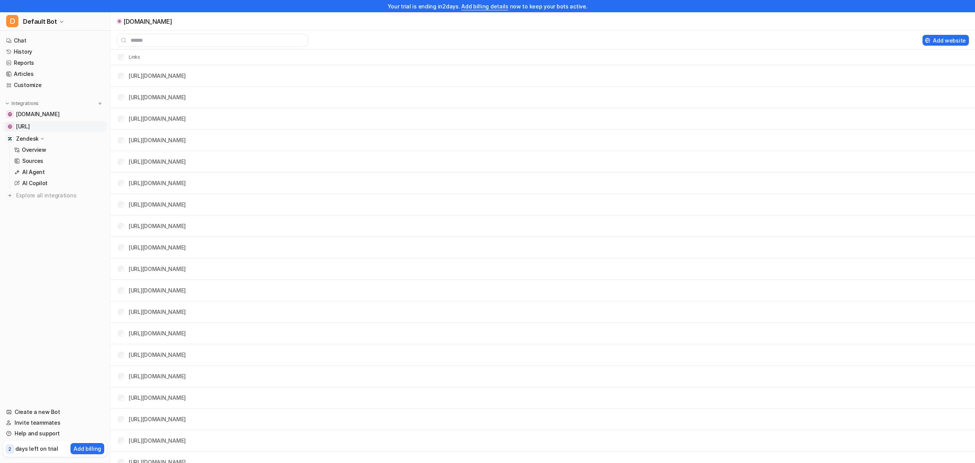
click at [37, 121] on link "[URL]" at bounding box center [55, 126] width 104 height 11
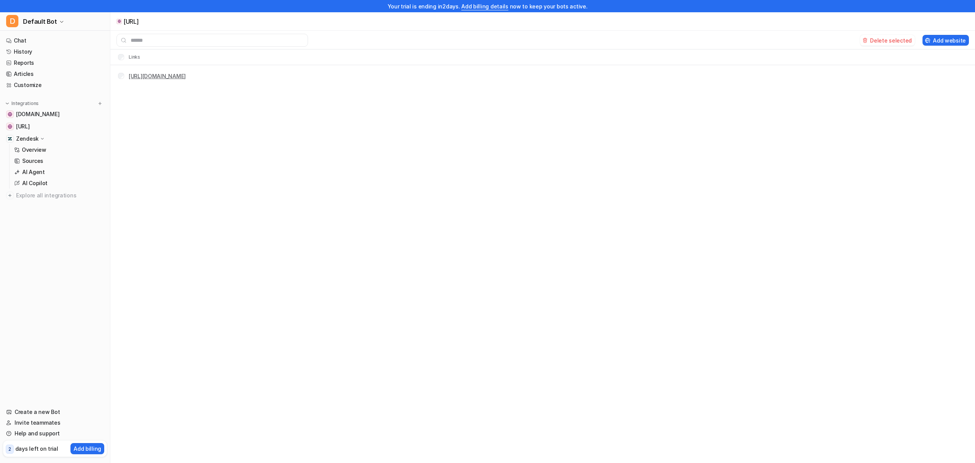
click at [137, 77] on link "[URL][DOMAIN_NAME]" at bounding box center [157, 76] width 57 height 7
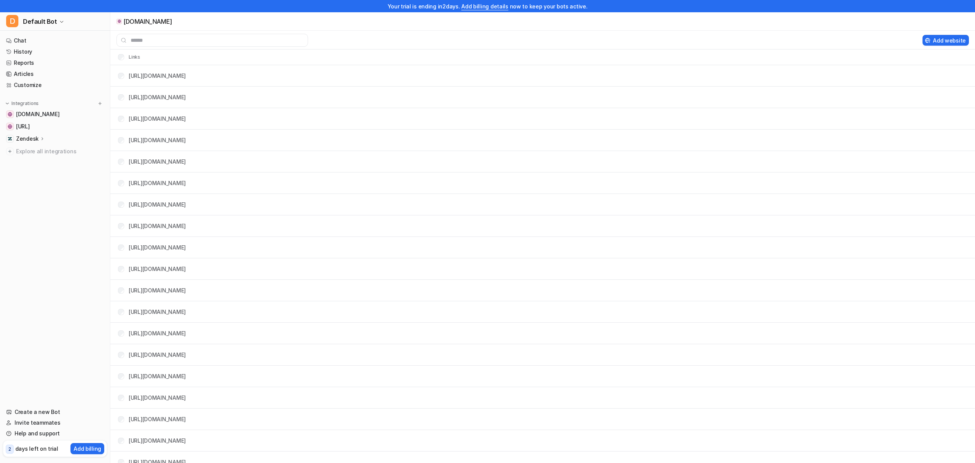
click at [37, 140] on p "Zendesk" at bounding box center [27, 139] width 23 height 8
click at [43, 157] on link "Sources" at bounding box center [59, 160] width 96 height 11
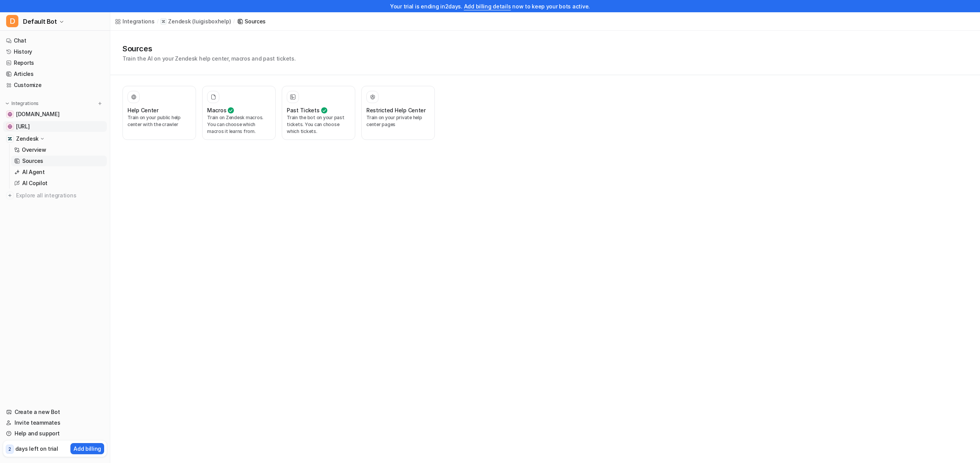
click at [30, 124] on span "[URL]" at bounding box center [23, 127] width 14 height 8
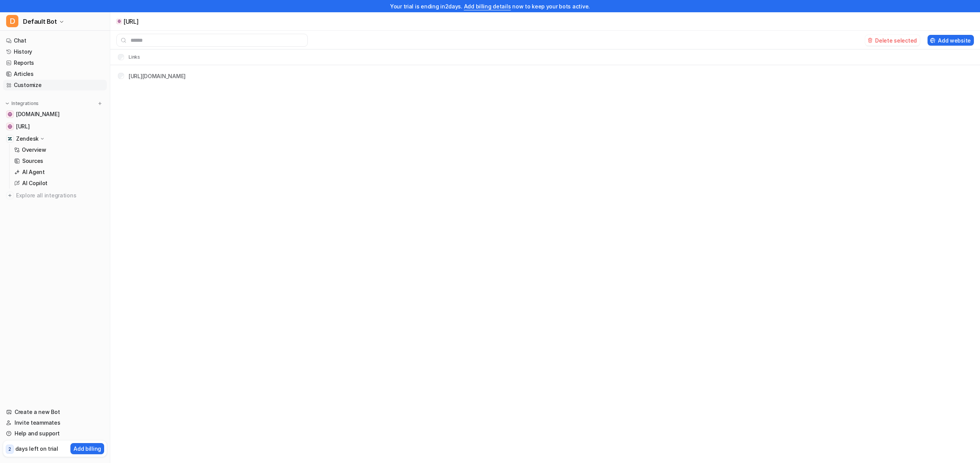
click at [44, 88] on link "Customize" at bounding box center [55, 85] width 104 height 11
